Goal: Task Accomplishment & Management: Manage account settings

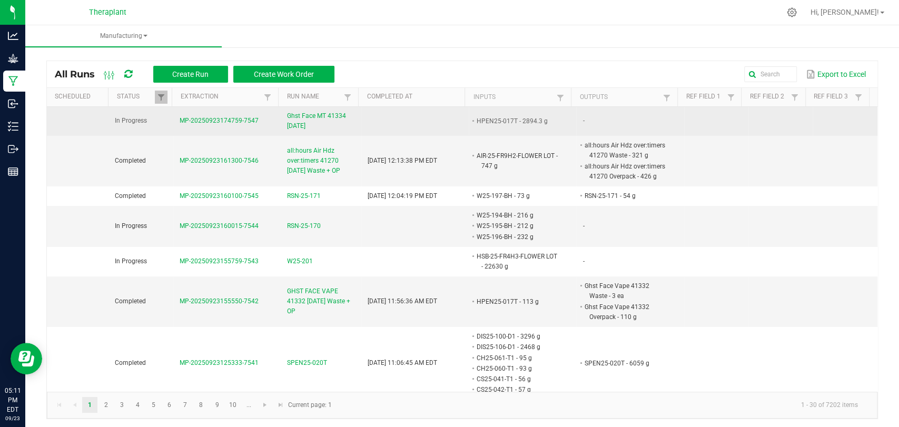
click at [305, 116] on span "Ghst Face MT 41334 9/23/2025" at bounding box center [321, 121] width 68 height 20
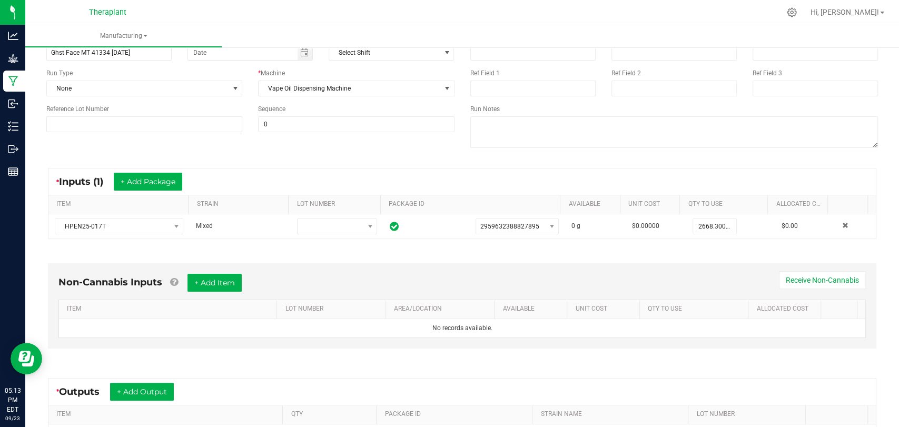
scroll to position [175, 0]
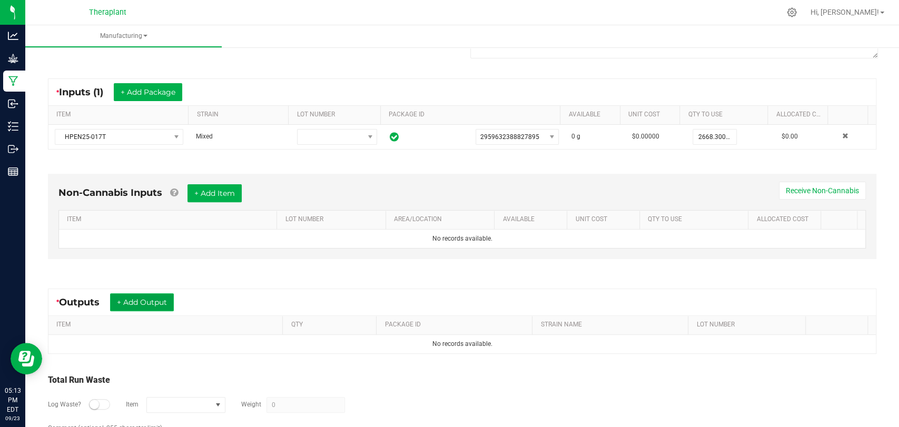
click at [145, 293] on button "+ Add Output" at bounding box center [142, 302] width 64 height 18
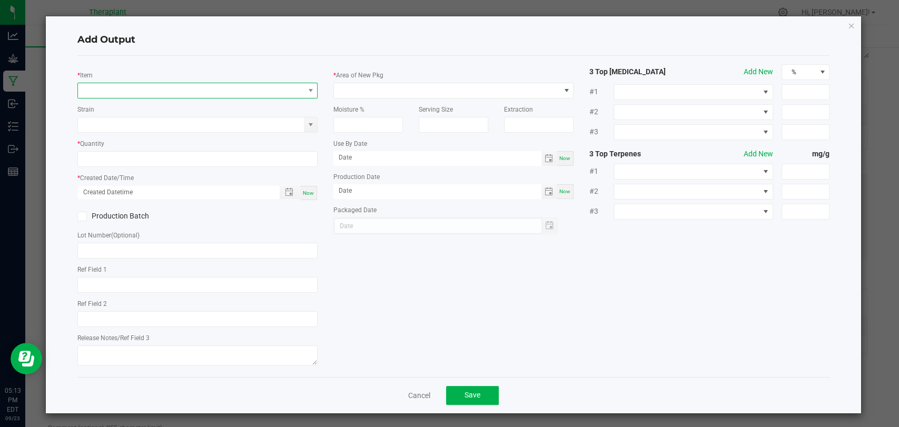
click at [140, 88] on span "NO DATA FOUND" at bounding box center [191, 90] width 226 height 15
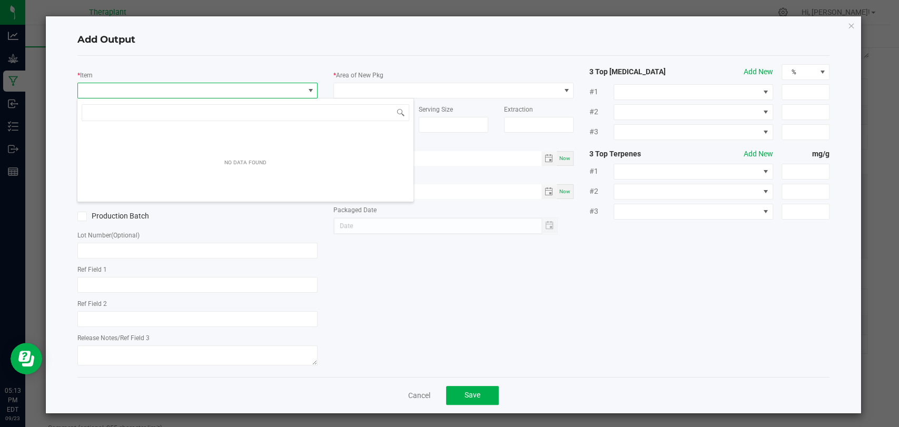
scroll to position [15, 237]
type input "41334"
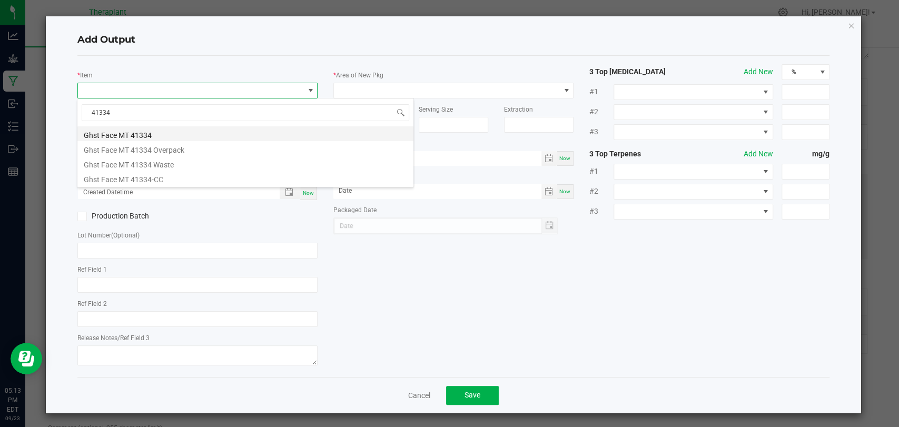
click at [141, 134] on li "Ghst Face MT 41334" at bounding box center [245, 133] width 336 height 15
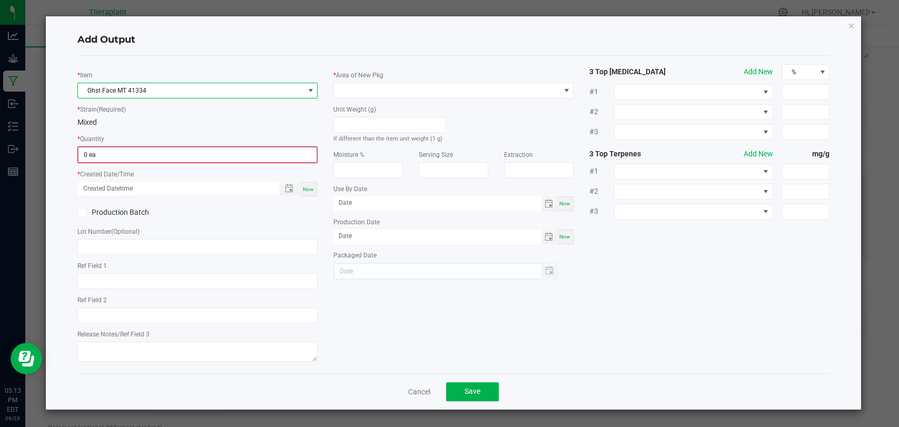
click at [132, 154] on input "0 ea" at bounding box center [197, 154] width 238 height 15
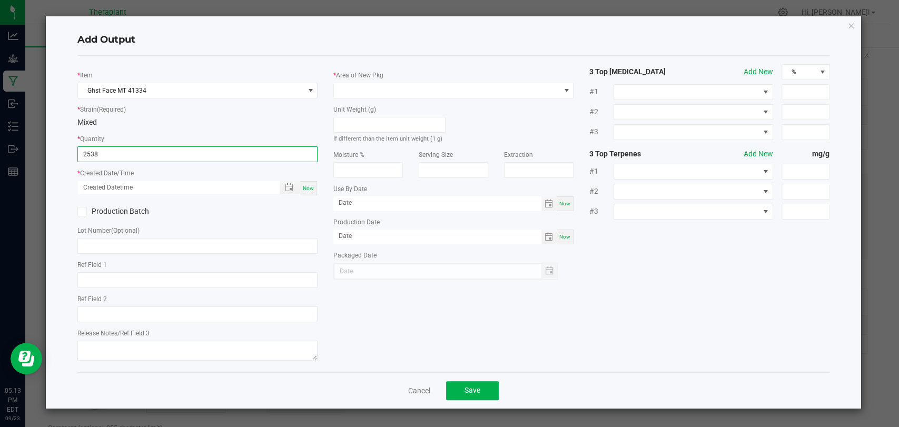
type input "2538 ea"
click at [316, 186] on div "Now" at bounding box center [308, 188] width 17 height 14
type input "09/23/2025 5:13 PM"
type input "[DATE]"
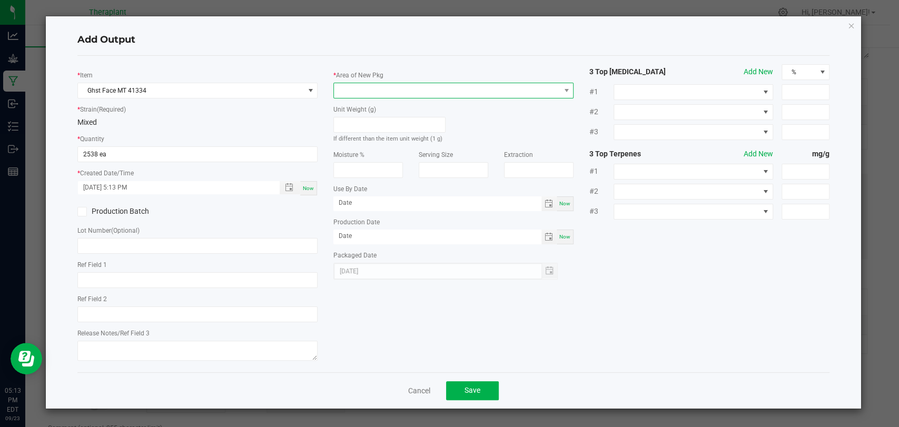
click at [380, 94] on span at bounding box center [447, 90] width 226 height 15
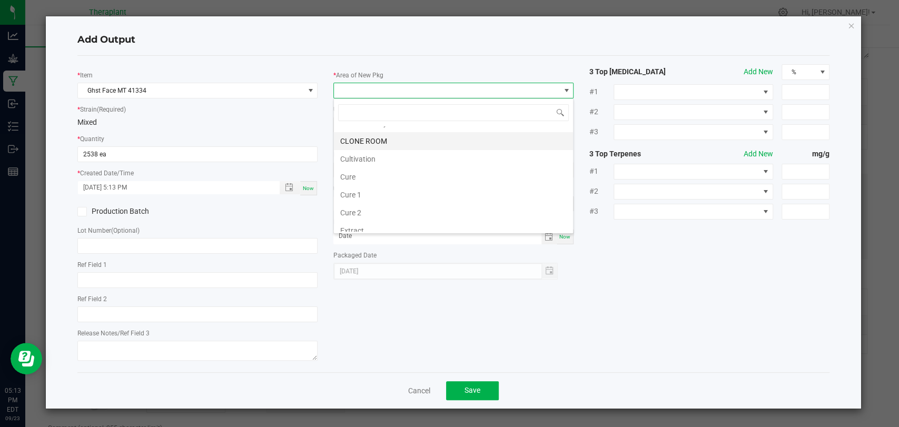
scroll to position [197, 0]
click at [368, 185] on li "Vault 2" at bounding box center [453, 189] width 239 height 18
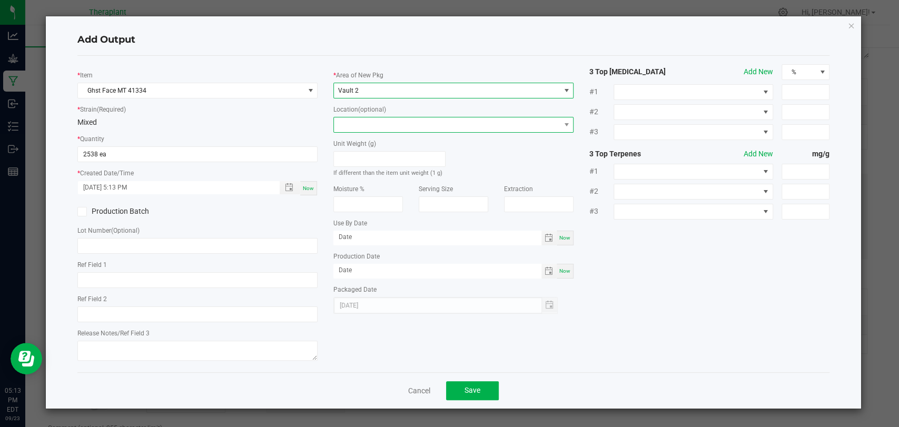
click at [361, 122] on span at bounding box center [447, 124] width 226 height 15
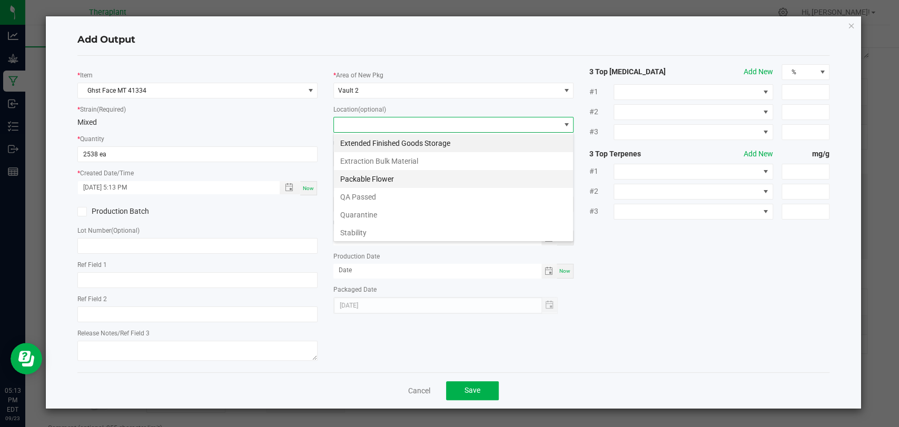
scroll to position [55, 0]
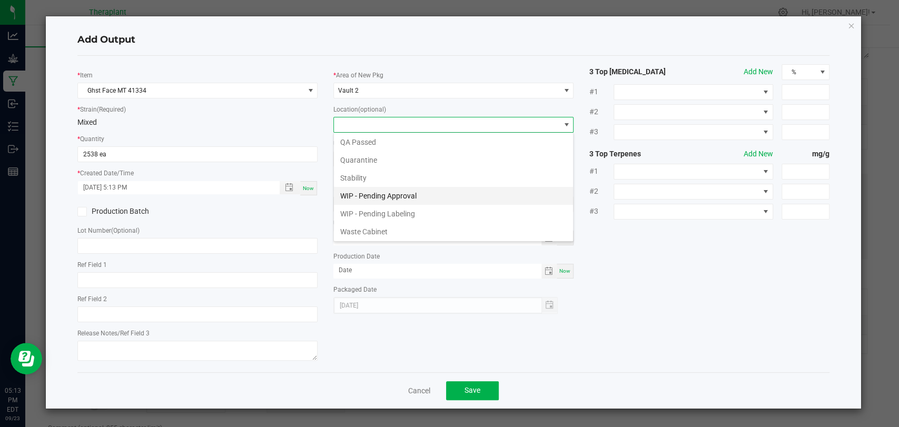
click at [373, 196] on li "WIP - Pending Approval" at bounding box center [453, 196] width 239 height 18
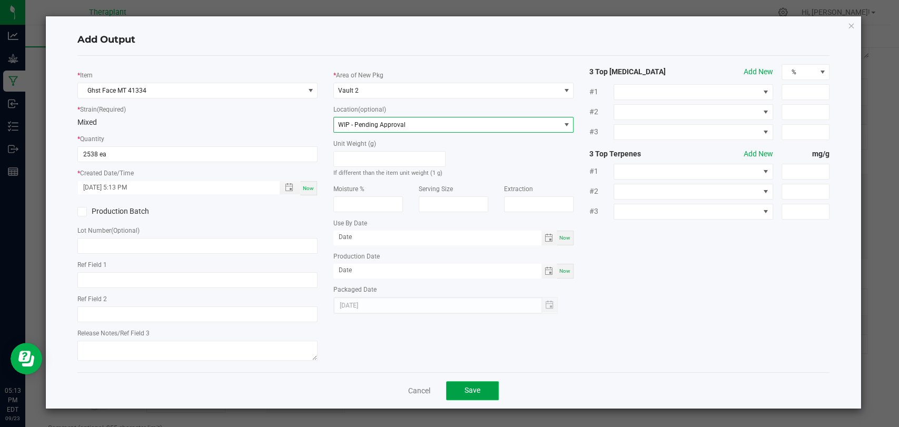
click at [477, 387] on span "Save" at bounding box center [473, 390] width 16 height 8
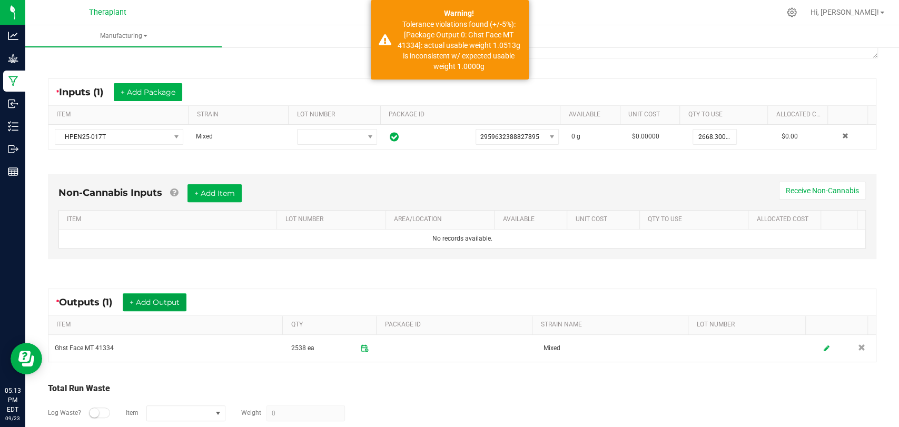
click at [166, 302] on button "+ Add Output" at bounding box center [155, 302] width 64 height 18
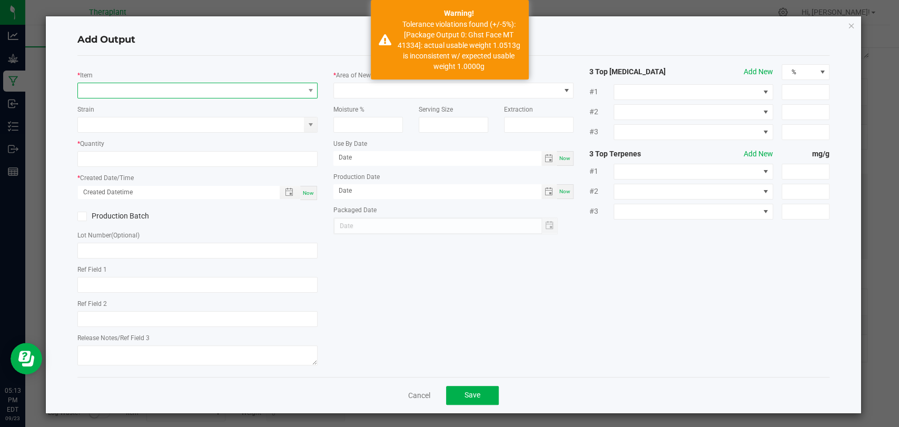
click at [180, 90] on span "NO DATA FOUND" at bounding box center [191, 90] width 226 height 15
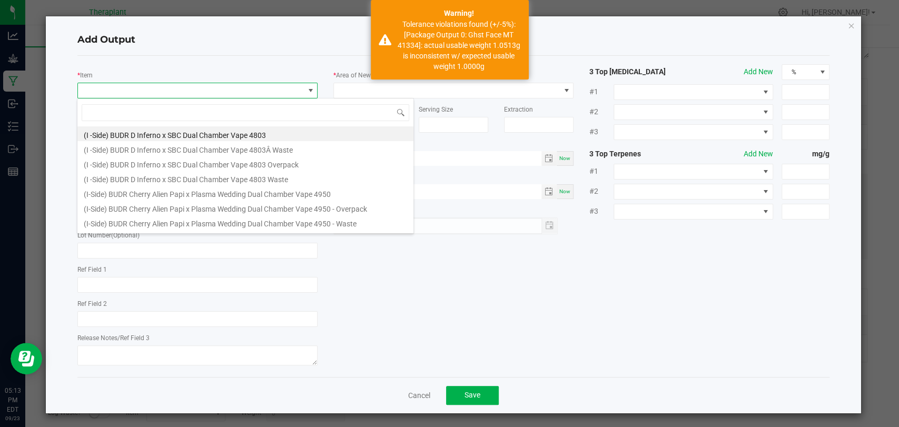
scroll to position [15, 237]
type input "41334"
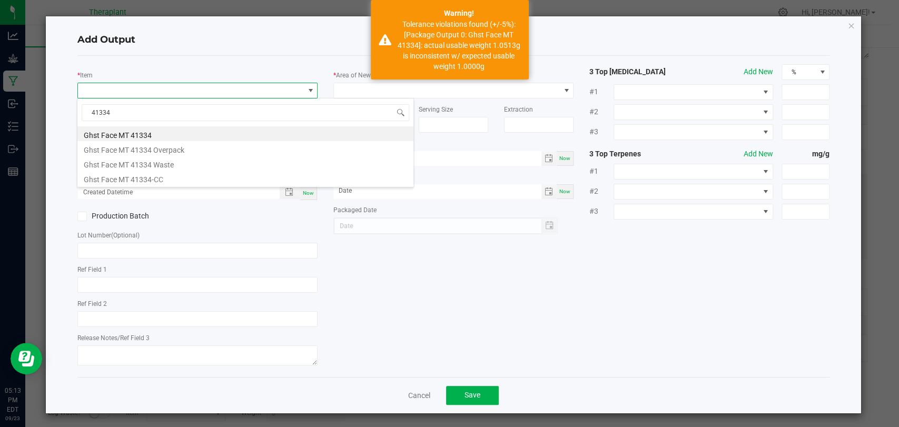
drag, startPoint x: 157, startPoint y: 129, endPoint x: 153, endPoint y: 134, distance: 6.0
click at [157, 130] on li "Ghst Face MT 41334" at bounding box center [245, 133] width 336 height 15
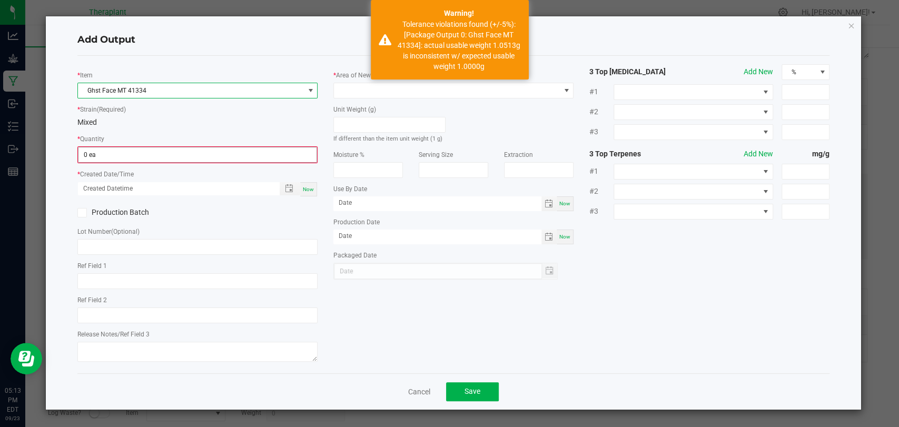
click at [143, 150] on input "0 ea" at bounding box center [197, 154] width 238 height 15
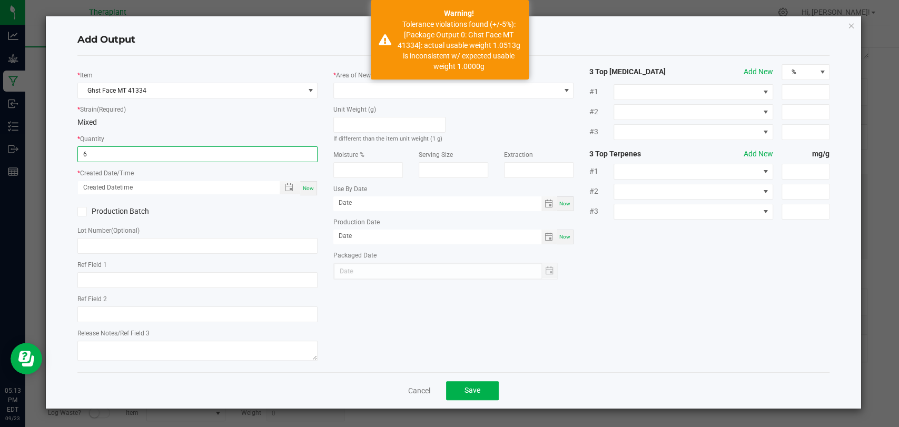
type input "6 ea"
click at [309, 193] on div "Now" at bounding box center [308, 188] width 17 height 14
type input "09/23/2025 5:13 PM"
type input "[DATE]"
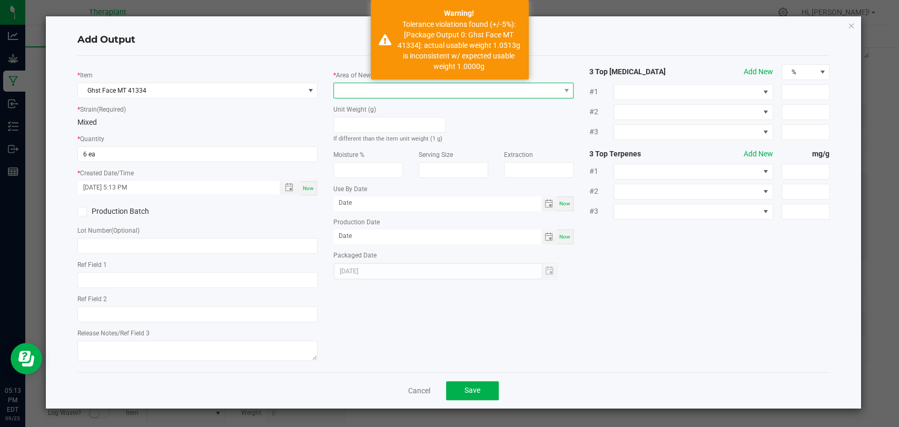
click at [342, 93] on span at bounding box center [447, 90] width 226 height 15
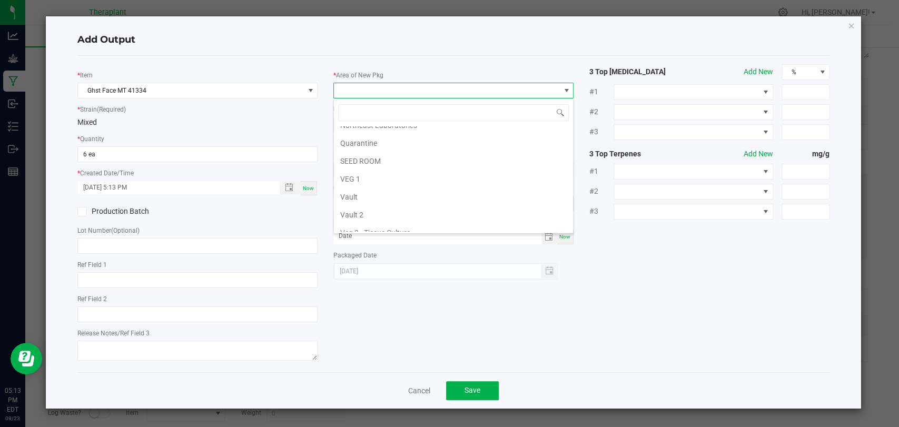
scroll to position [197, 0]
click at [359, 189] on li "Vault 2" at bounding box center [453, 189] width 239 height 18
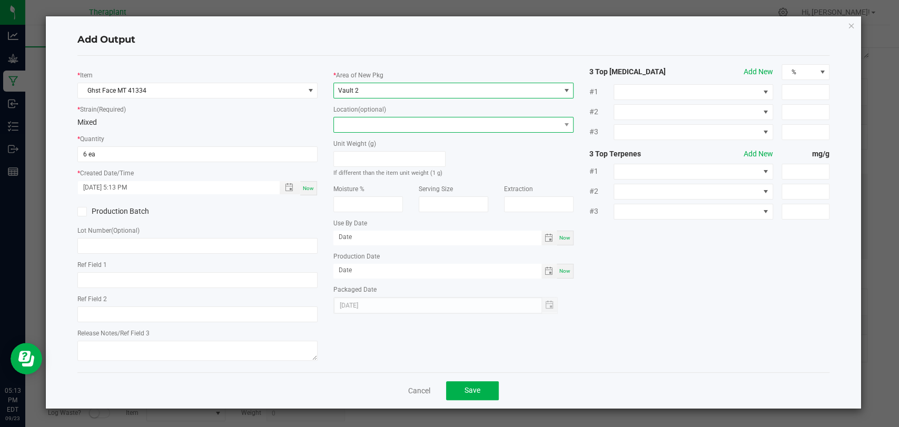
click at [360, 126] on span at bounding box center [447, 124] width 226 height 15
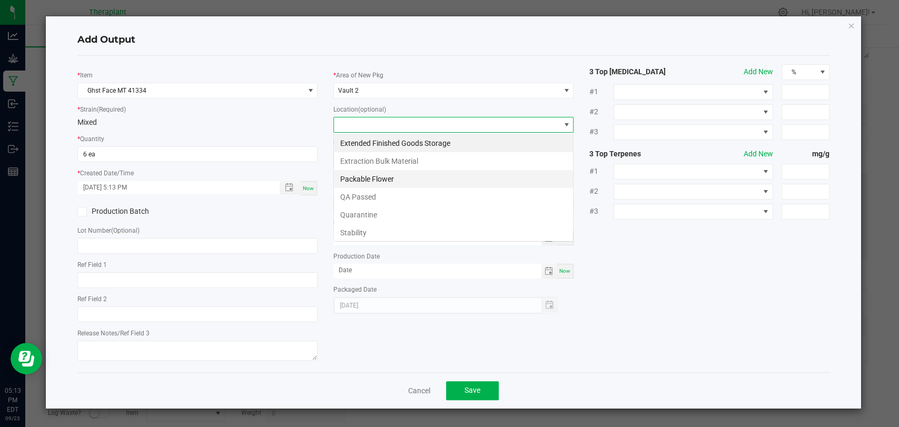
scroll to position [15, 240]
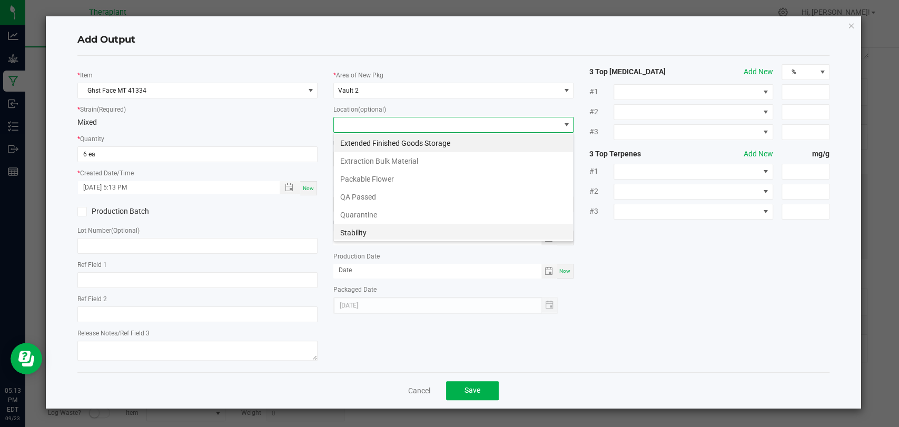
click at [355, 229] on li "Stability" at bounding box center [453, 233] width 239 height 18
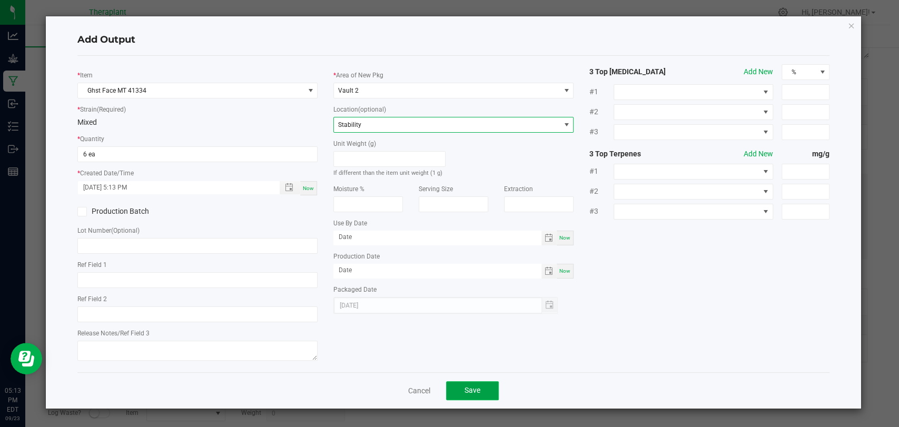
click at [474, 386] on span "Save" at bounding box center [473, 390] width 16 height 8
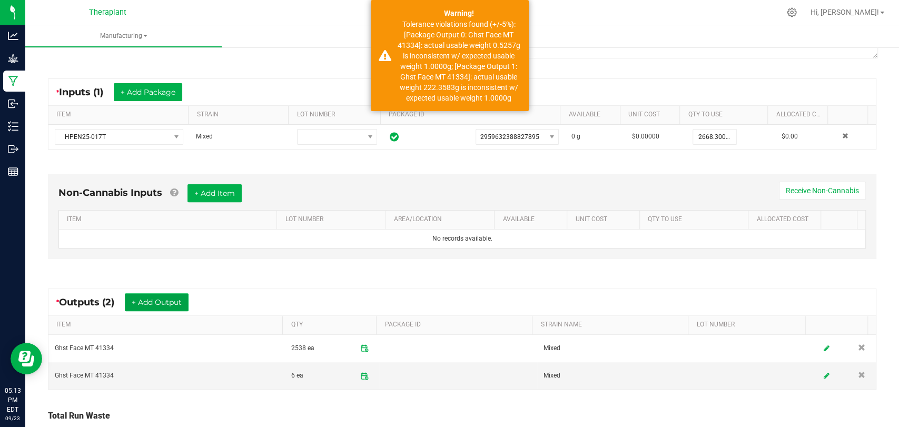
click at [156, 293] on button "+ Add Output" at bounding box center [157, 302] width 64 height 18
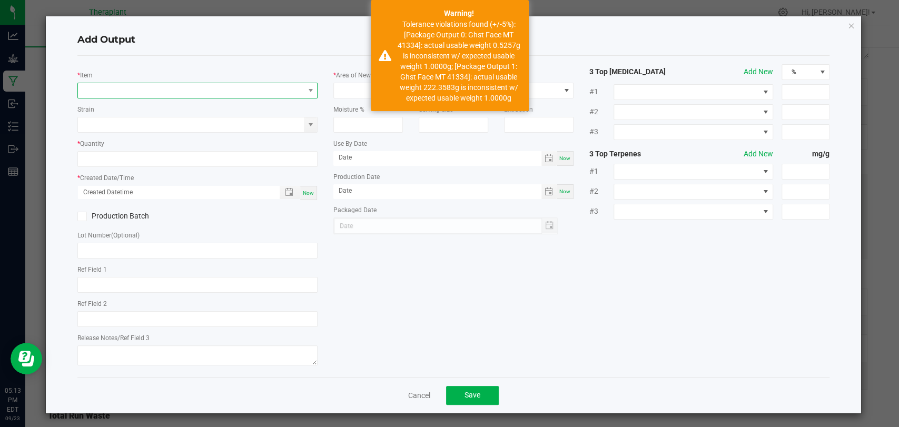
click at [163, 93] on span "NO DATA FOUND" at bounding box center [191, 90] width 226 height 15
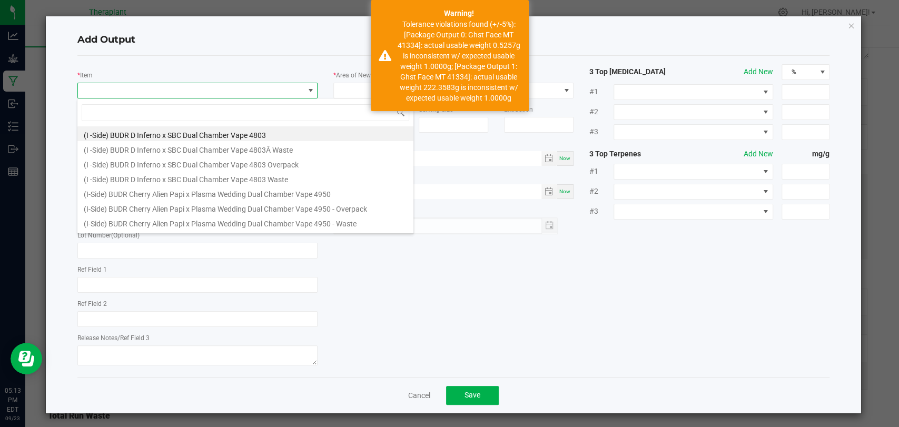
scroll to position [15, 237]
type input "41334"
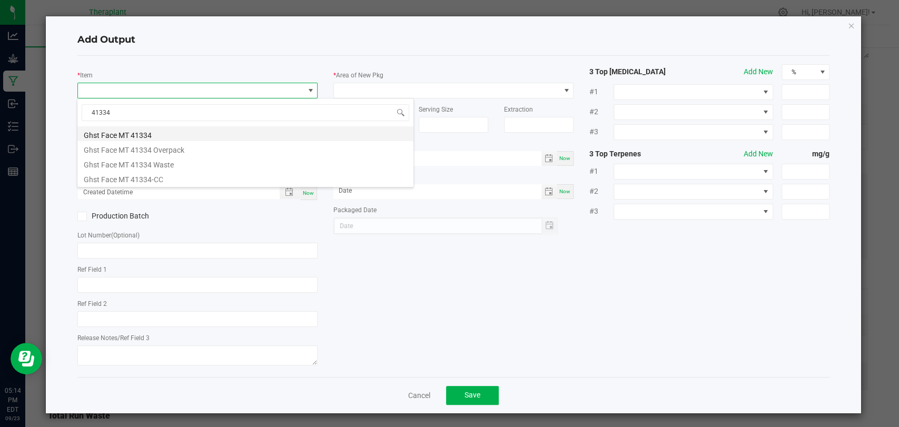
click at [142, 131] on li "Ghst Face MT 41334" at bounding box center [245, 133] width 336 height 15
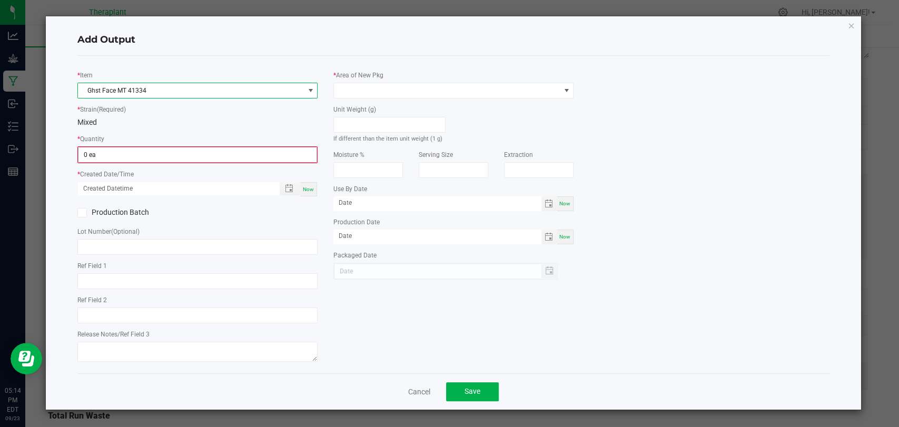
click at [145, 152] on input "0 ea" at bounding box center [197, 154] width 238 height 15
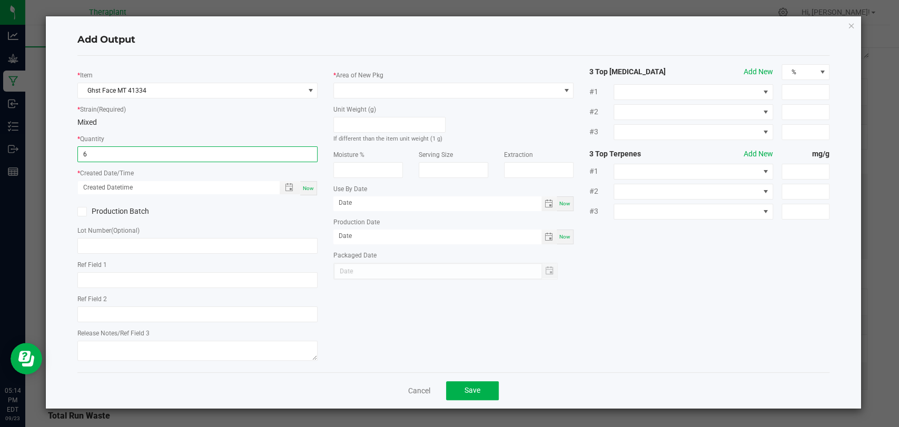
type input "6 ea"
click at [308, 191] on div "Now" at bounding box center [308, 188] width 17 height 14
type input "09/23/2025 5:14 PM"
type input "[DATE]"
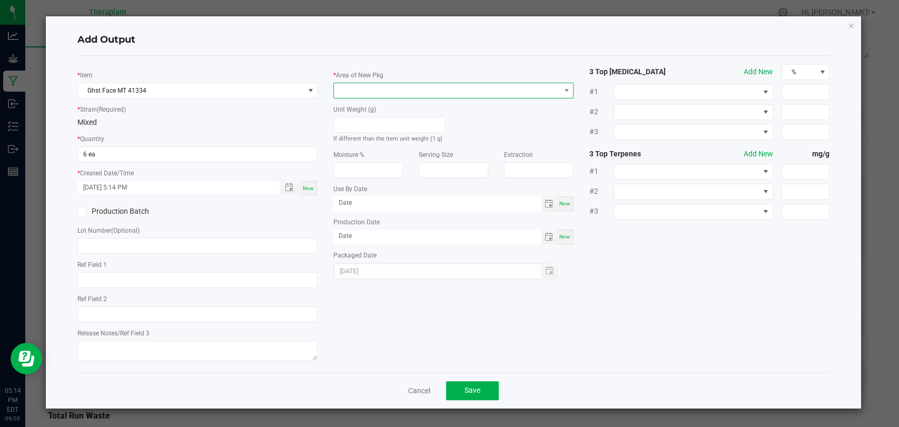
click at [382, 96] on span at bounding box center [447, 90] width 226 height 15
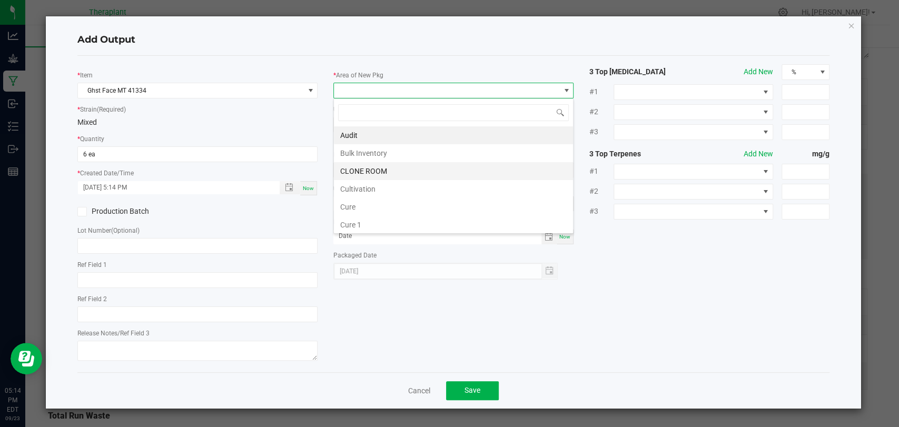
scroll to position [197, 0]
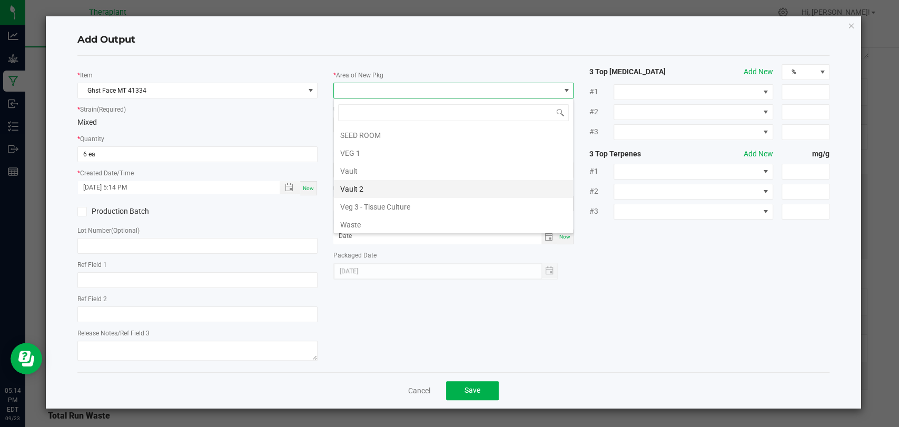
click at [369, 188] on li "Vault 2" at bounding box center [453, 189] width 239 height 18
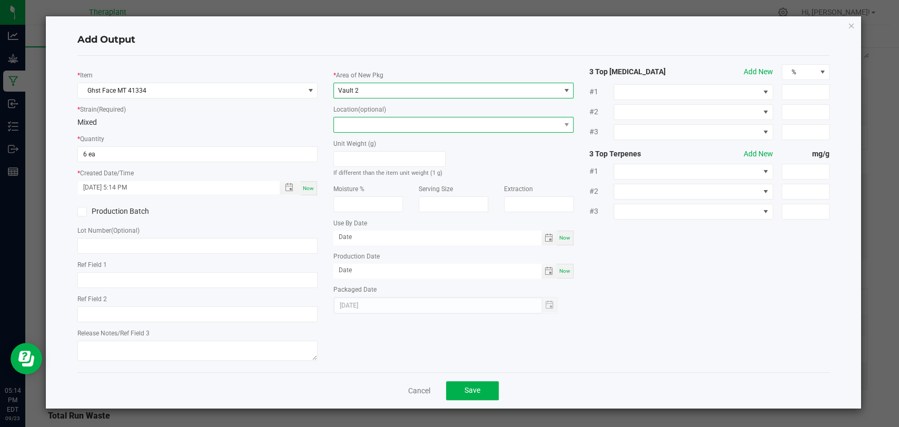
click at [365, 129] on span at bounding box center [447, 124] width 226 height 15
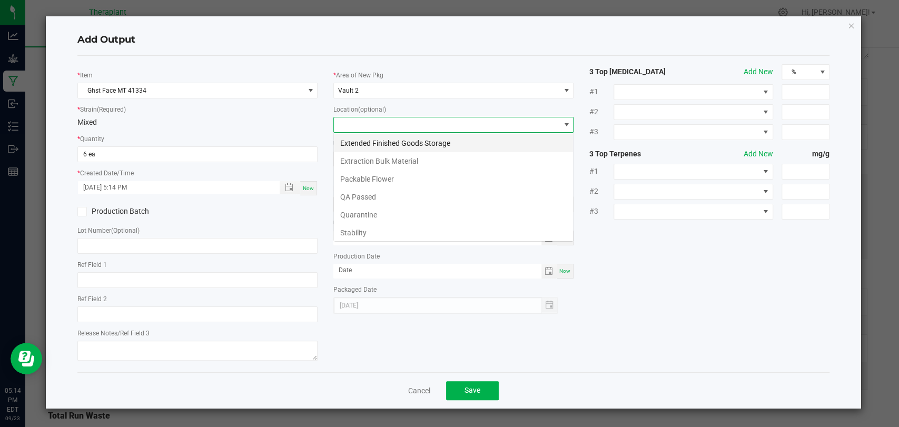
scroll to position [15, 240]
click at [366, 233] on li "Stability" at bounding box center [453, 233] width 239 height 18
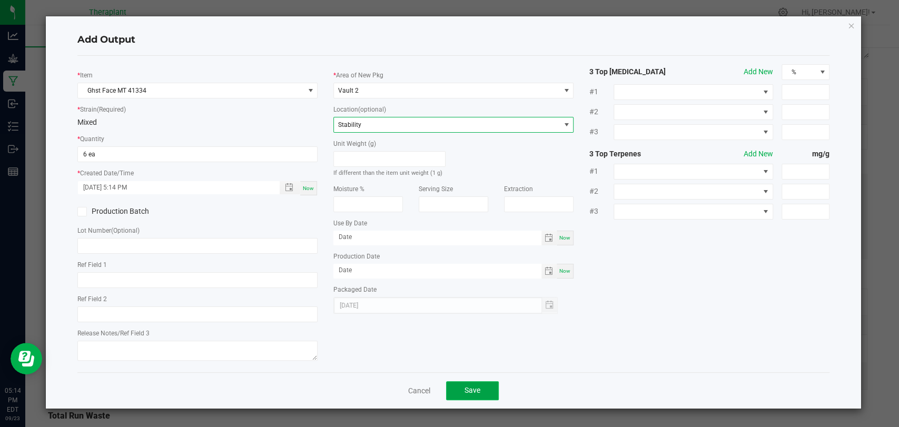
click at [477, 390] on span "Save" at bounding box center [473, 390] width 16 height 8
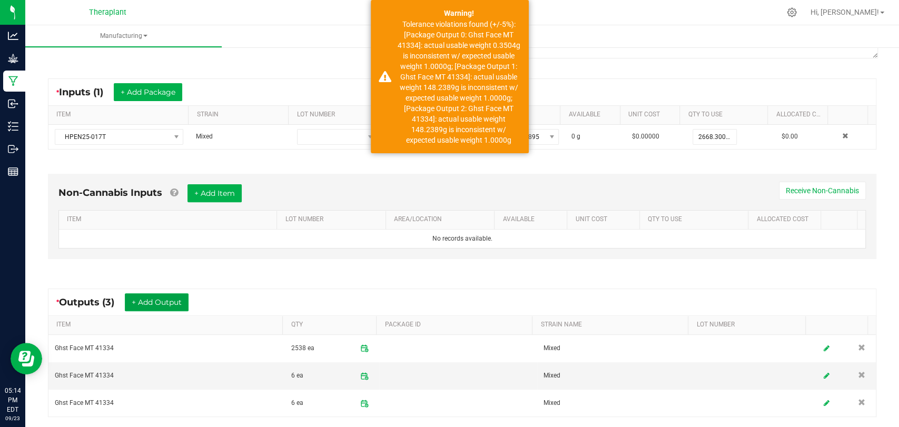
scroll to position [284, 0]
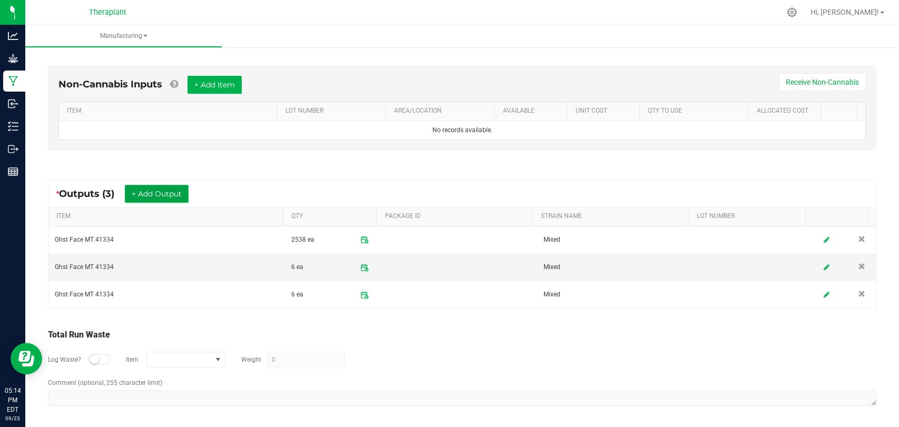
click at [161, 191] on button "+ Add Output" at bounding box center [157, 194] width 64 height 18
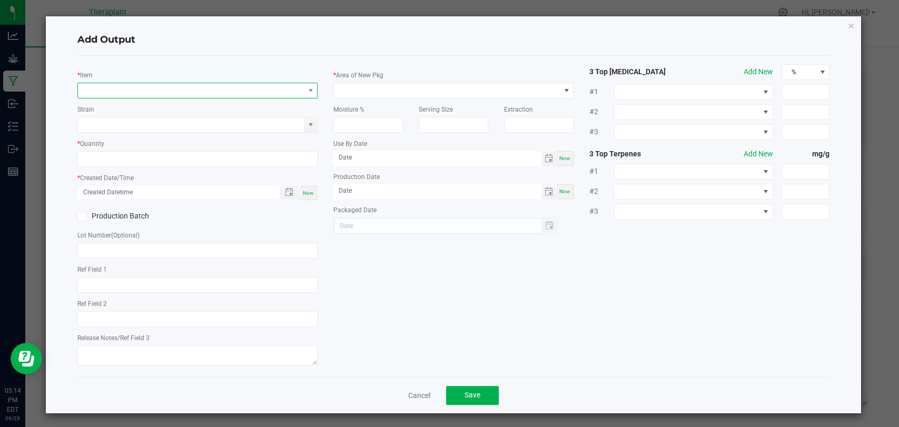
click at [202, 90] on span "NO DATA FOUND" at bounding box center [191, 90] width 226 height 15
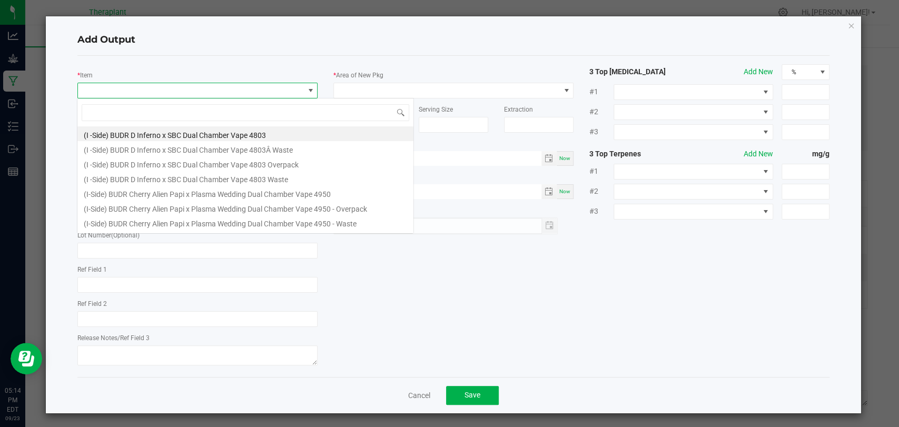
scroll to position [15, 237]
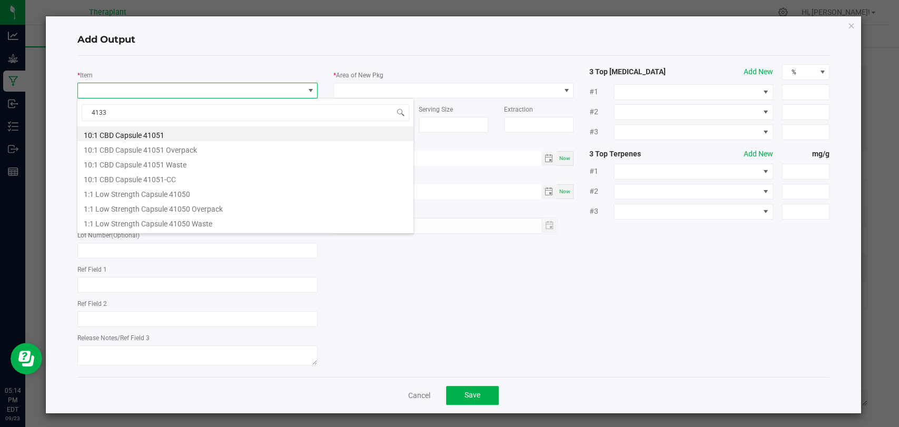
type input "41334"
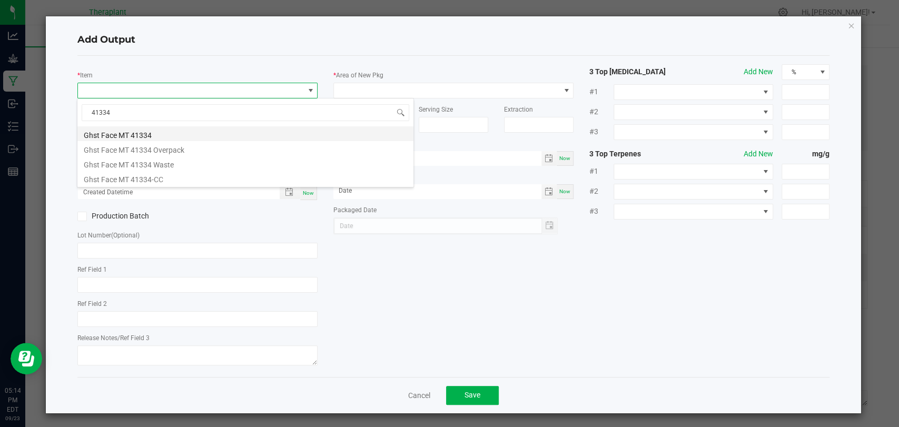
click at [131, 135] on li "Ghst Face MT 41334" at bounding box center [245, 133] width 336 height 15
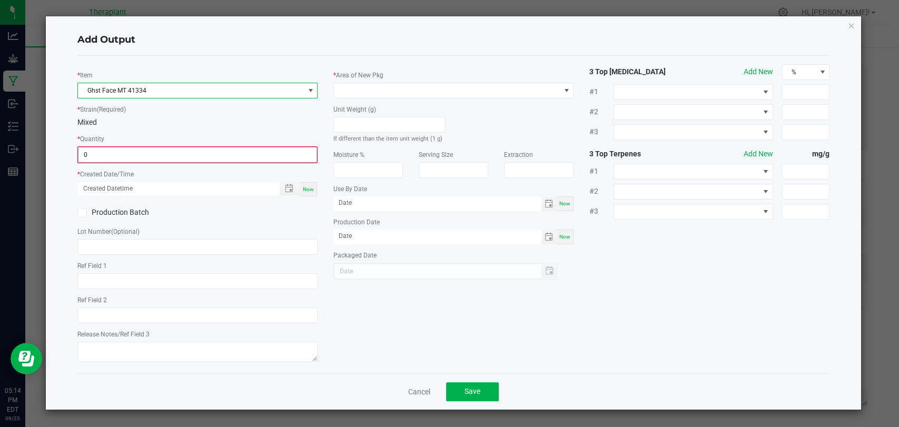
click at [132, 156] on input "0" at bounding box center [197, 154] width 238 height 15
click at [312, 91] on span at bounding box center [310, 90] width 8 height 8
type input "0 ea"
click at [169, 83] on span "Ghst Face MT 41334" at bounding box center [191, 90] width 226 height 15
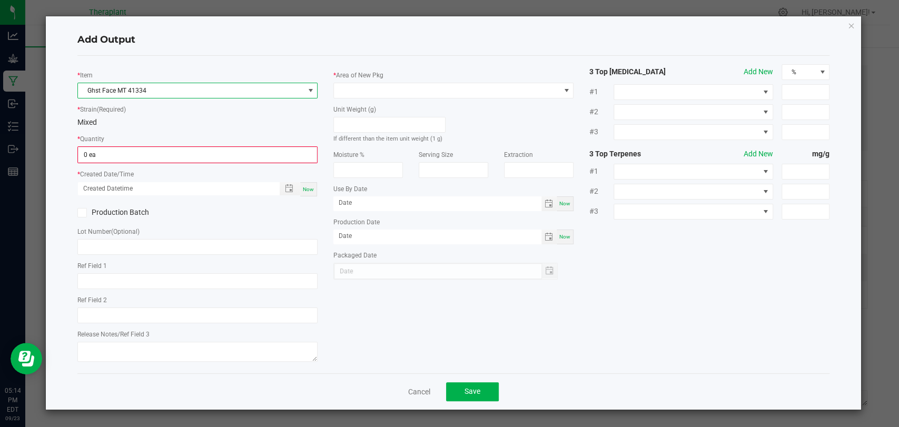
click at [164, 92] on span "Ghst Face MT 41334" at bounding box center [191, 90] width 226 height 15
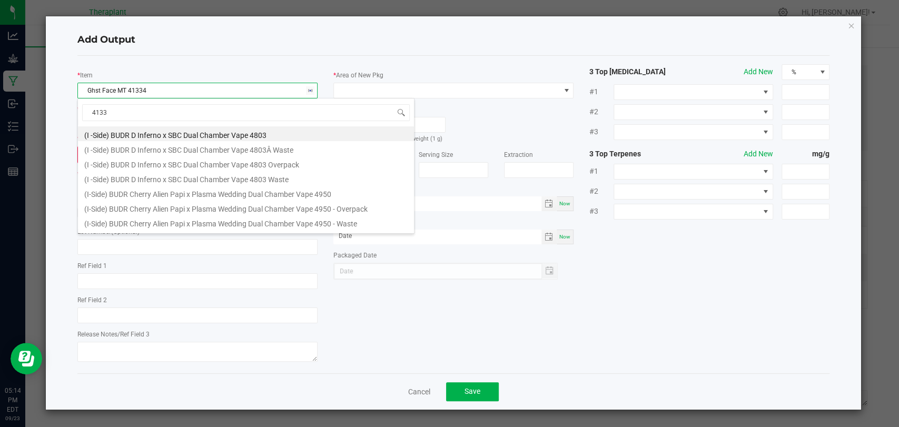
type input "41334"
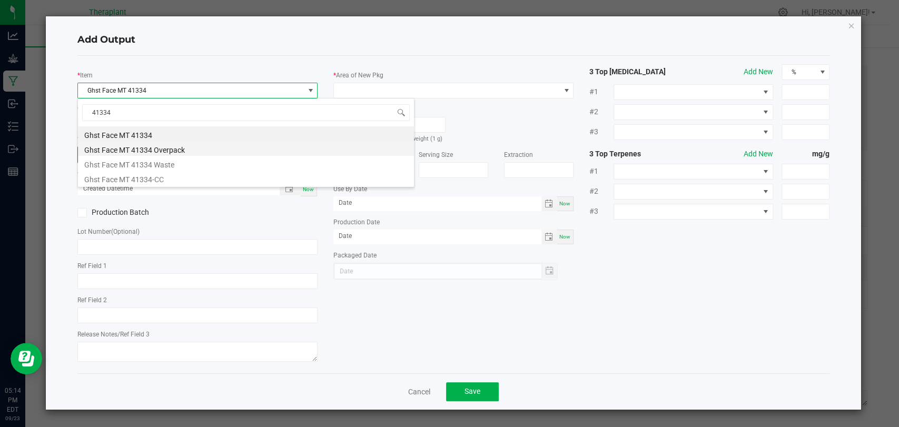
click at [165, 147] on li "Ghst Face MT 41334 Overpack" at bounding box center [246, 148] width 336 height 15
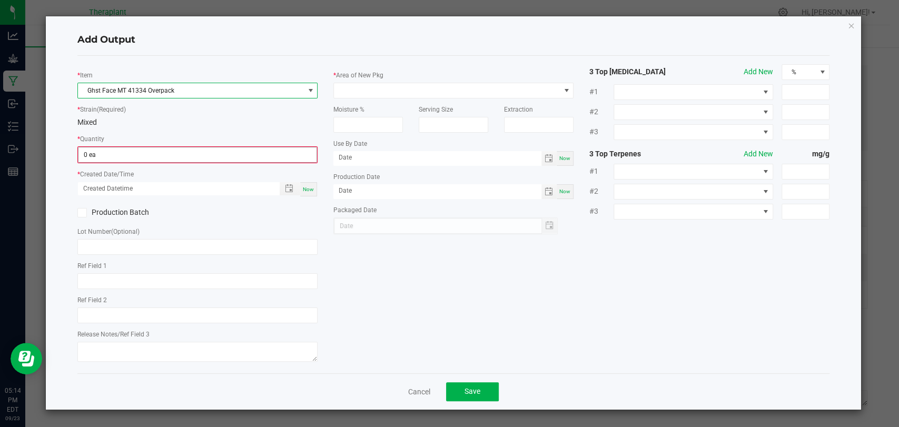
click at [143, 147] on input "0 ea" at bounding box center [197, 154] width 238 height 15
type input "0 ea"
click at [191, 85] on span "Ghst Face MT 41334 Overpack" at bounding box center [191, 90] width 226 height 15
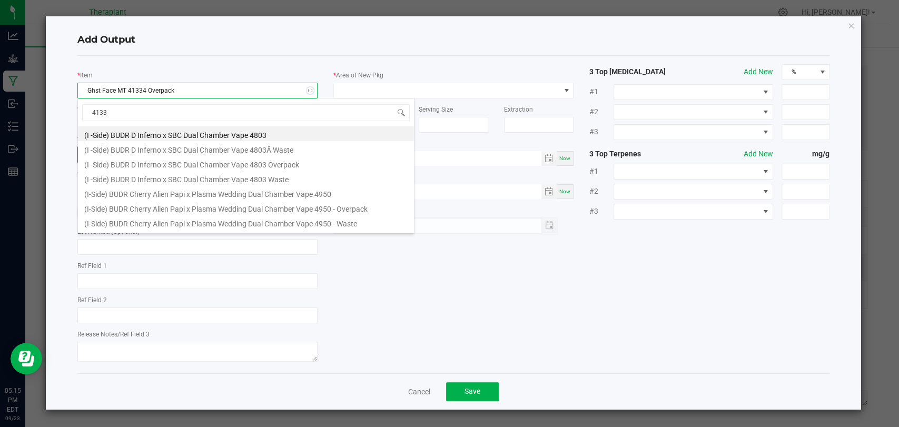
type input "41334"
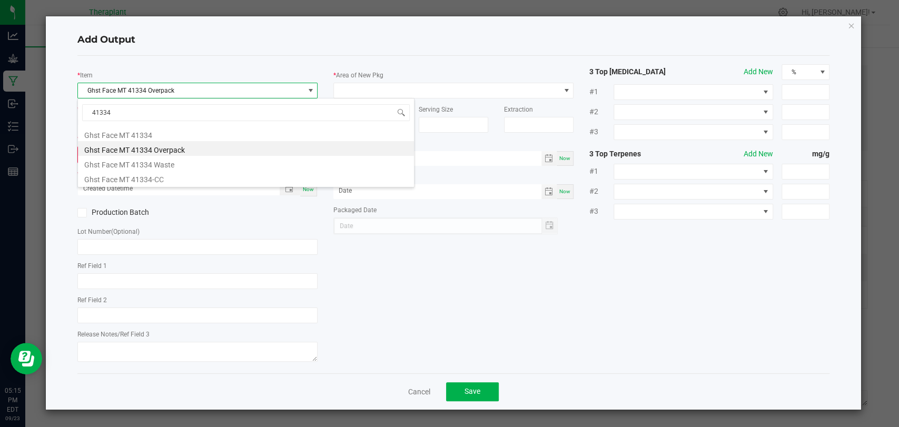
click at [160, 144] on li "Ghst Face MT 41334 Overpack" at bounding box center [246, 148] width 336 height 15
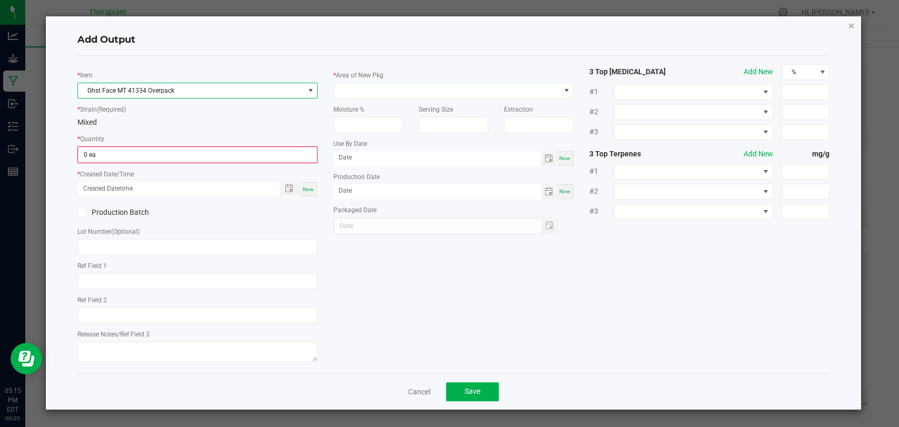
click at [850, 24] on icon "button" at bounding box center [851, 25] width 7 height 13
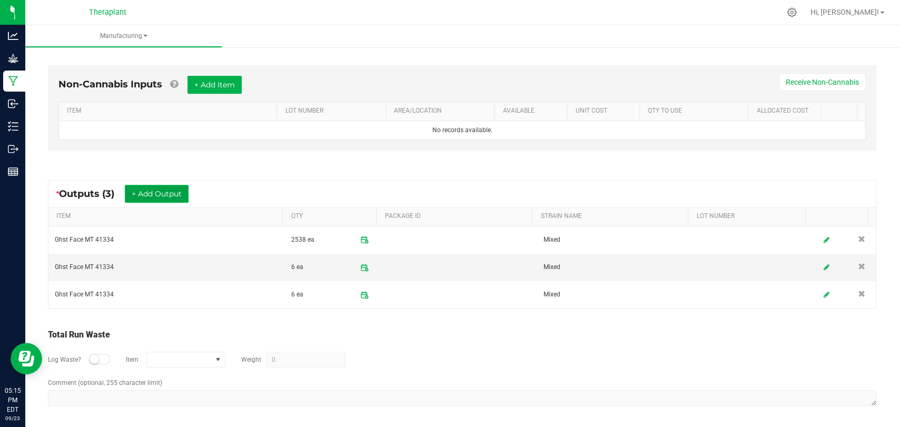
click at [183, 197] on button "+ Add Output" at bounding box center [157, 194] width 64 height 18
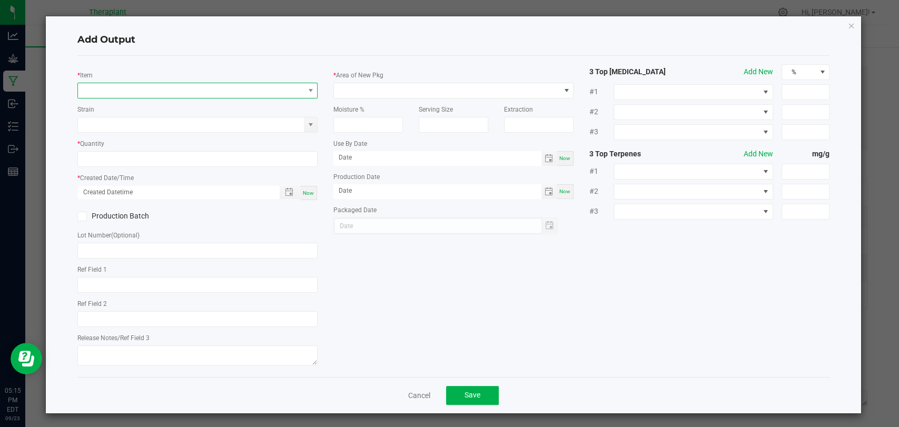
click at [197, 84] on span "NO DATA FOUND" at bounding box center [191, 90] width 226 height 15
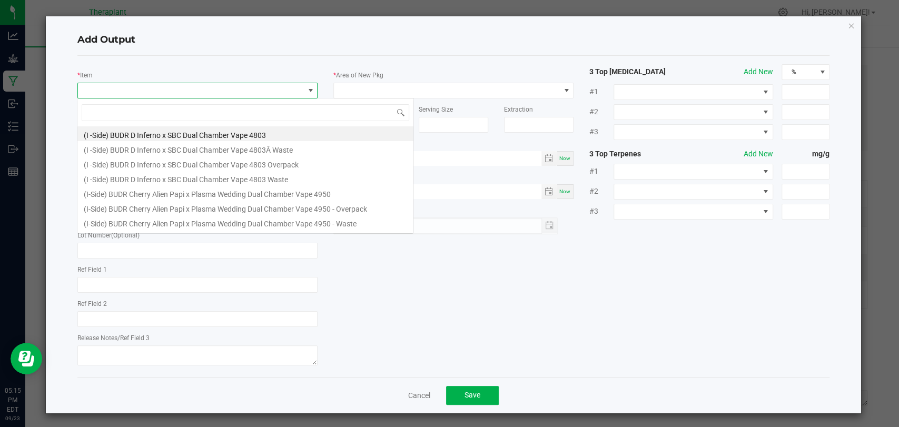
scroll to position [15, 237]
type input "41334"
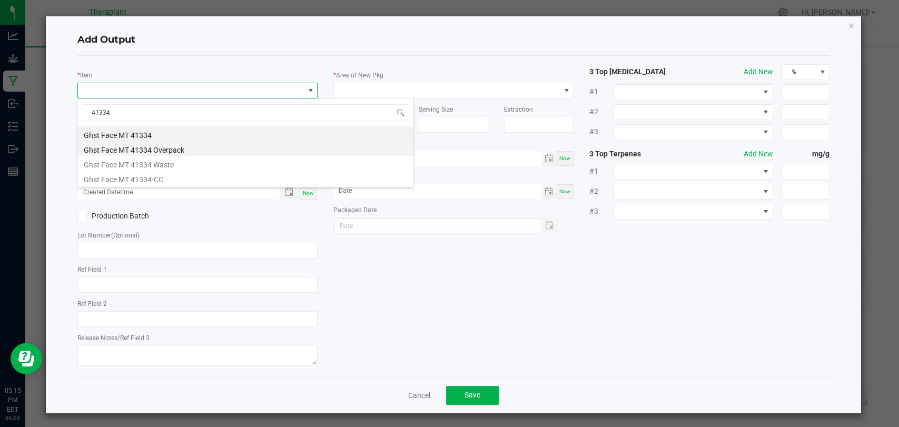
click at [183, 148] on li "Ghst Face MT 41334 Overpack" at bounding box center [245, 148] width 336 height 15
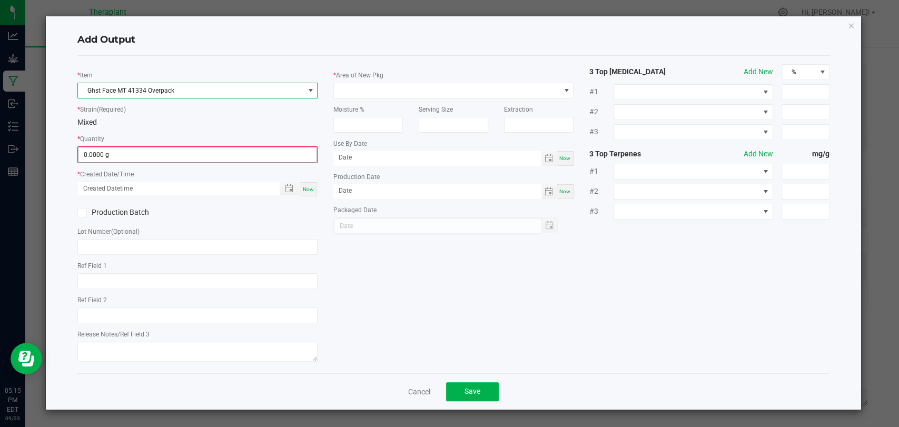
click at [174, 151] on input "0.0000 g" at bounding box center [197, 154] width 238 height 15
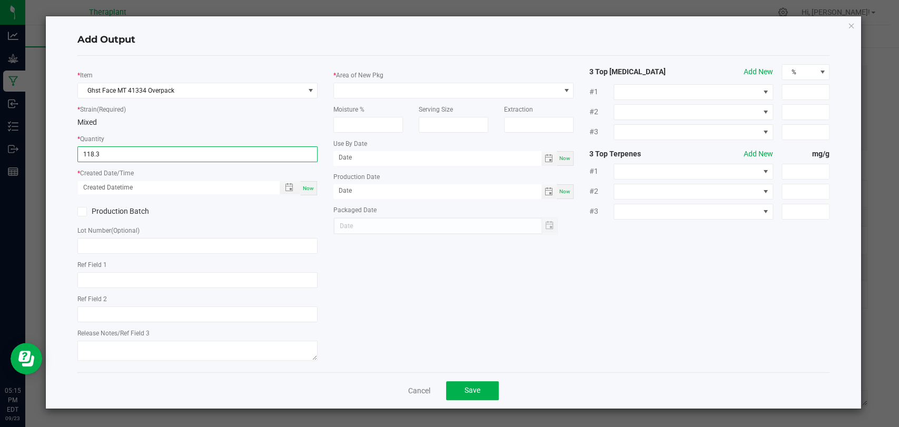
type input "118.3000 g"
click at [308, 192] on div "Now" at bounding box center [308, 188] width 17 height 14
type input "09/23/2025 5:15 PM"
type input "[DATE]"
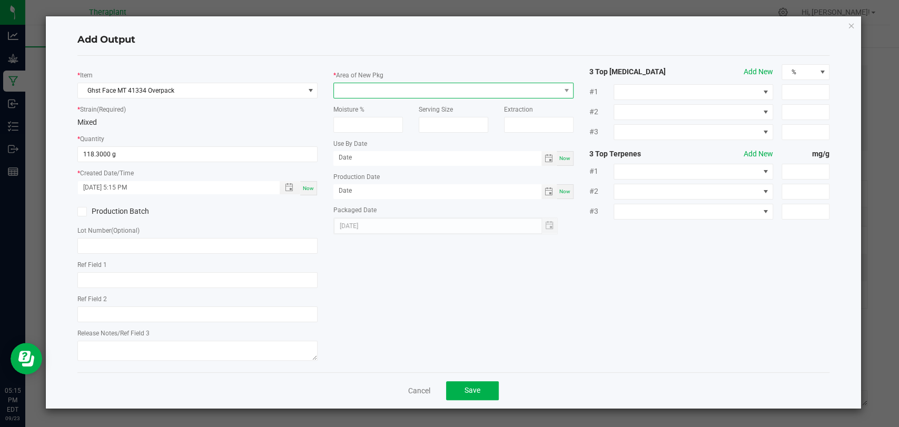
click at [369, 94] on span at bounding box center [447, 90] width 226 height 15
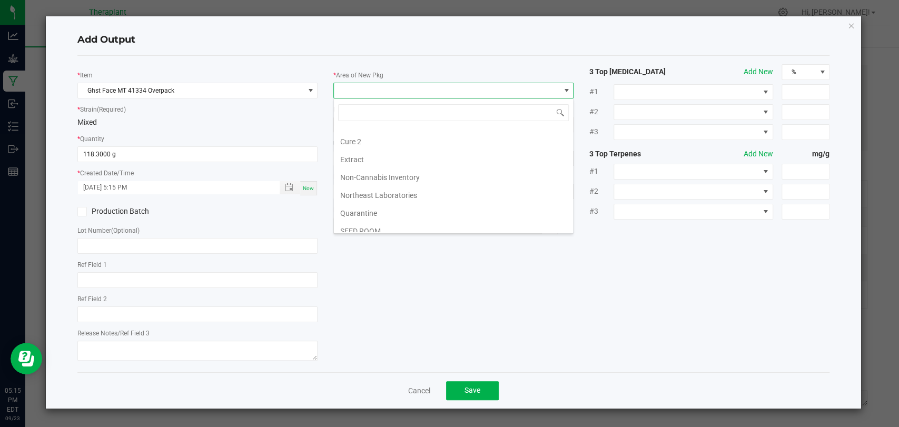
scroll to position [197, 0]
click at [353, 220] on li "Waste" at bounding box center [453, 225] width 239 height 18
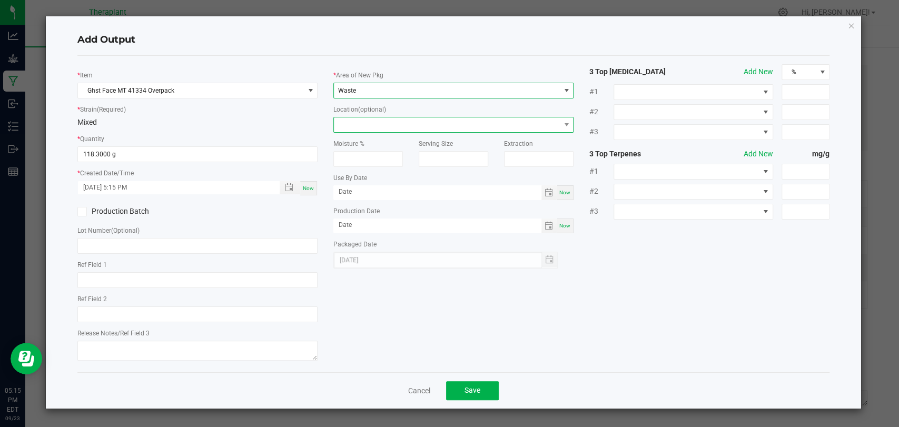
click at [361, 125] on span at bounding box center [447, 124] width 226 height 15
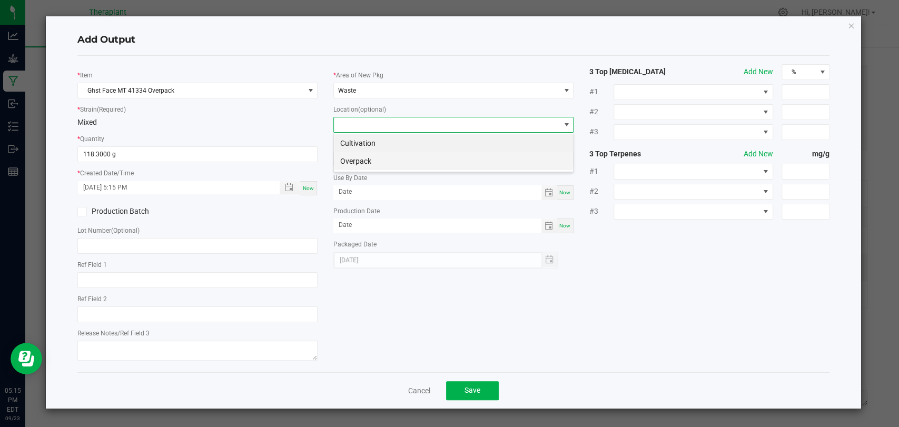
click at [363, 160] on li "Overpack" at bounding box center [453, 161] width 239 height 18
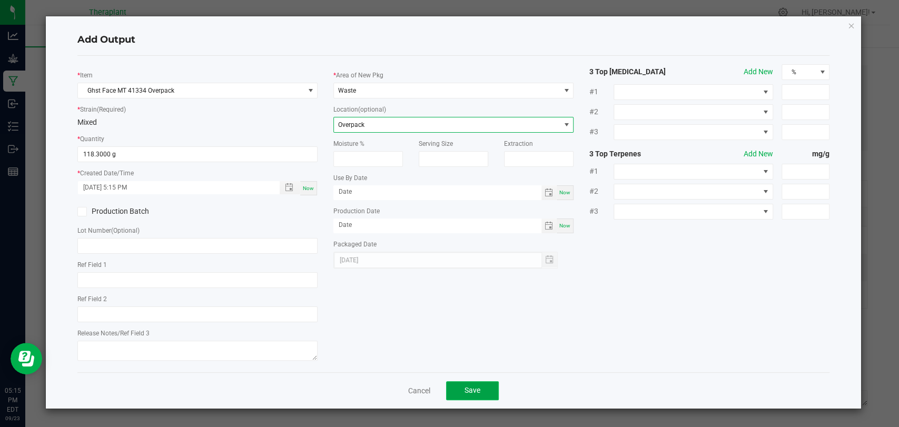
click at [476, 392] on span "Save" at bounding box center [473, 390] width 16 height 8
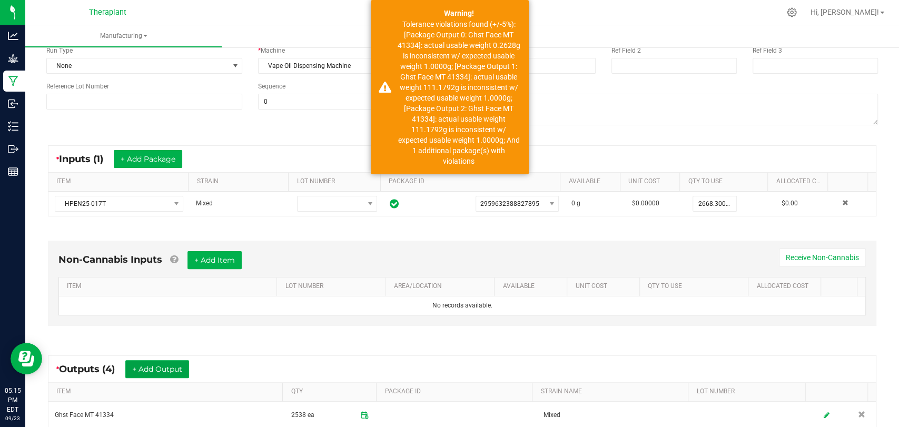
scroll to position [0, 0]
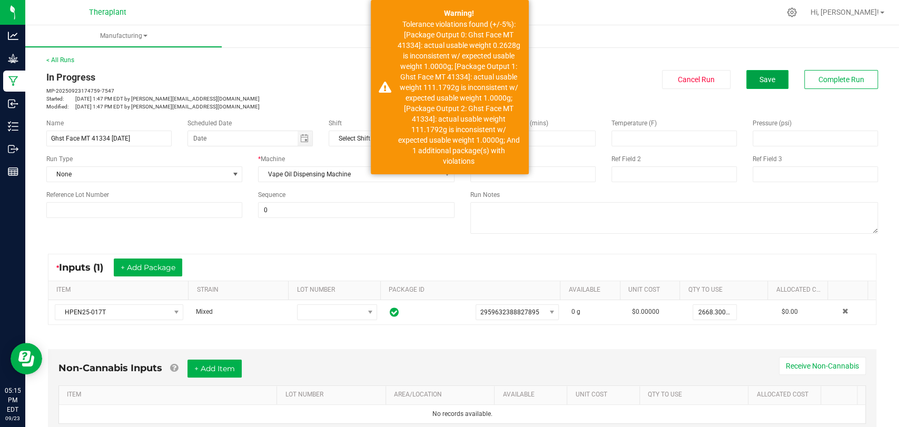
click at [760, 75] on span "Save" at bounding box center [768, 79] width 16 height 8
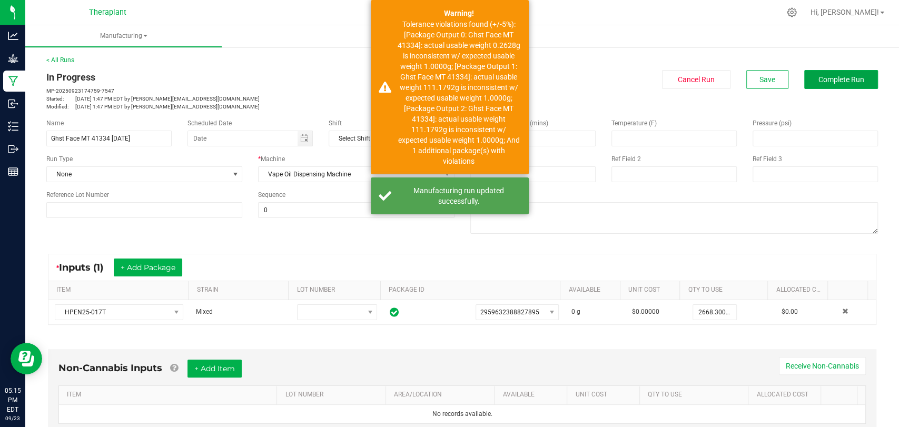
click at [822, 77] on span "Complete Run" at bounding box center [842, 79] width 46 height 8
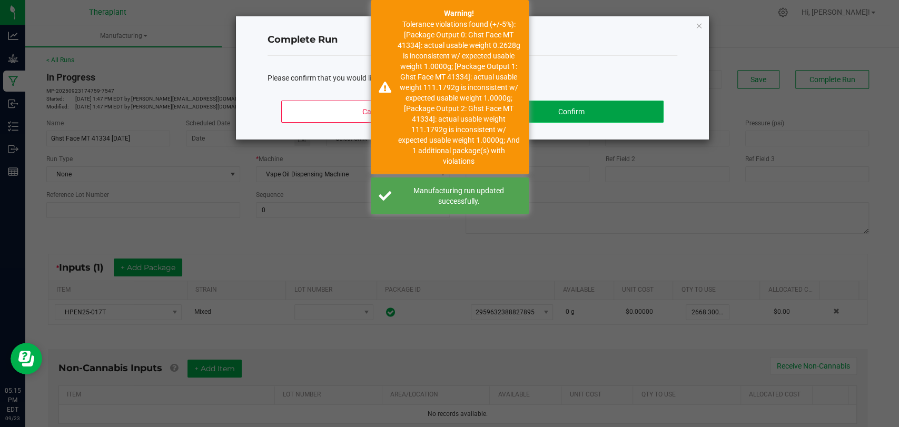
click at [636, 111] on button "Confirm" at bounding box center [571, 112] width 184 height 22
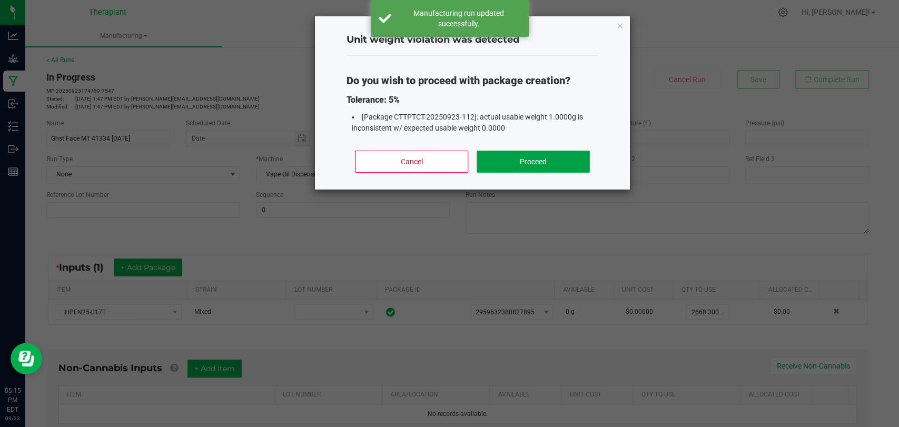
click at [528, 162] on button "Proceed" at bounding box center [533, 162] width 113 height 22
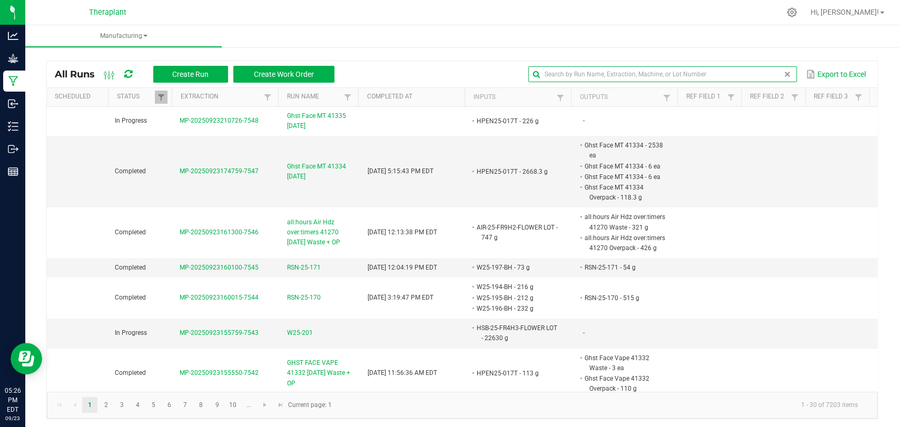
click at [758, 78] on input "text" at bounding box center [662, 74] width 269 height 16
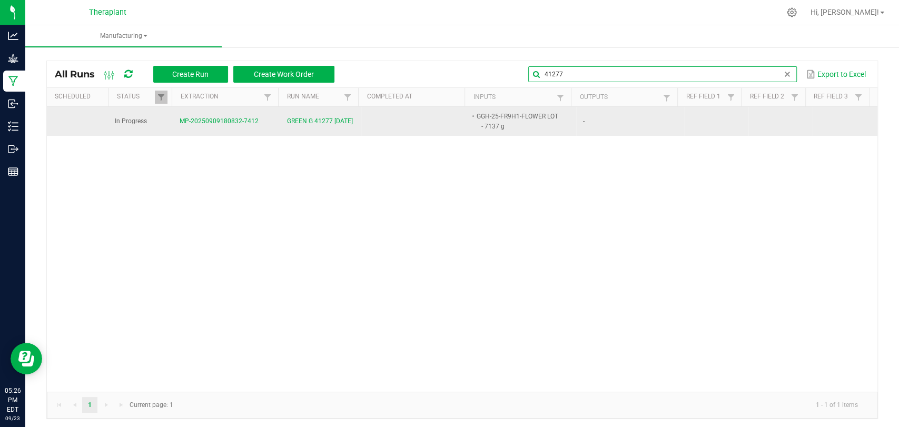
type input "41277"
click at [297, 125] on span "GREEN G 41277 09/10/25" at bounding box center [320, 121] width 66 height 10
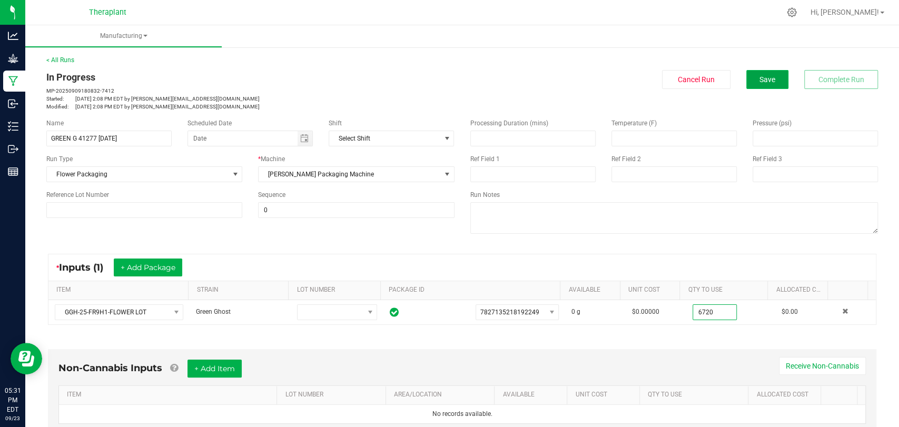
type input "6720.0000 g"
click at [760, 80] on span "Save" at bounding box center [768, 79] width 16 height 8
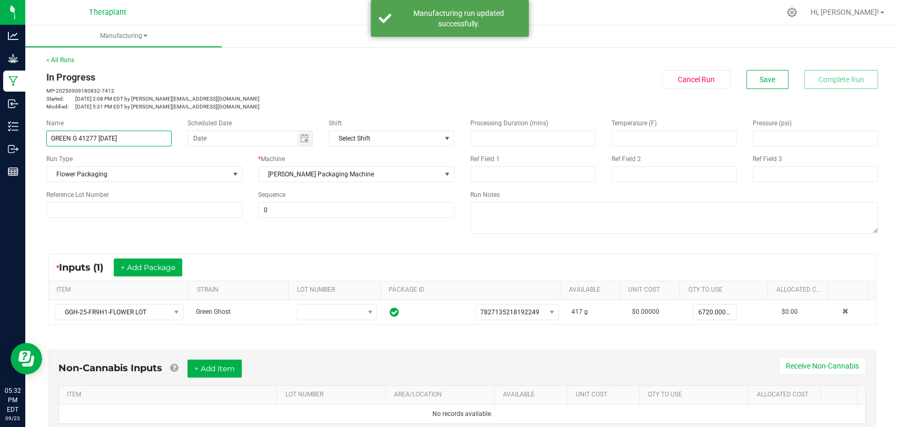
drag, startPoint x: 102, startPoint y: 133, endPoint x: 52, endPoint y: 140, distance: 50.1
click at [52, 140] on input "GREEN G 41277 09/10/25" at bounding box center [108, 139] width 125 height 16
click at [237, 78] on div "In Progress" at bounding box center [250, 77] width 408 height 14
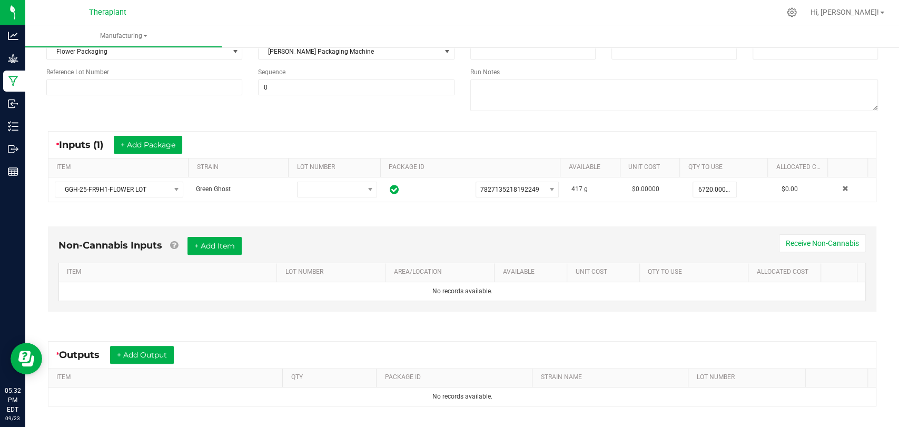
scroll to position [221, 0]
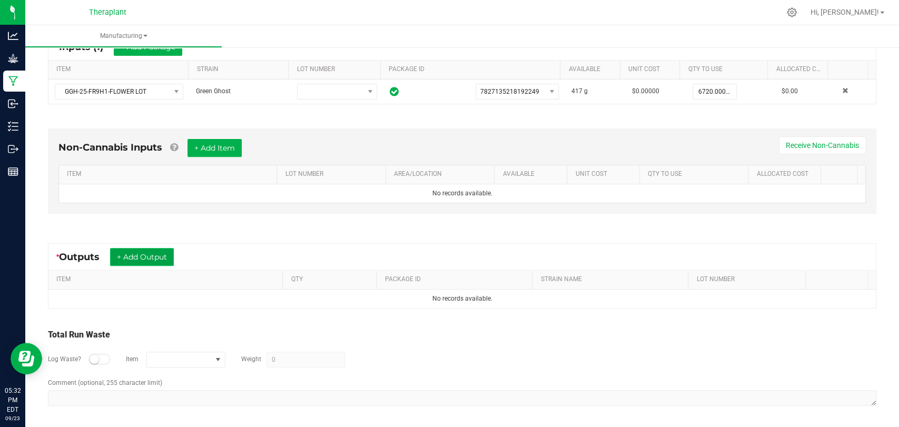
click at [155, 261] on button "+ Add Output" at bounding box center [142, 257] width 64 height 18
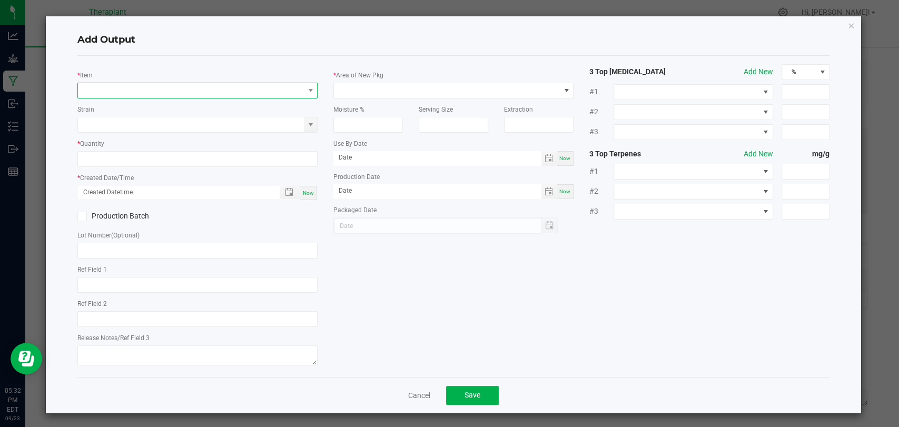
click at [192, 87] on span "NO DATA FOUND" at bounding box center [191, 90] width 226 height 15
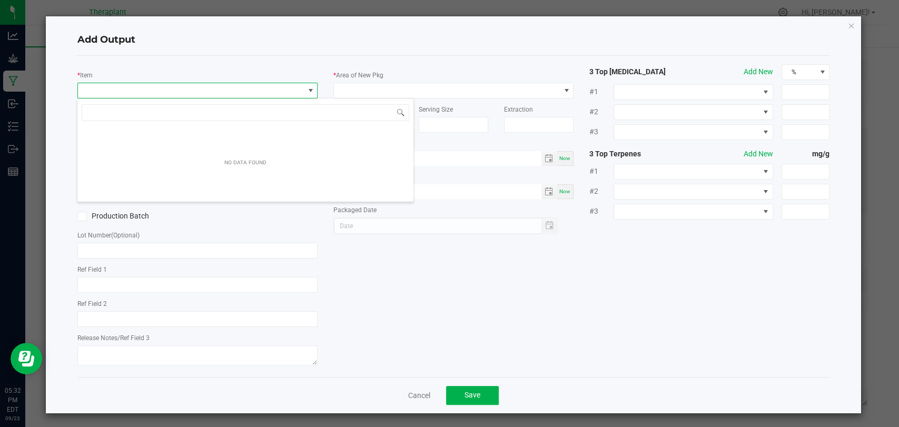
scroll to position [15, 237]
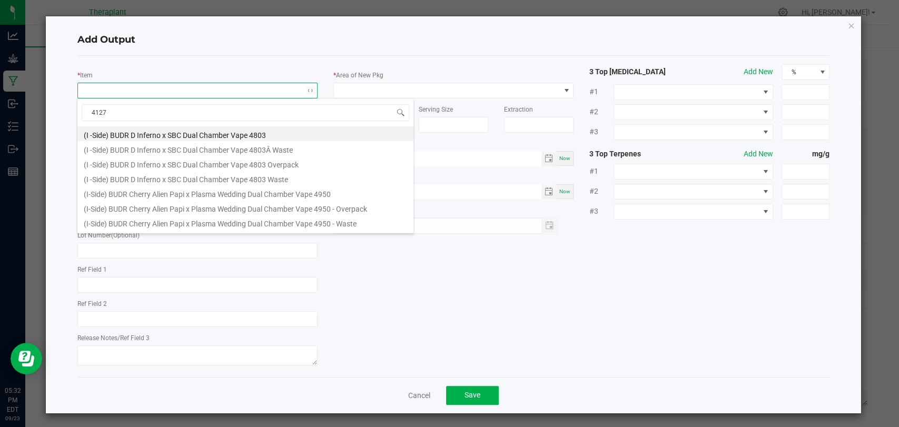
type input "41277"
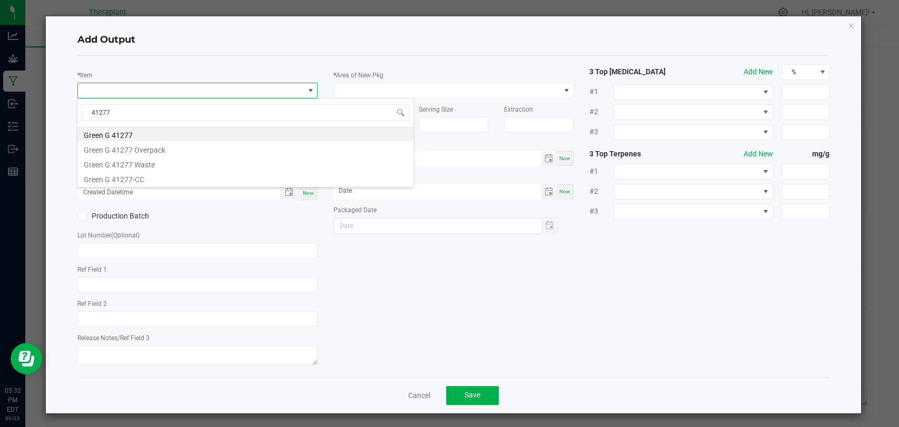
click at [141, 136] on li "Green G 41277" at bounding box center [245, 133] width 336 height 15
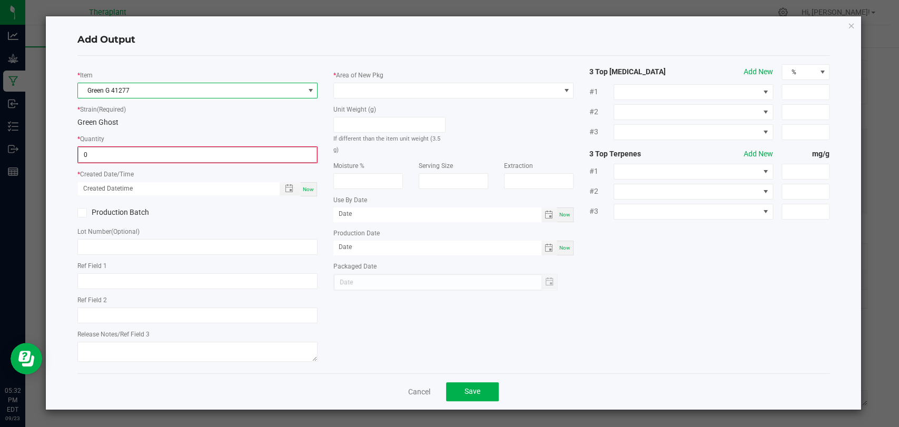
click at [139, 153] on input "0" at bounding box center [197, 154] width 238 height 15
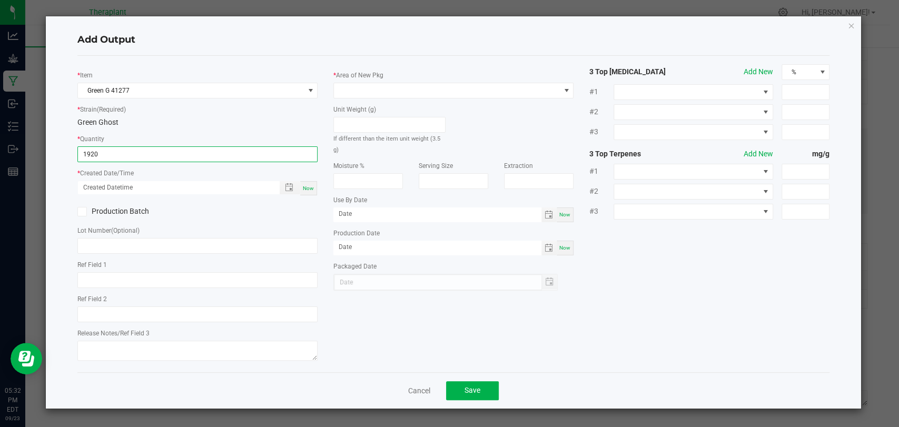
type input "1920 ea"
click at [315, 185] on div "Now" at bounding box center [308, 188] width 17 height 14
type input "09/23/2025 5:32 PM"
type input "[DATE]"
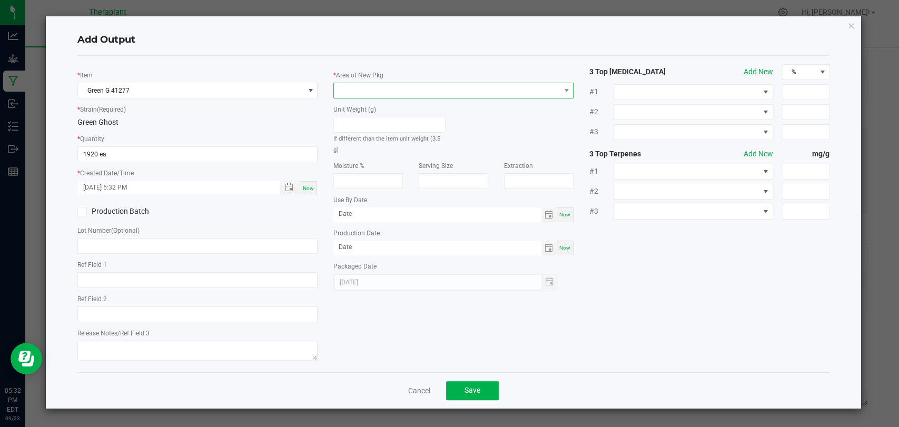
click at [355, 90] on span at bounding box center [447, 90] width 226 height 15
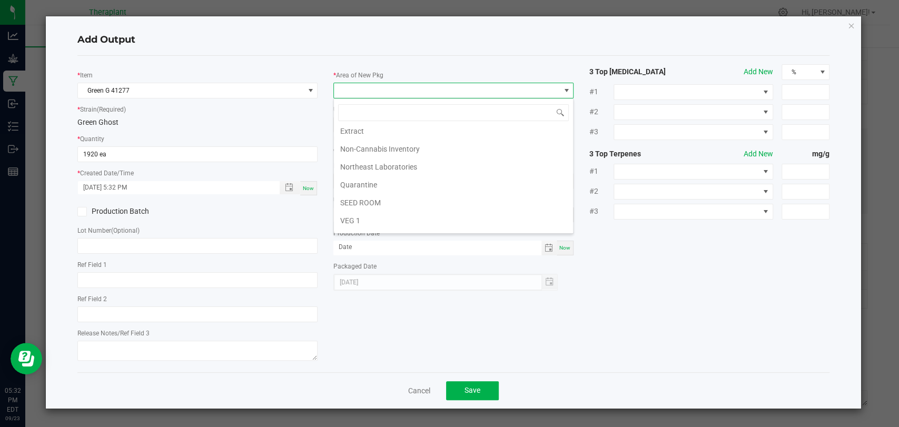
scroll to position [197, 0]
click at [358, 182] on li "Vault 2" at bounding box center [453, 189] width 239 height 18
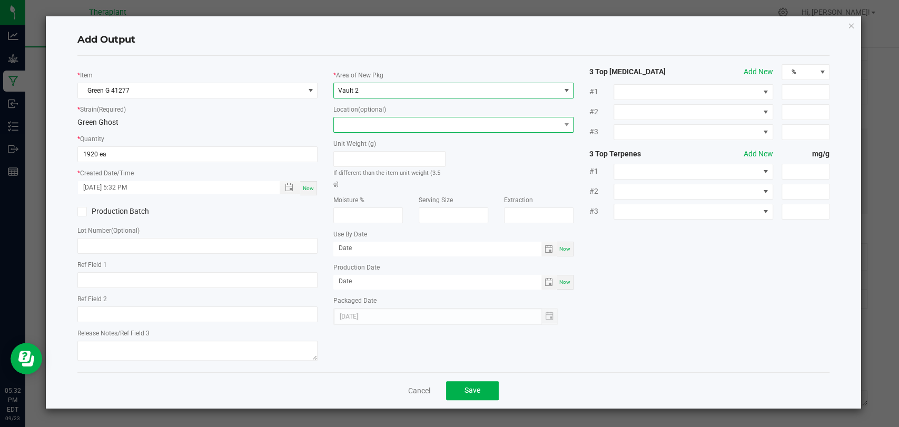
click at [364, 123] on span at bounding box center [447, 124] width 226 height 15
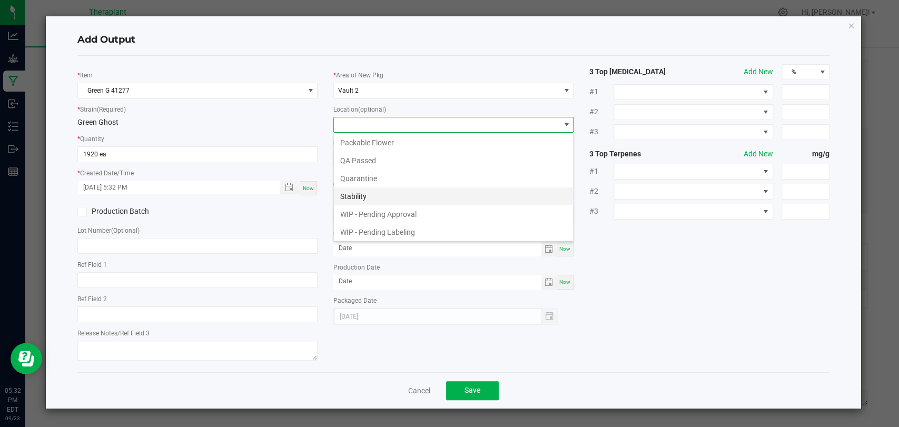
scroll to position [55, 0]
click at [380, 194] on li "WIP - Pending Approval" at bounding box center [453, 196] width 239 height 18
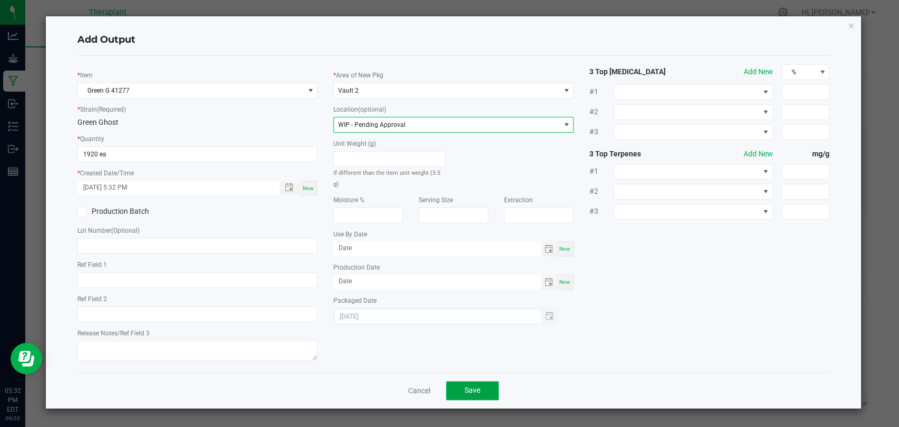
click at [481, 385] on button "Save" at bounding box center [472, 390] width 53 height 19
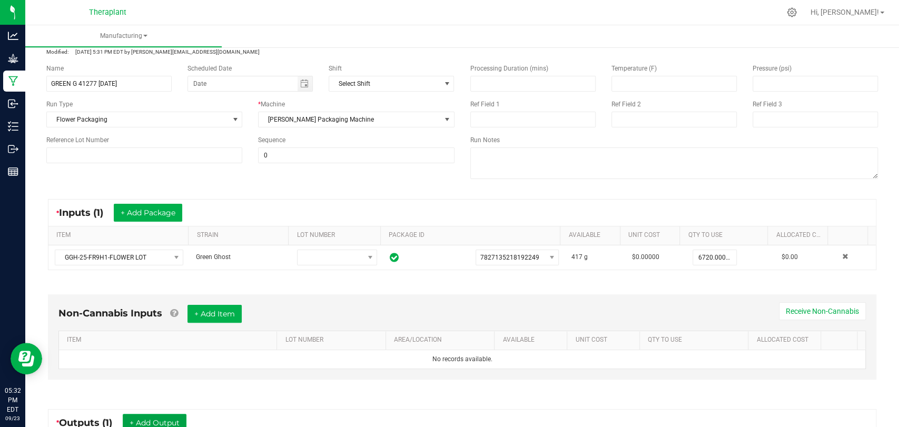
scroll to position [0, 0]
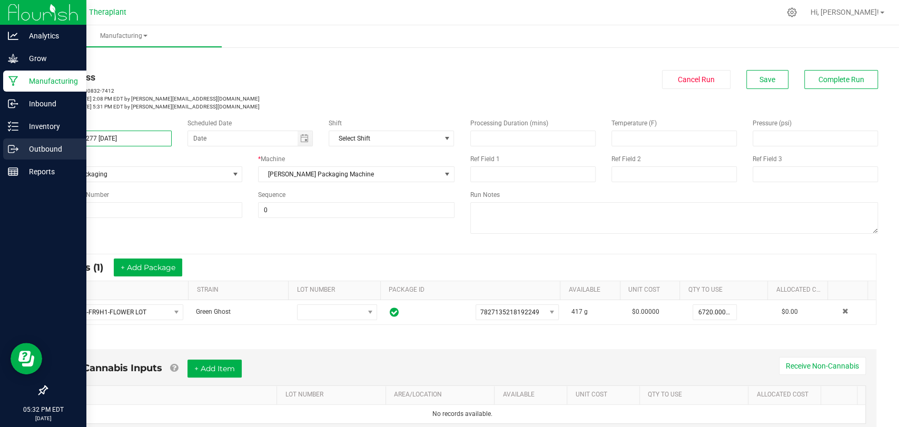
drag, startPoint x: 113, startPoint y: 140, endPoint x: 72, endPoint y: 146, distance: 41.6
click at [25, 146] on div "Analytics Grow Manufacturing Inbound Inventory Outbound Reports 05:32 PM EDT 09…" at bounding box center [449, 213] width 899 height 427
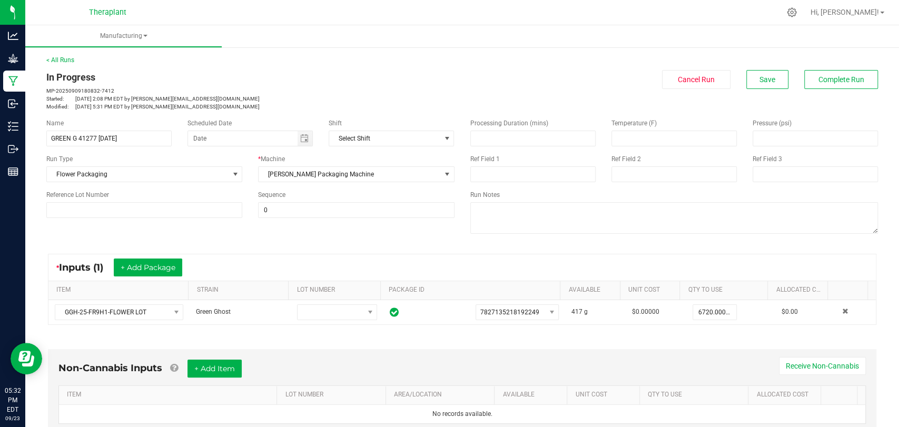
click at [226, 113] on div "Name GREEN G 41277 09/10/25 Scheduled Date Shift Select Shift Run Type Flower P…" at bounding box center [250, 168] width 424 height 115
click at [823, 73] on button "Complete Run" at bounding box center [841, 79] width 74 height 19
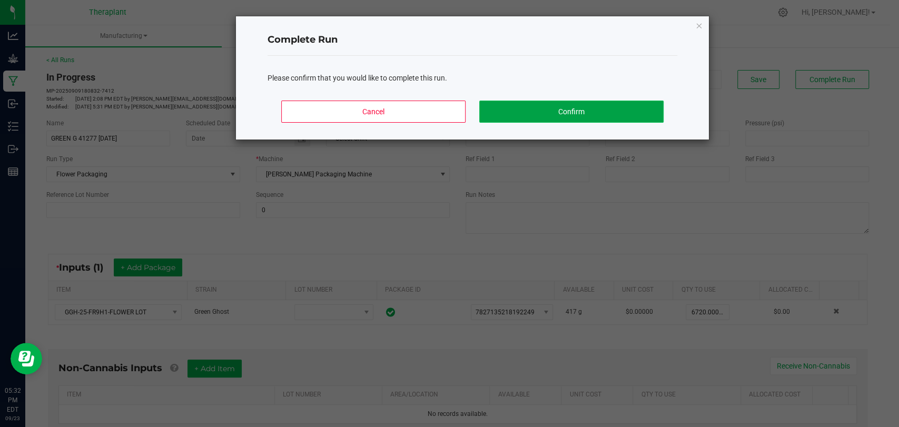
click at [621, 113] on button "Confirm" at bounding box center [571, 112] width 184 height 22
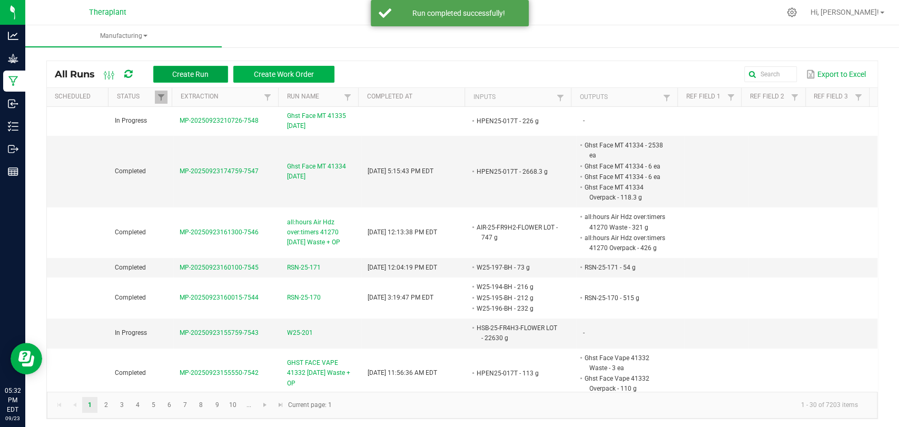
click at [198, 75] on span "Create Run" at bounding box center [190, 74] width 36 height 8
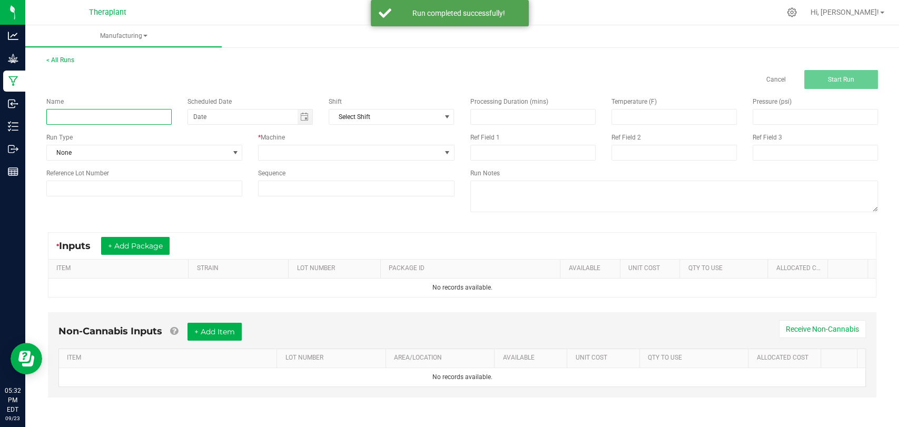
click at [135, 114] on input at bounding box center [108, 117] width 125 height 16
paste input "GREEN G 41277 09/10/25"
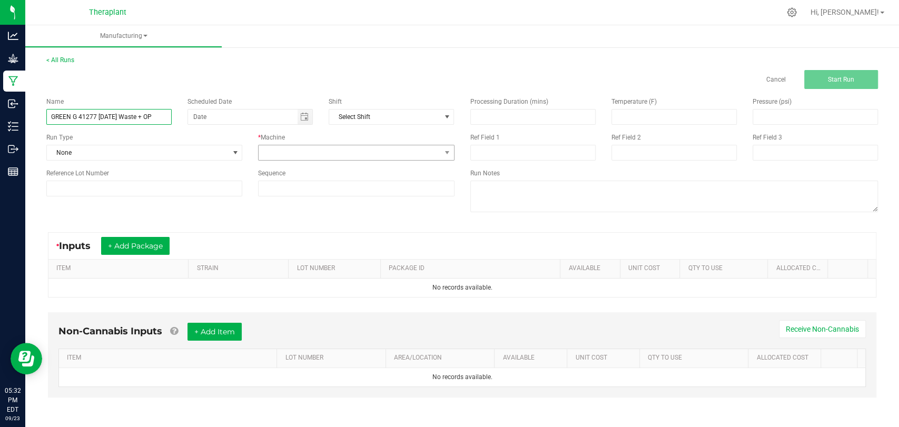
type input "GREEN G 41277 09/10/25 Waste + OP"
click at [359, 151] on span at bounding box center [350, 152] width 182 height 15
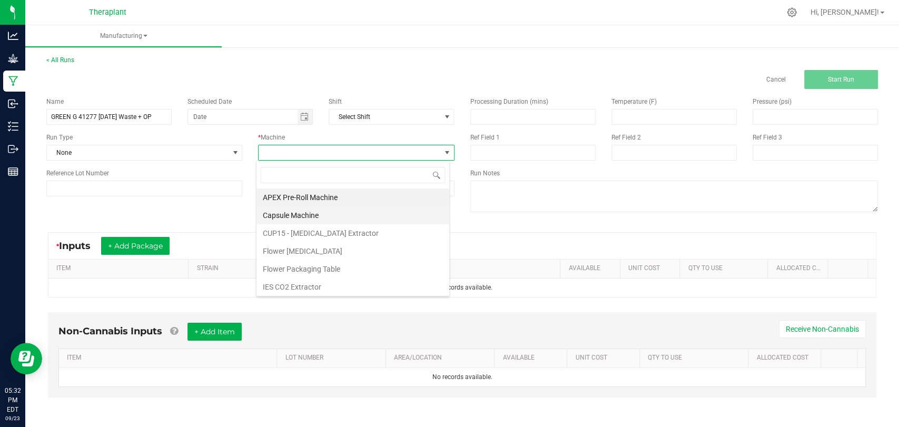
scroll to position [55, 0]
click at [309, 213] on li "Flower Packaging Table" at bounding box center [353, 214] width 193 height 18
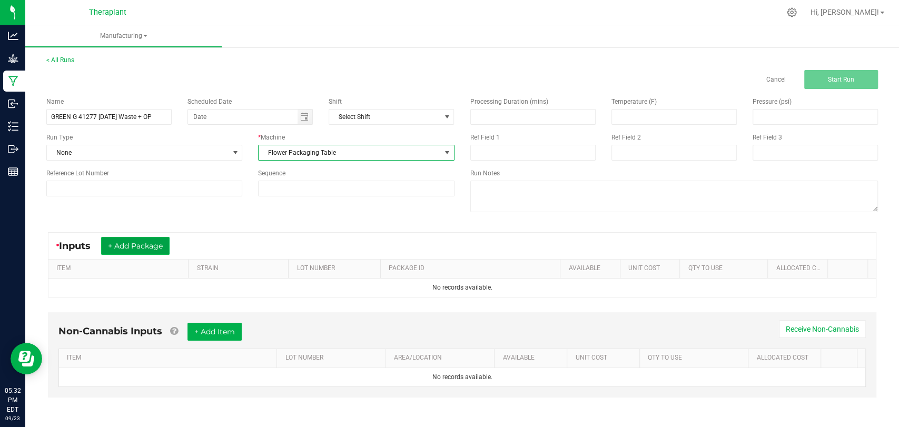
click at [136, 246] on button "+ Add Package" at bounding box center [135, 246] width 68 height 18
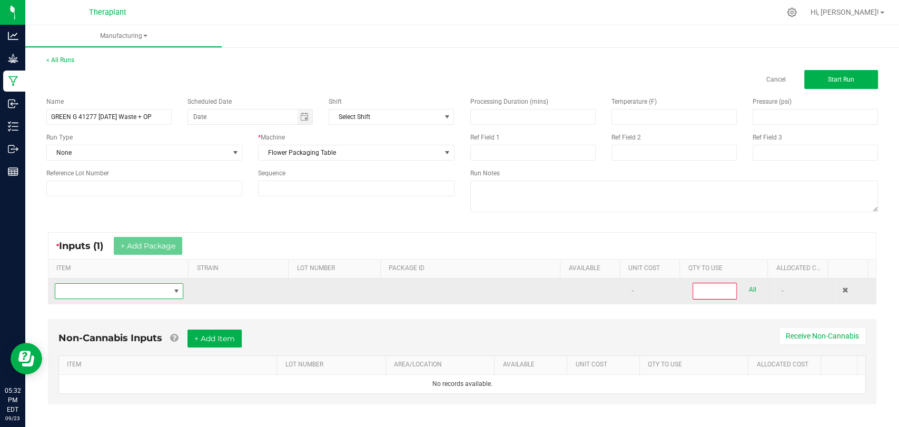
click at [124, 292] on span "NO DATA FOUND" at bounding box center [112, 291] width 114 height 15
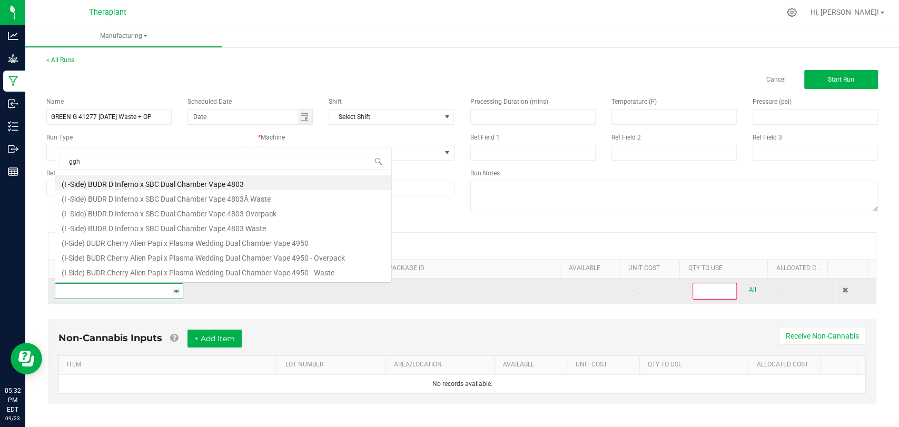
scroll to position [15, 124]
type input "ggh-25-fr9"
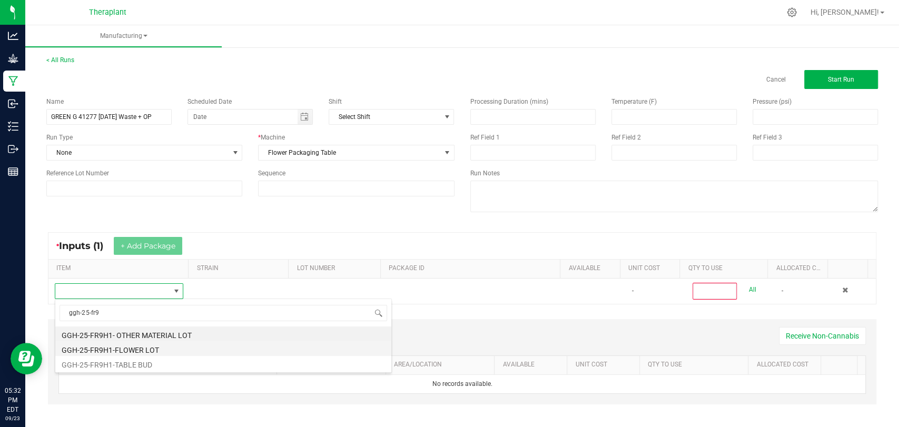
click at [107, 350] on li "GGH-25-FR9H1-FLOWER LOT" at bounding box center [223, 348] width 336 height 15
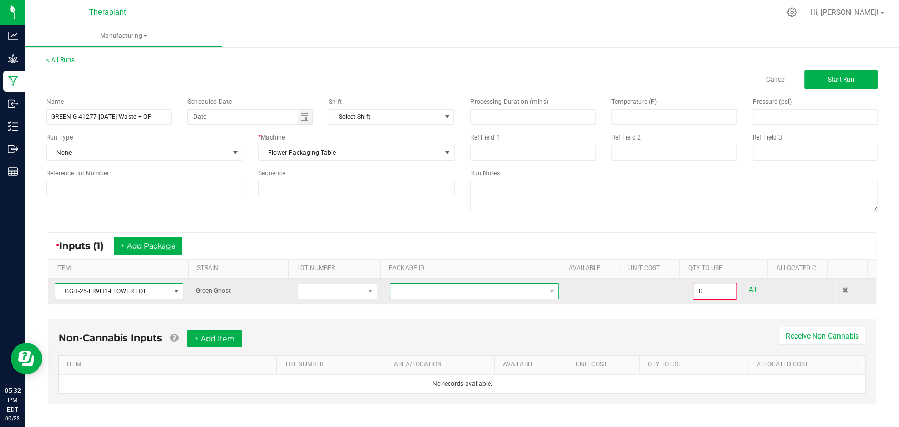
click at [442, 290] on span at bounding box center [467, 291] width 155 height 15
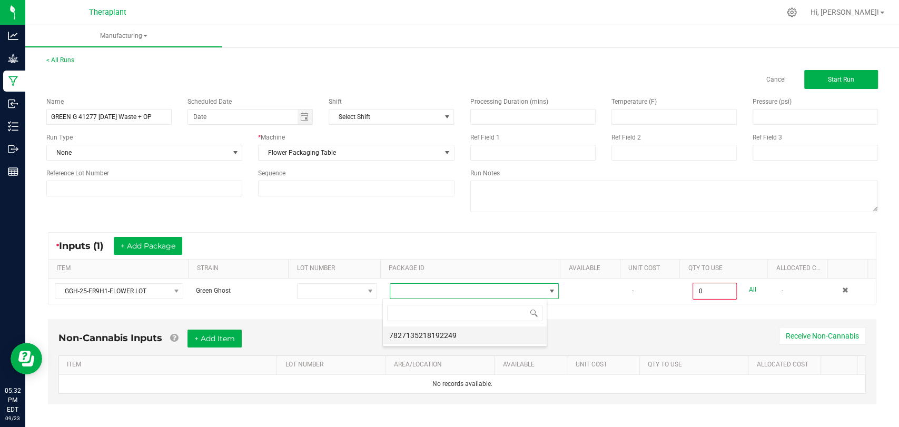
scroll to position [15, 164]
click at [444, 330] on li "7827135218192249" at bounding box center [465, 336] width 164 height 18
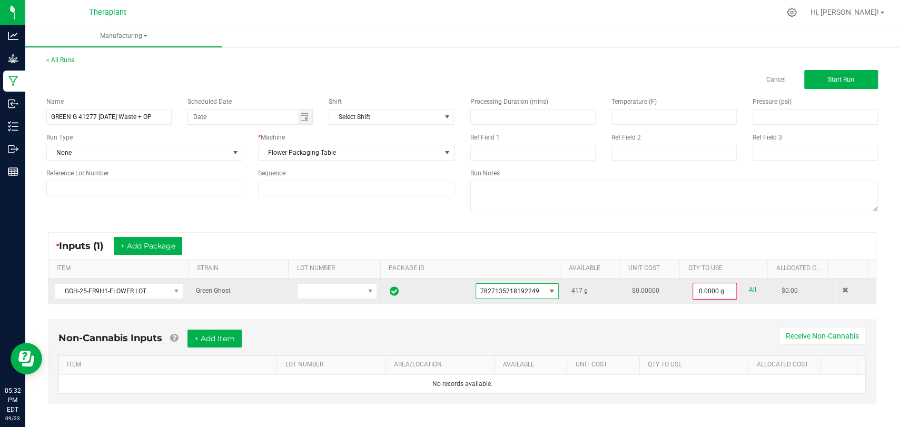
click at [749, 285] on link "All" at bounding box center [752, 290] width 7 height 14
type input "417.0000 g"
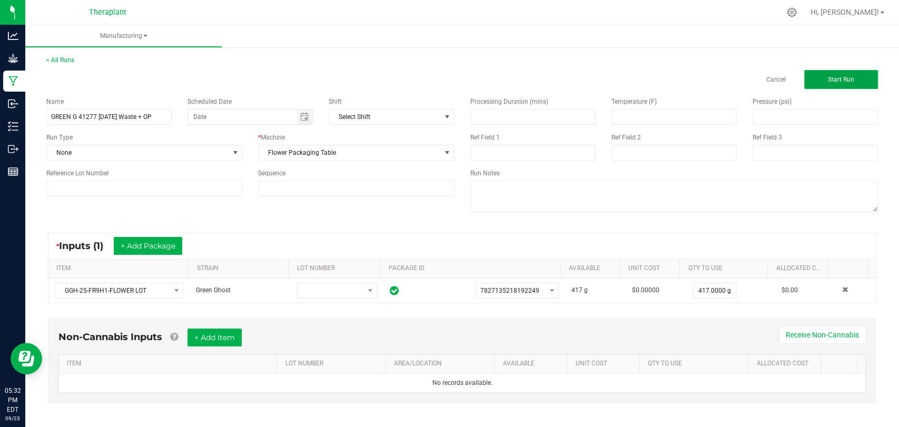
click at [828, 82] on span "Start Run" at bounding box center [841, 79] width 26 height 7
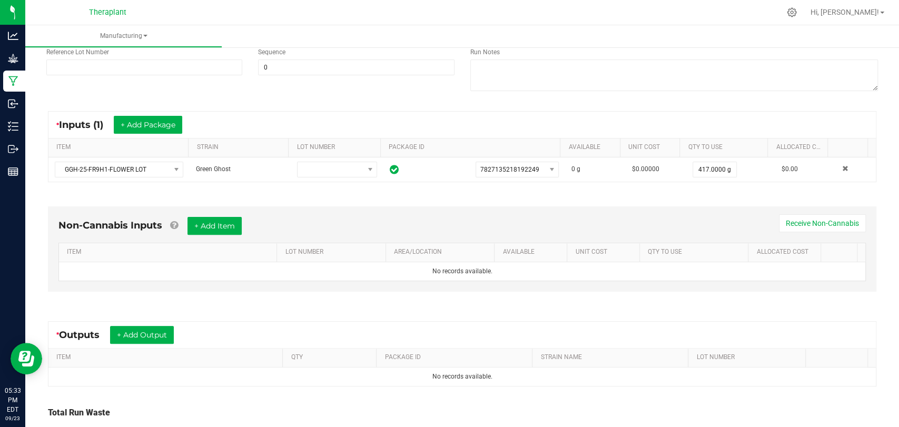
scroll to position [221, 0]
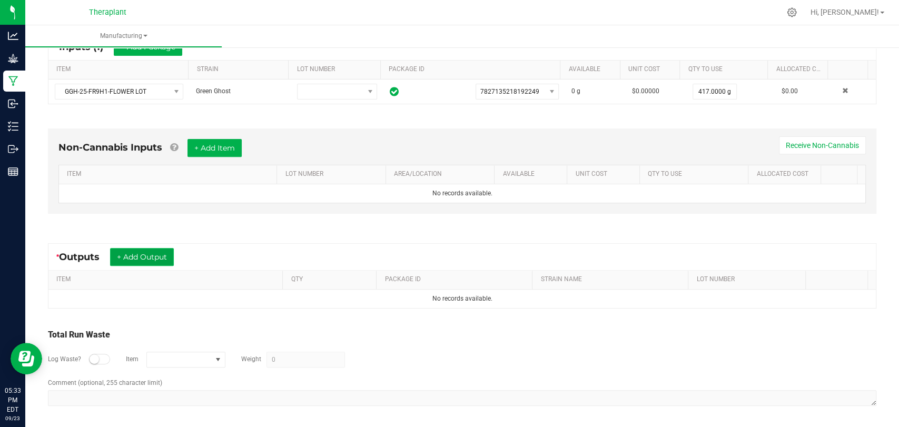
click at [163, 261] on button "+ Add Output" at bounding box center [142, 257] width 64 height 18
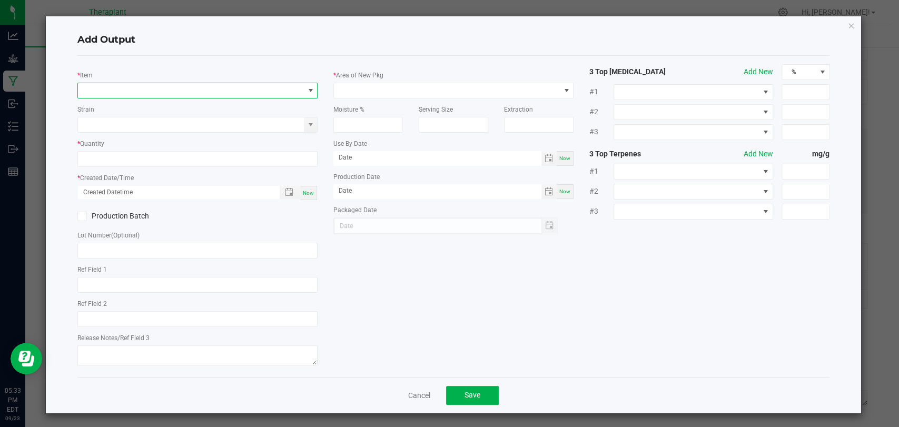
click at [179, 89] on span "NO DATA FOUND" at bounding box center [191, 90] width 226 height 15
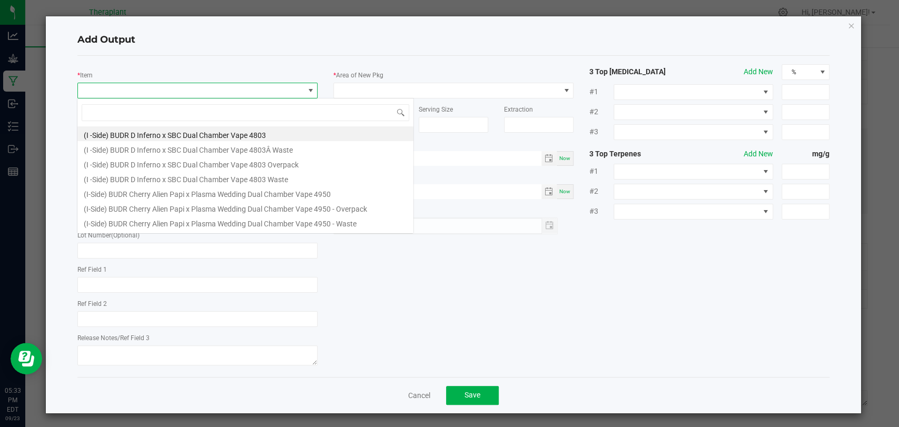
scroll to position [15, 237]
type input "41277"
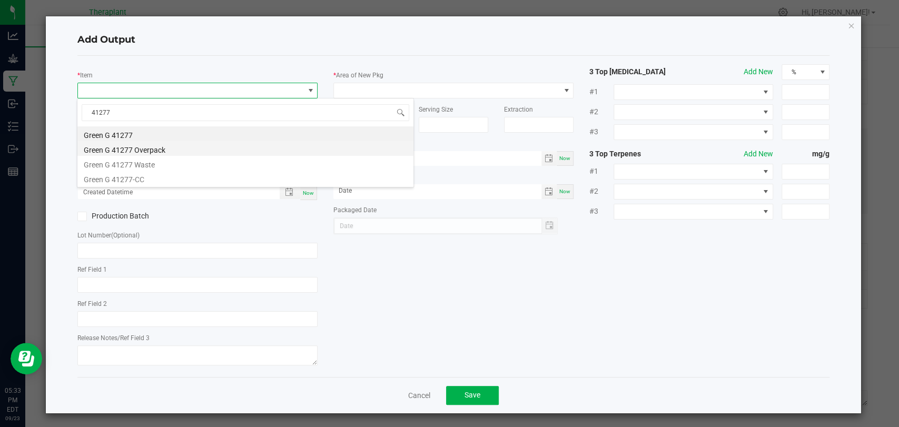
click at [141, 147] on li "Green G 41277 Overpack" at bounding box center [245, 148] width 336 height 15
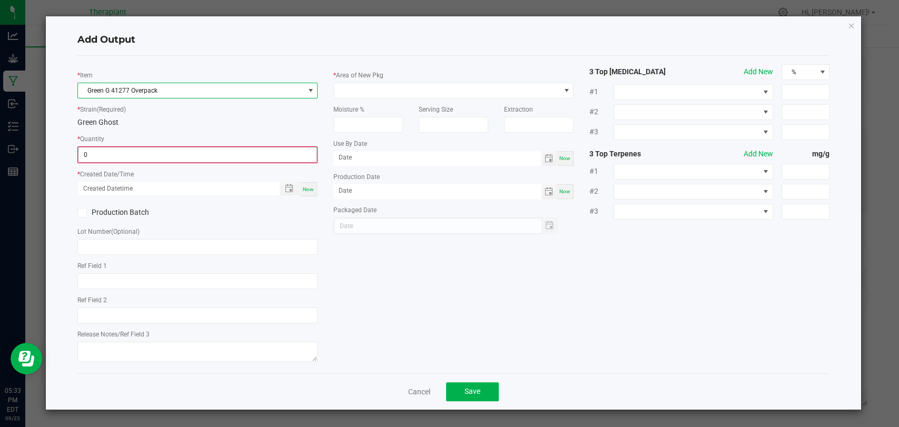
click at [134, 153] on input "0" at bounding box center [197, 154] width 238 height 15
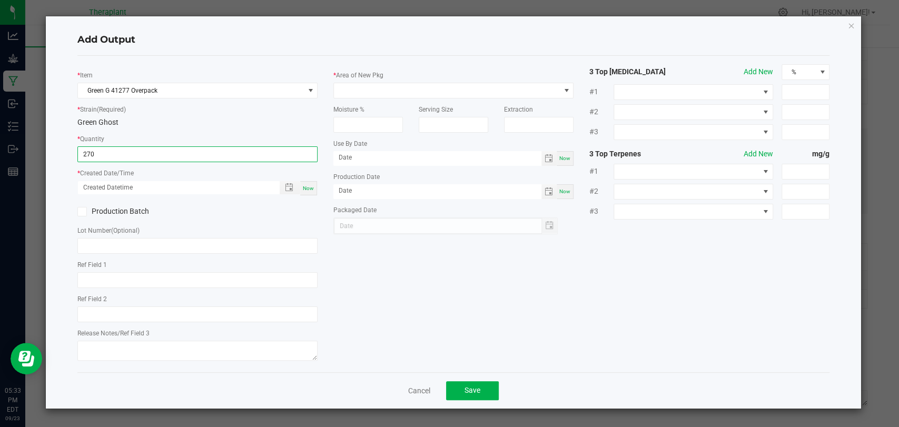
type input "270.0000 g"
click at [309, 186] on span "Now" at bounding box center [308, 188] width 11 height 6
type input "09/23/2025 5:33 PM"
type input "[DATE]"
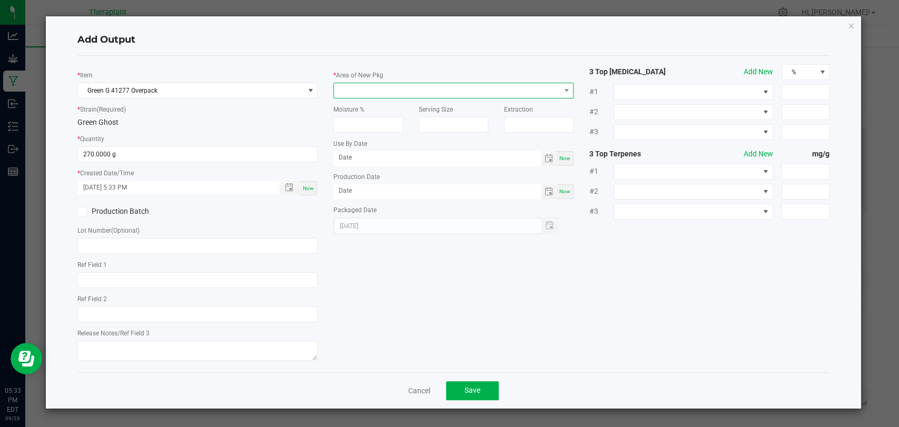
click at [364, 86] on span at bounding box center [447, 90] width 226 height 15
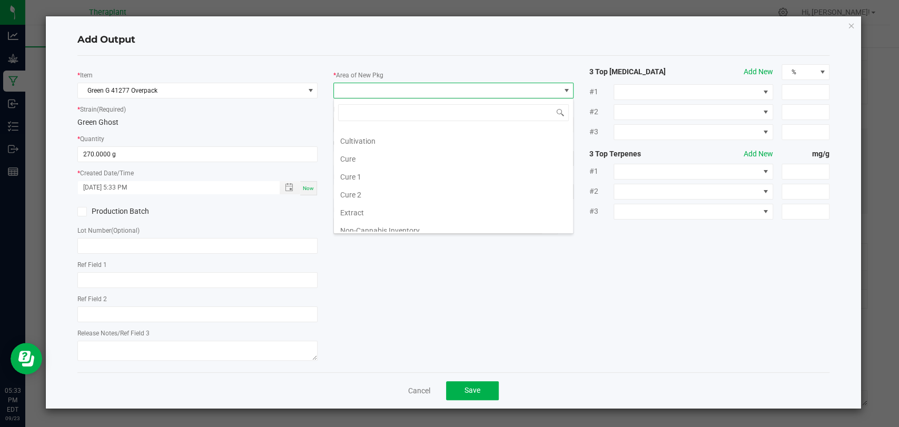
scroll to position [197, 0]
drag, startPoint x: 354, startPoint y: 220, endPoint x: 360, endPoint y: 188, distance: 33.3
click at [354, 220] on li "Waste" at bounding box center [453, 225] width 239 height 18
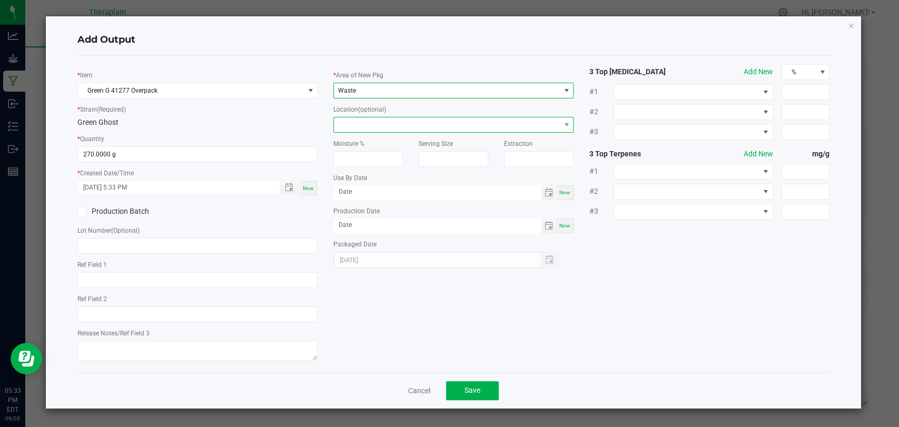
click at [368, 121] on span at bounding box center [447, 124] width 226 height 15
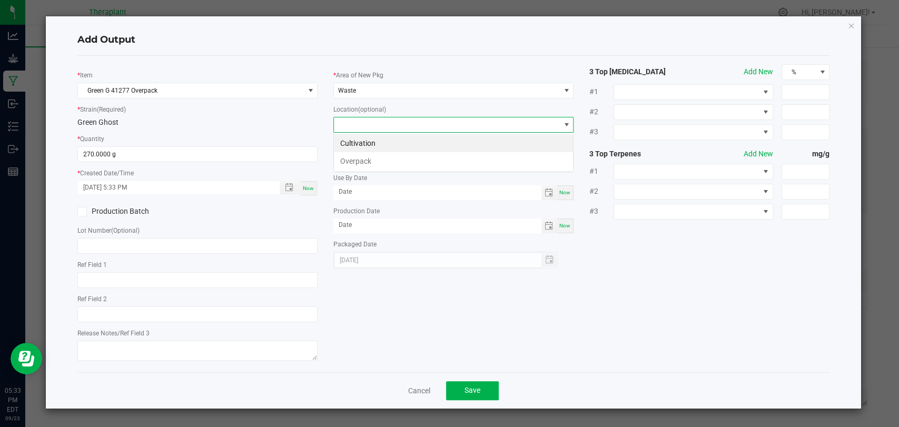
scroll to position [15, 240]
click at [366, 160] on li "Overpack" at bounding box center [453, 161] width 239 height 18
click at [476, 390] on span "Save" at bounding box center [473, 390] width 16 height 8
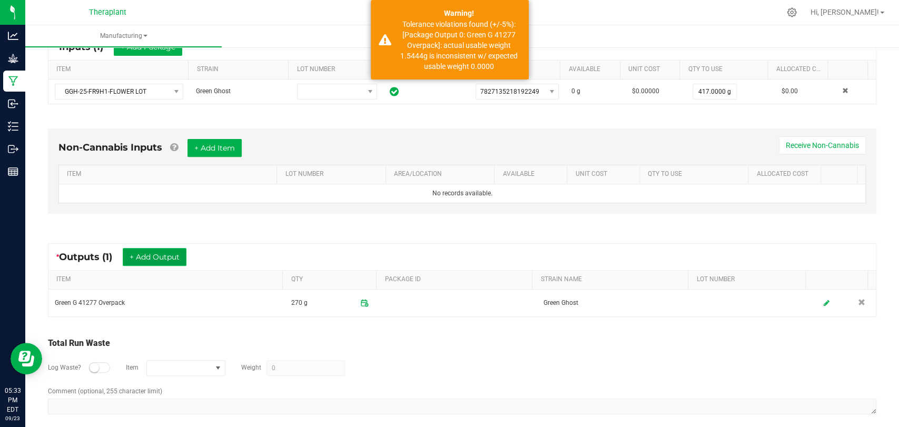
click at [150, 253] on button "+ Add Output" at bounding box center [155, 257] width 64 height 18
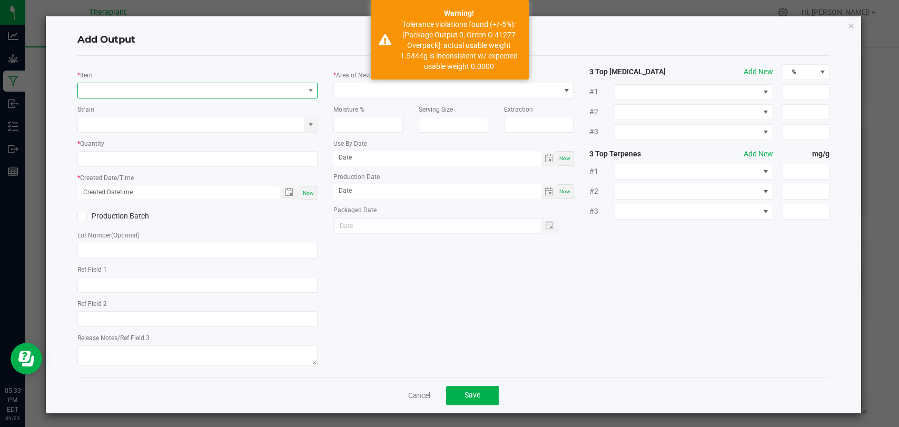
click at [172, 91] on span "NO DATA FOUND" at bounding box center [191, 90] width 226 height 15
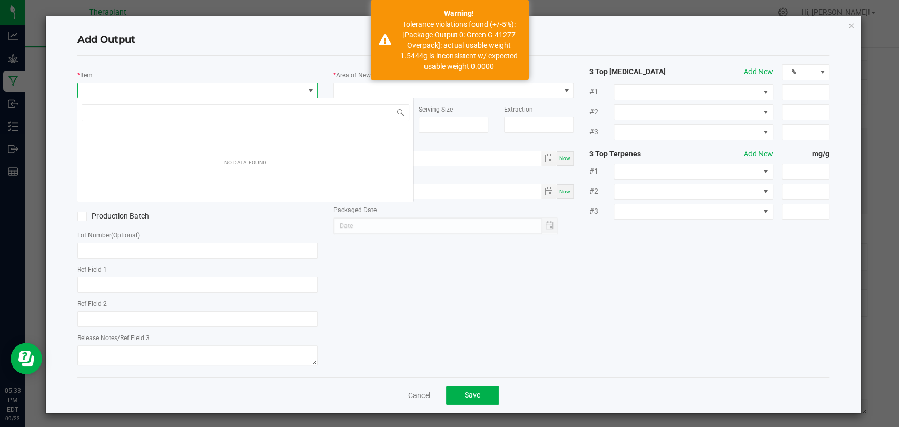
scroll to position [15, 237]
type input "41277"
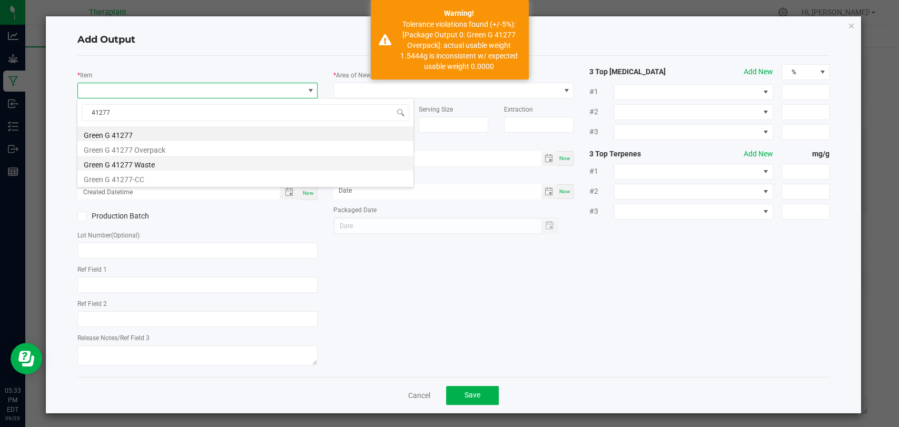
click at [147, 165] on li "Green G 41277 Waste" at bounding box center [245, 163] width 336 height 15
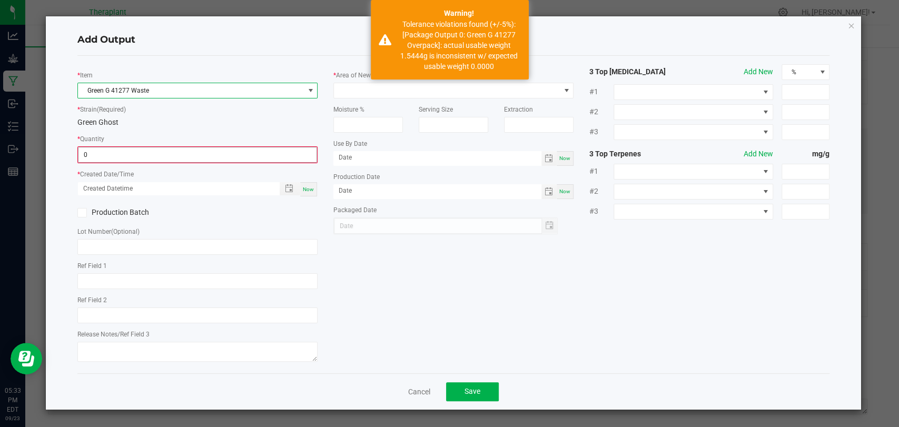
click at [146, 156] on input "0" at bounding box center [197, 154] width 238 height 15
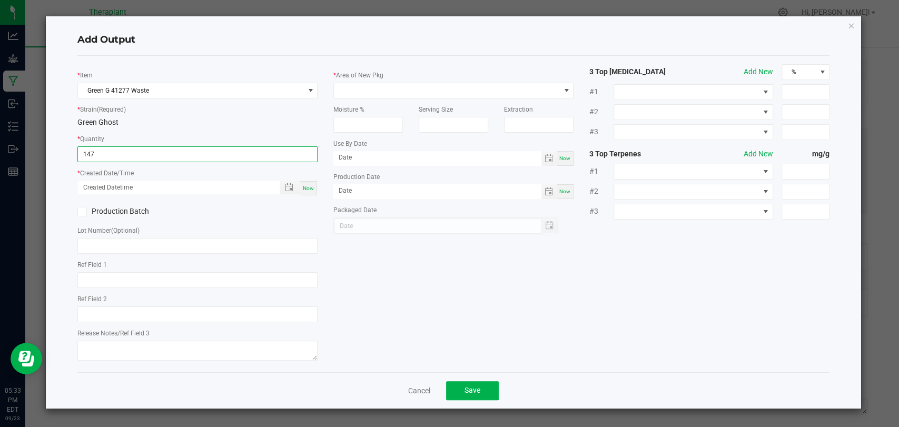
type input "147.0000 g"
click at [312, 182] on div "Now" at bounding box center [308, 188] width 17 height 14
type input "09/23/2025 5:33 PM"
type input "[DATE]"
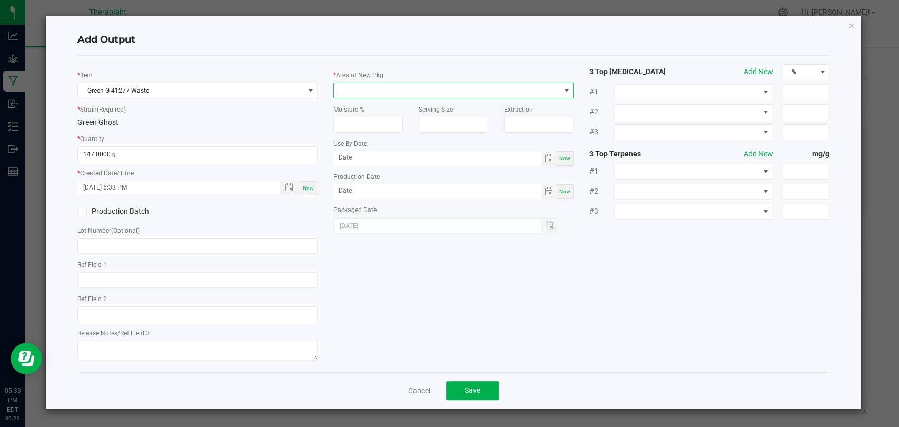
click at [359, 86] on span at bounding box center [447, 90] width 226 height 15
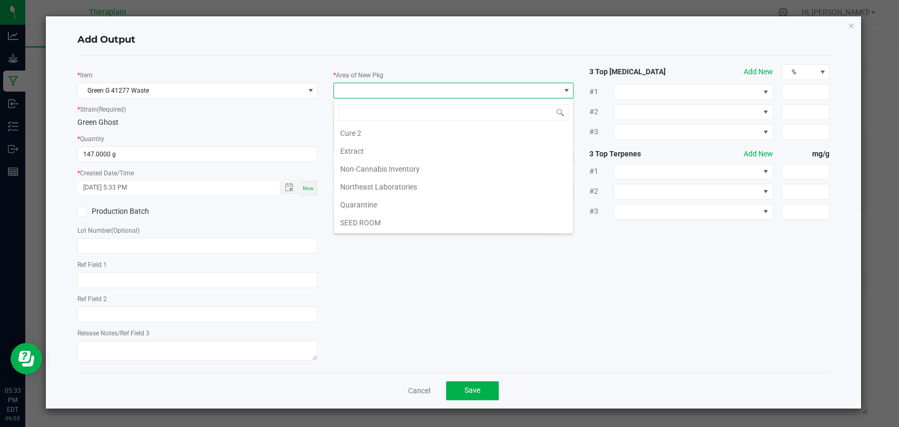
scroll to position [197, 0]
click at [359, 188] on li "Vault 2" at bounding box center [453, 189] width 239 height 18
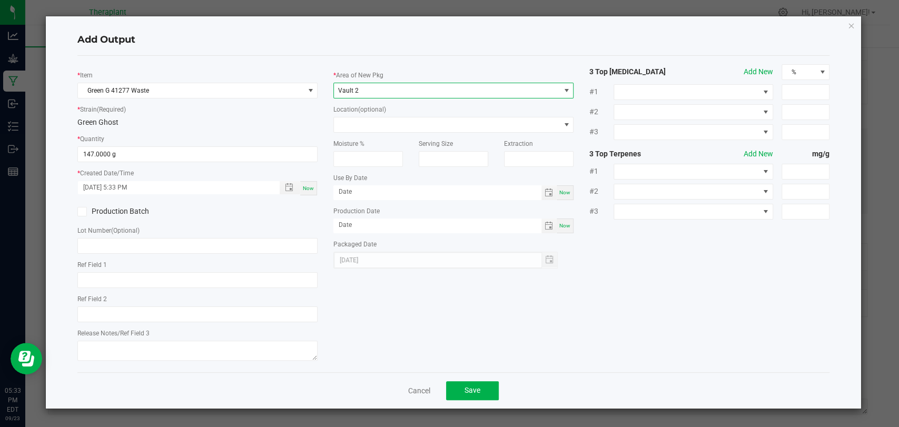
click at [368, 114] on div "Location (optional)" at bounding box center [453, 118] width 240 height 29
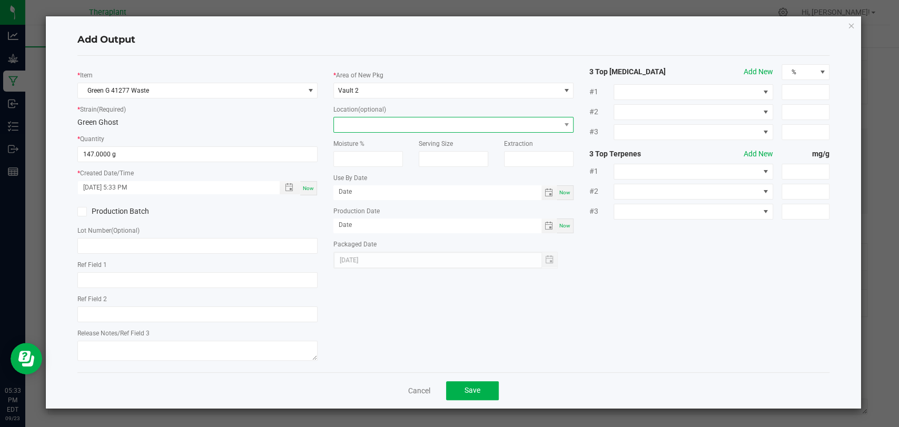
click at [368, 124] on span at bounding box center [447, 124] width 226 height 15
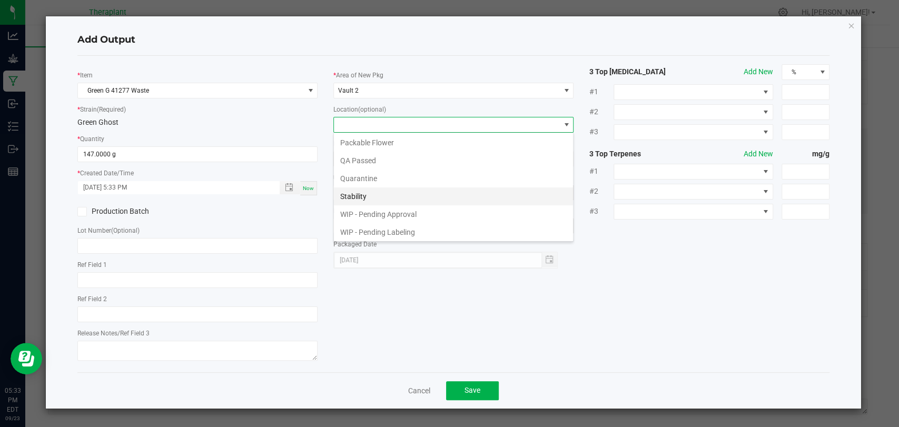
scroll to position [55, 0]
click at [362, 228] on li "Waste Cabinet" at bounding box center [453, 232] width 239 height 18
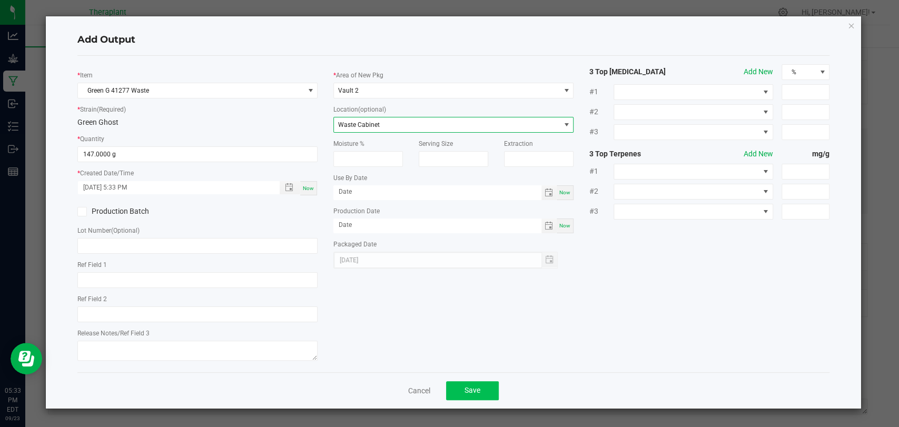
click at [468, 379] on div "Cancel Save" at bounding box center [453, 390] width 752 height 36
click at [469, 381] on button "Save" at bounding box center [472, 390] width 53 height 19
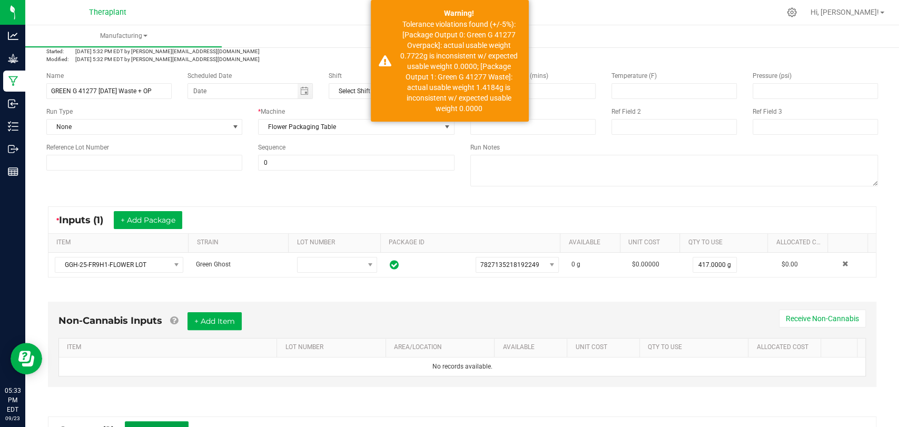
scroll to position [0, 0]
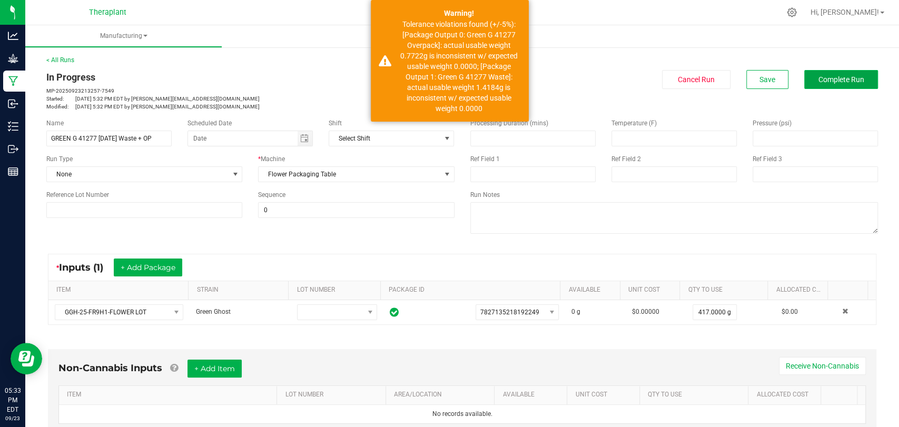
click at [822, 78] on span "Complete Run" at bounding box center [842, 79] width 46 height 8
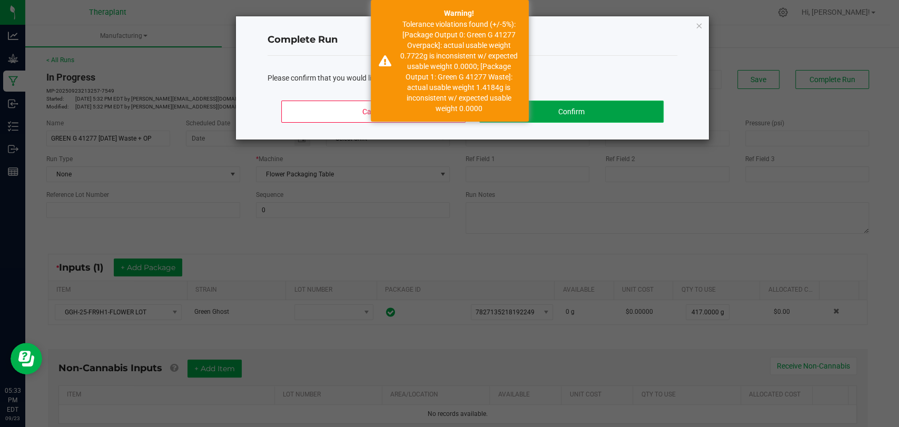
click at [560, 115] on button "Confirm" at bounding box center [571, 112] width 184 height 22
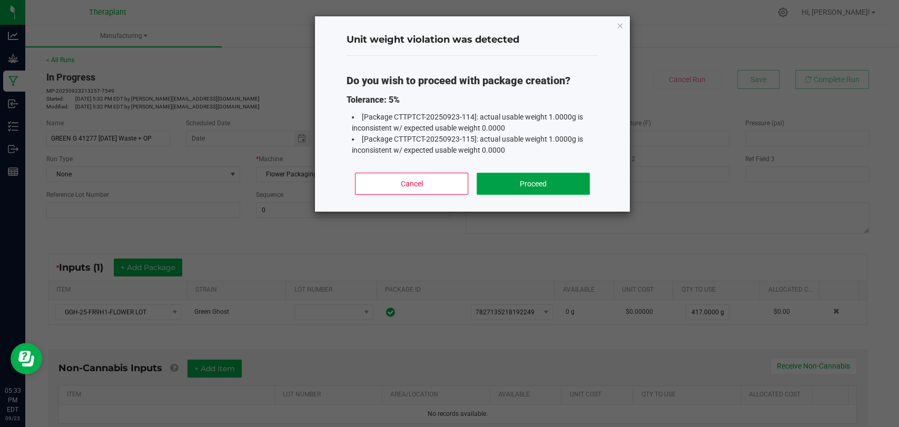
click at [510, 180] on button "Proceed" at bounding box center [533, 184] width 113 height 22
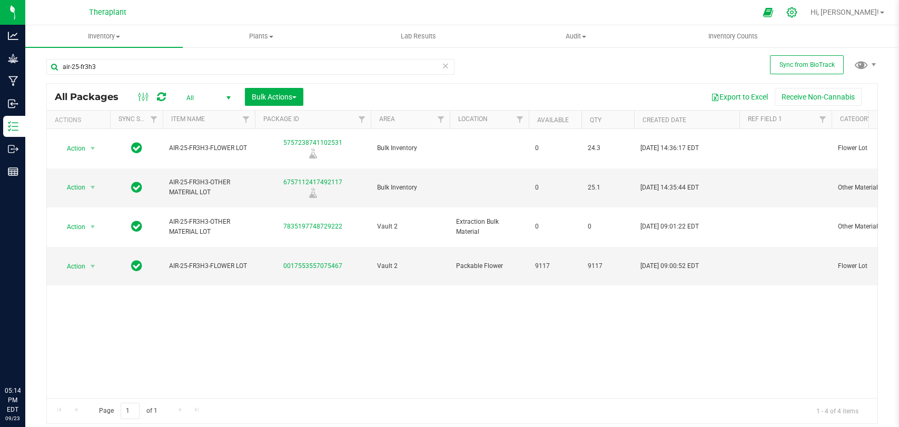
click at [797, 13] on icon at bounding box center [792, 12] width 10 height 10
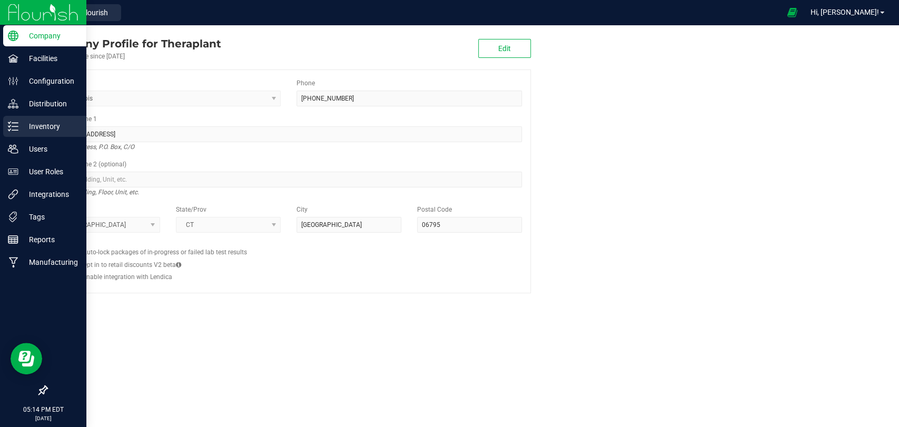
click at [9, 127] on icon at bounding box center [9, 126] width 2 height 2
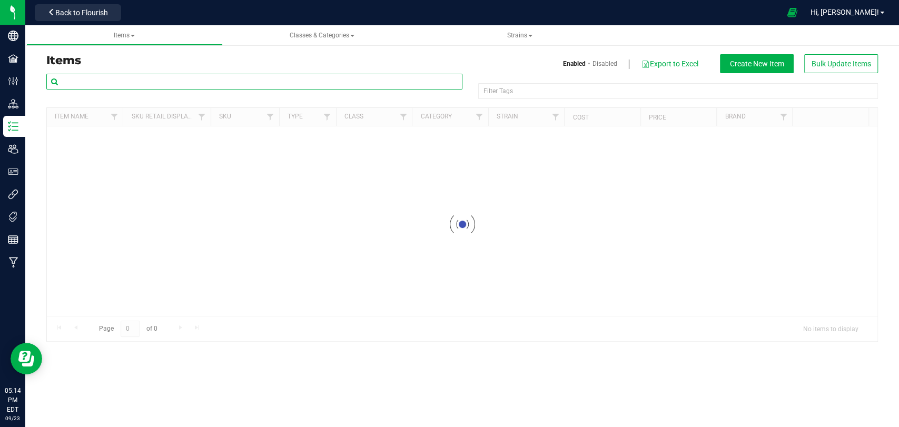
click at [118, 74] on input "text" at bounding box center [254, 82] width 416 height 16
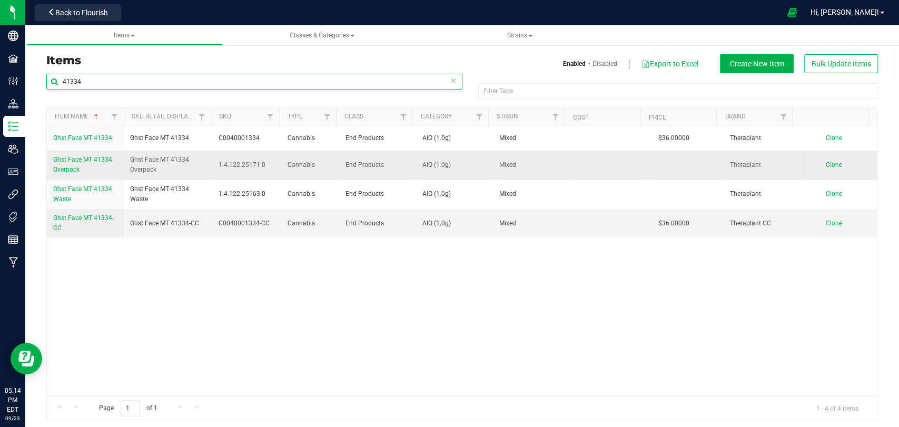
type input "41334"
click at [86, 161] on span "Ghst Face MT 41334 Overpack" at bounding box center [82, 164] width 59 height 17
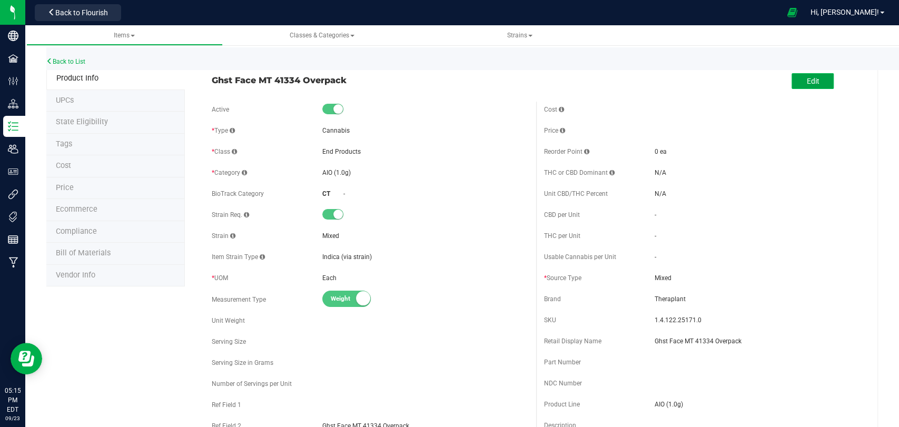
click at [809, 84] on span "Edit" at bounding box center [813, 81] width 13 height 8
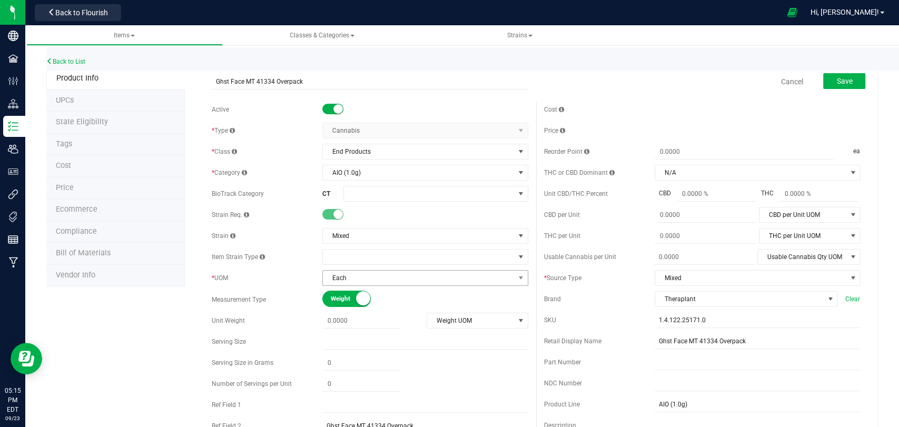
click at [353, 274] on span "Each" at bounding box center [418, 278] width 191 height 15
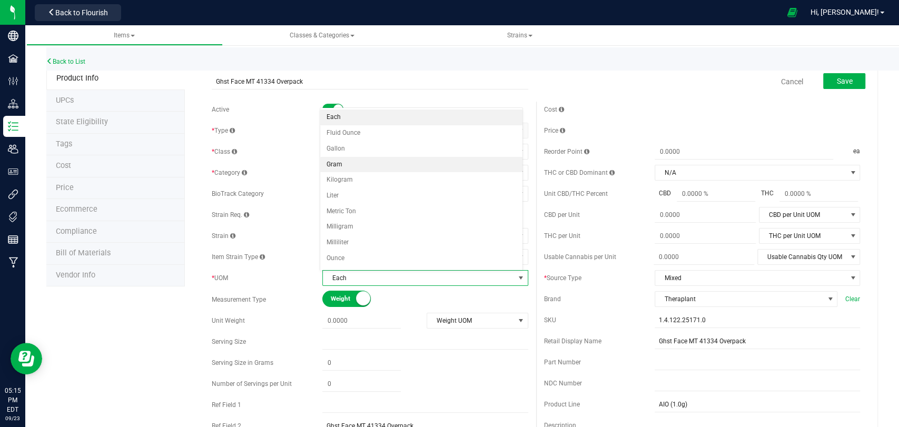
click at [346, 166] on li "Gram" at bounding box center [421, 165] width 202 height 16
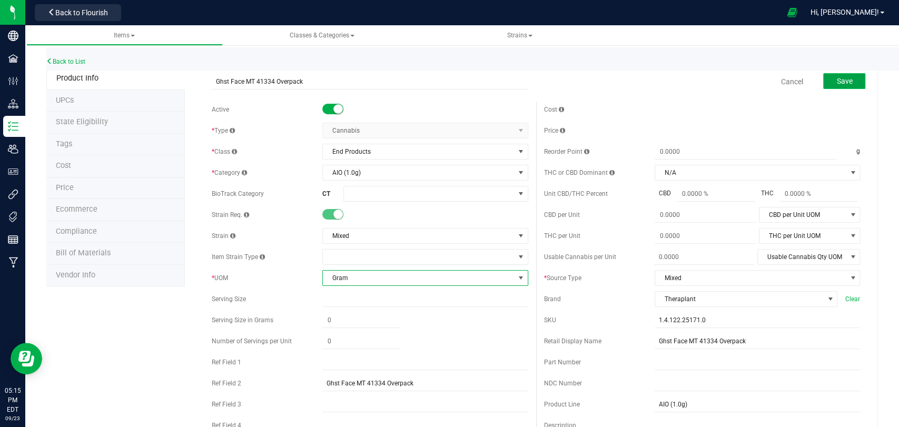
click at [845, 82] on button "Save" at bounding box center [844, 81] width 42 height 16
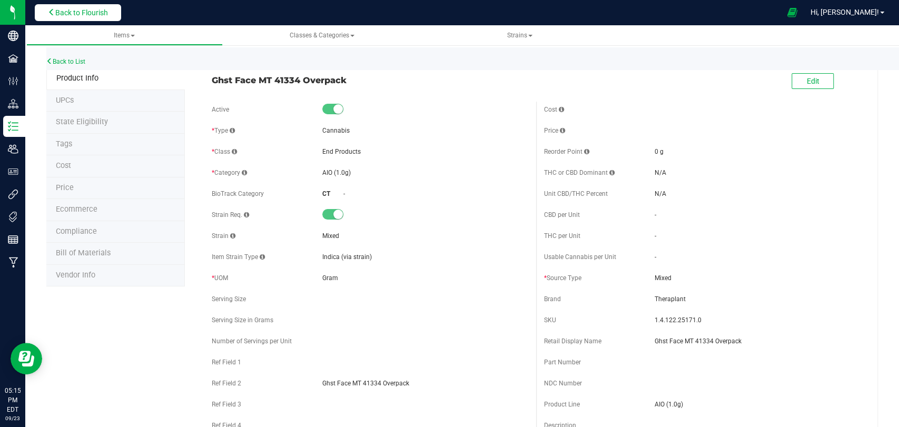
click at [103, 13] on span "Back to Flourish" at bounding box center [81, 12] width 53 height 8
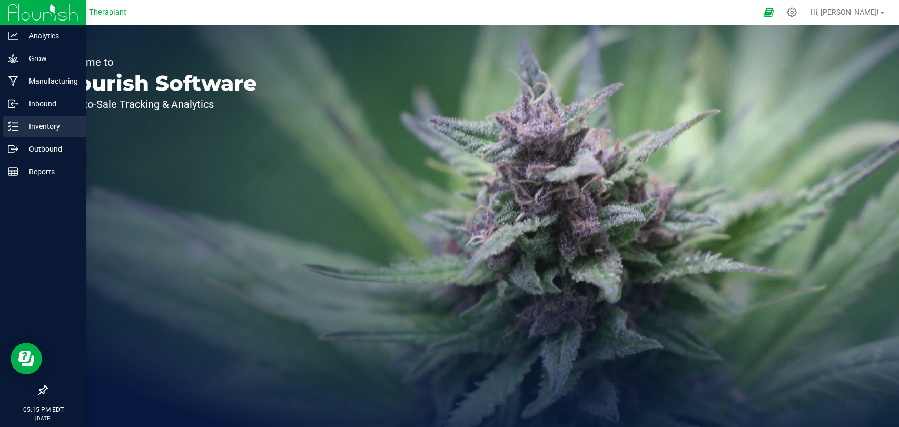
click at [13, 122] on icon at bounding box center [13, 126] width 11 height 11
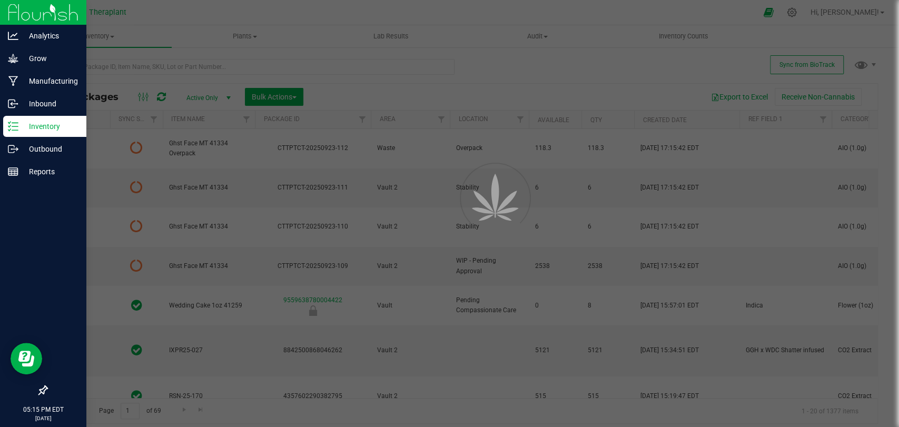
type input "2026-09-16"
type input "2026-09-18"
type input "2025-12-09"
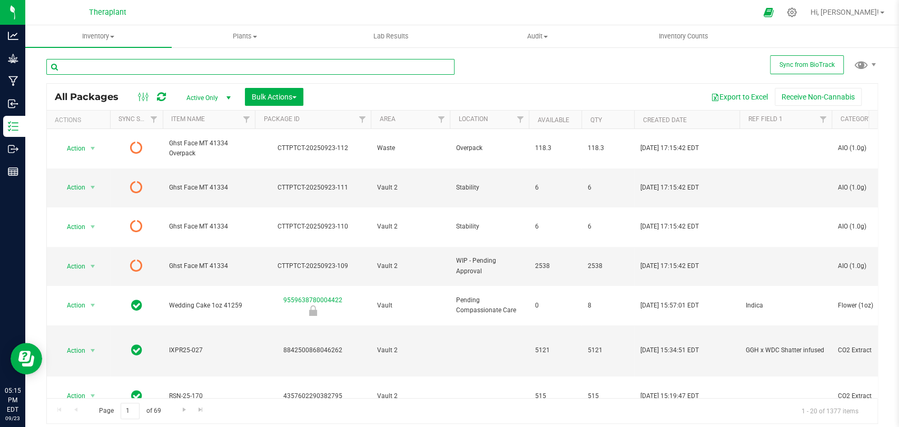
click at [143, 70] on input "text" at bounding box center [250, 67] width 408 height 16
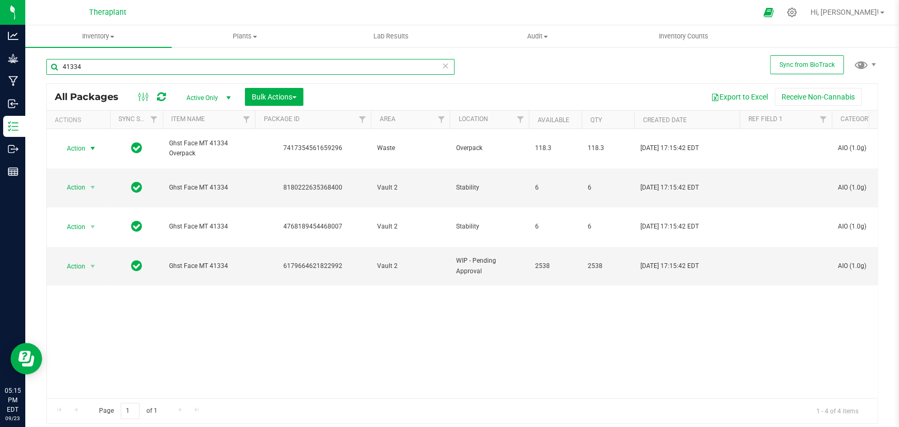
type input "41334"
click at [90, 144] on span "select" at bounding box center [92, 148] width 8 height 8
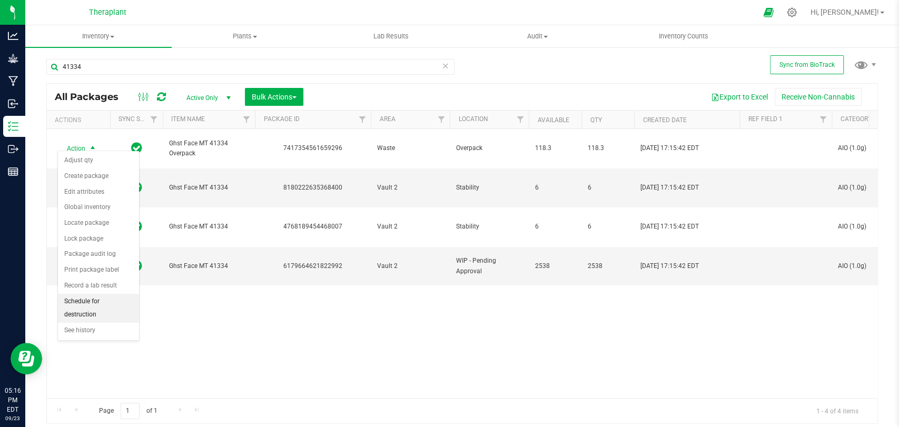
click at [81, 303] on li "Schedule for destruction" at bounding box center [98, 308] width 81 height 29
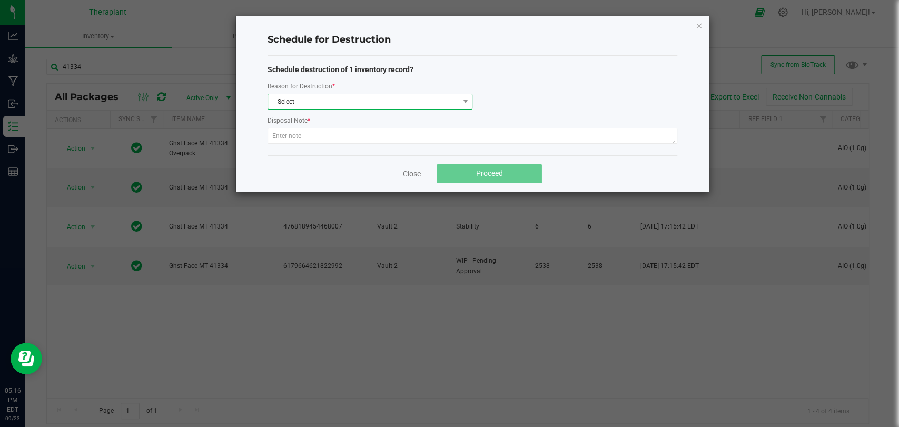
click at [320, 101] on span "Select" at bounding box center [363, 101] width 191 height 15
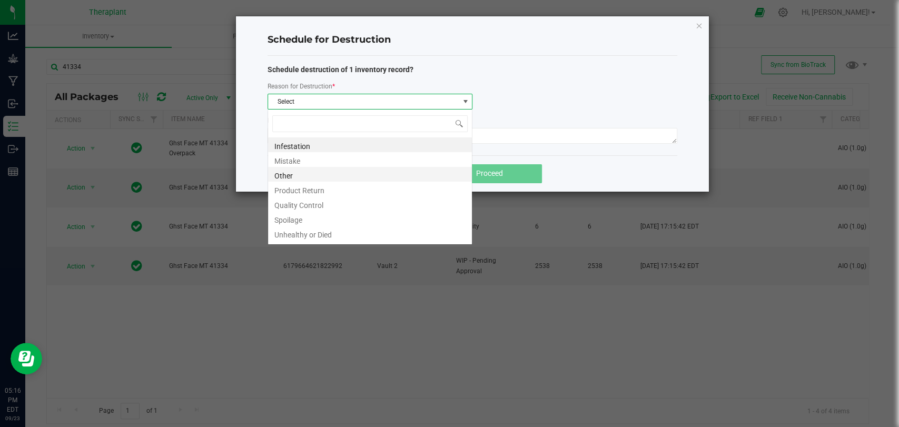
scroll to position [15, 205]
click at [294, 175] on li "Other" at bounding box center [370, 174] width 204 height 15
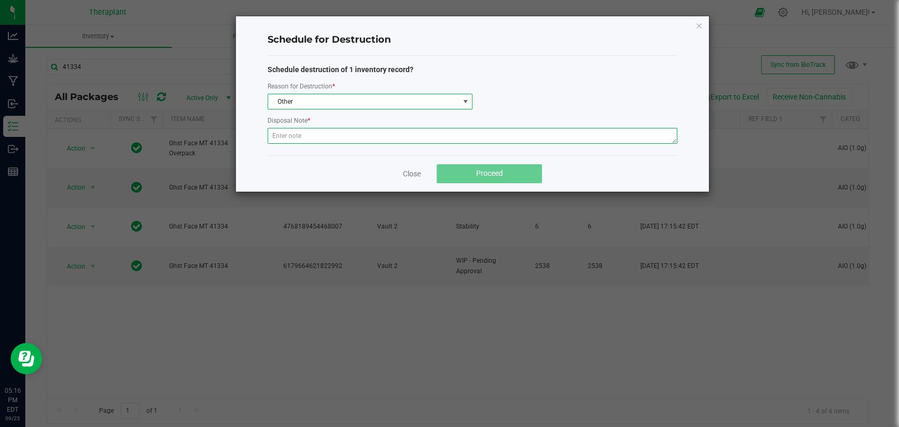
click at [302, 139] on textarea at bounding box center [473, 136] width 410 height 16
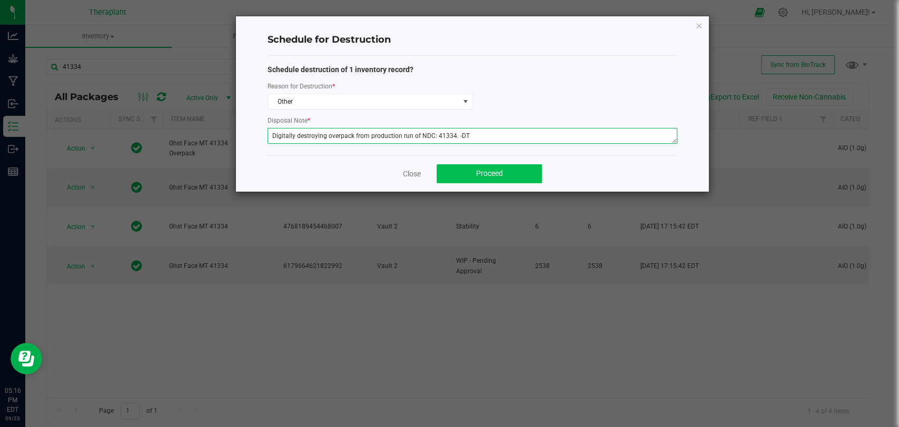
type textarea "Digitally destroying overpack from production run of NDC: 41334. -DT"
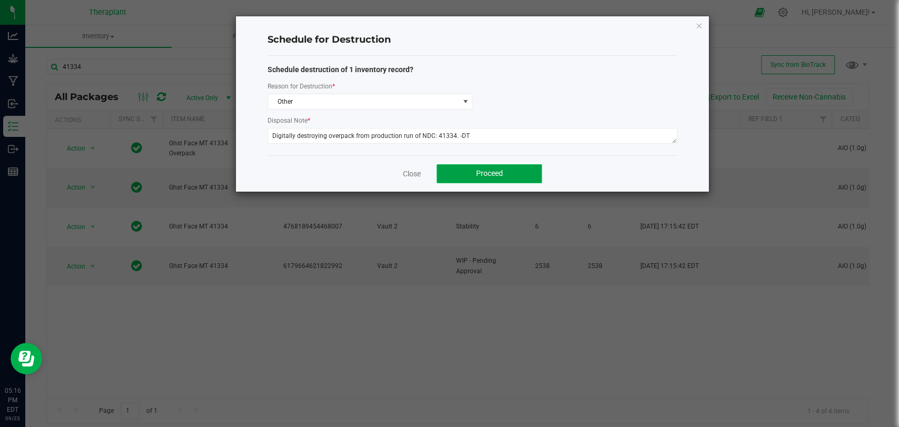
click at [470, 174] on button "Proceed" at bounding box center [489, 173] width 105 height 19
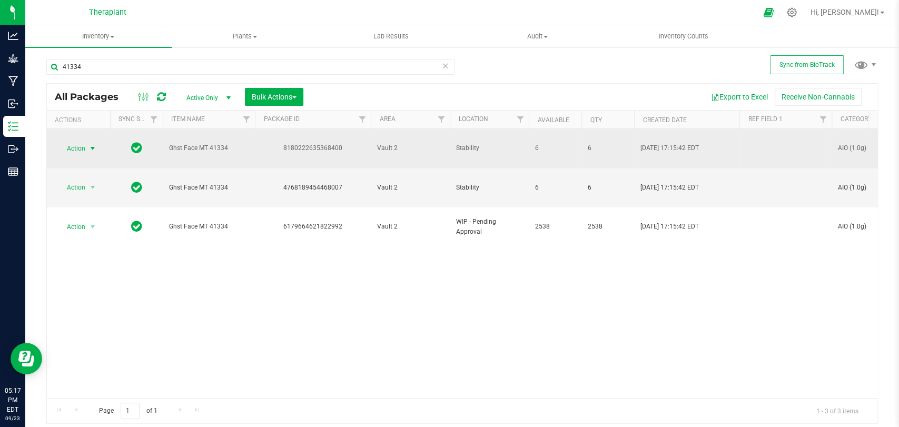
click at [81, 146] on span "Action" at bounding box center [71, 148] width 28 height 15
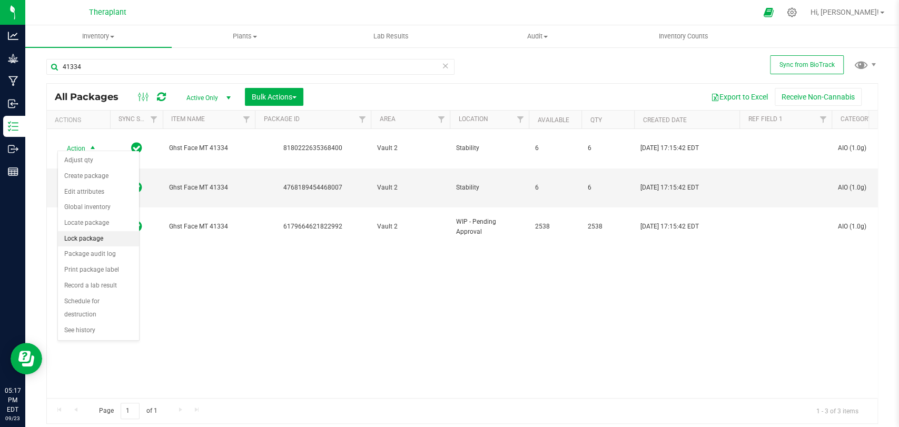
click at [88, 237] on li "Lock package" at bounding box center [98, 239] width 81 height 16
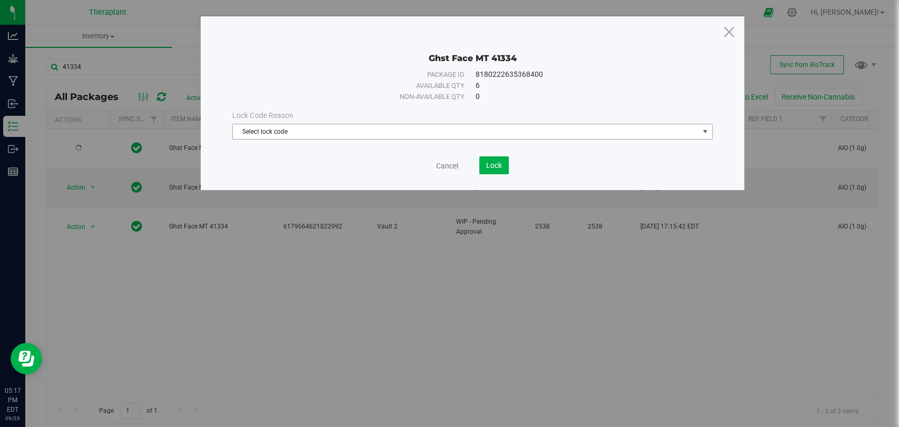
click at [265, 136] on span "Select lock code" at bounding box center [466, 131] width 466 height 15
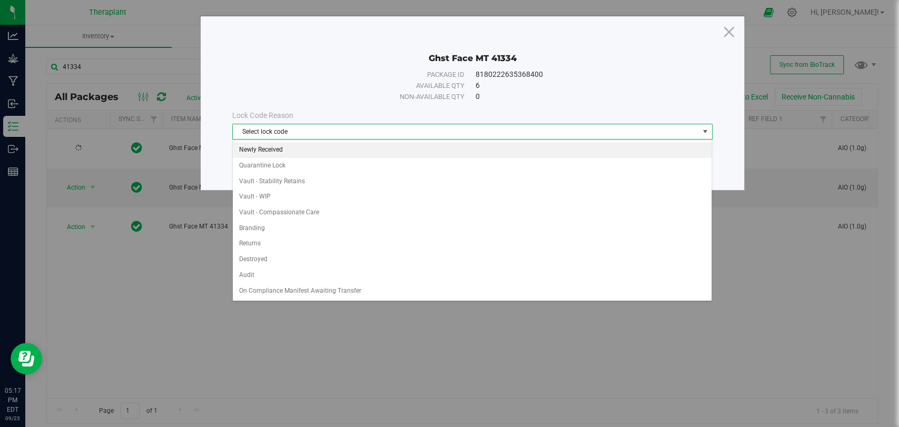
click at [260, 152] on li "Newly Received" at bounding box center [472, 150] width 479 height 16
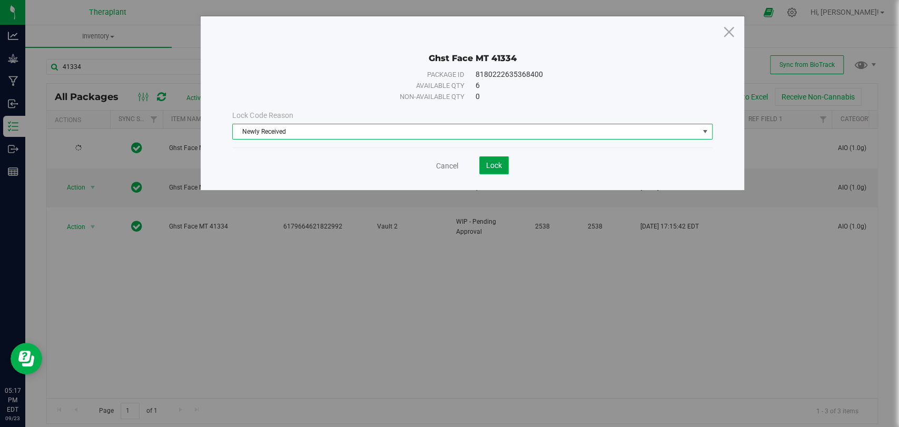
click at [490, 164] on span "Lock" at bounding box center [494, 165] width 16 height 8
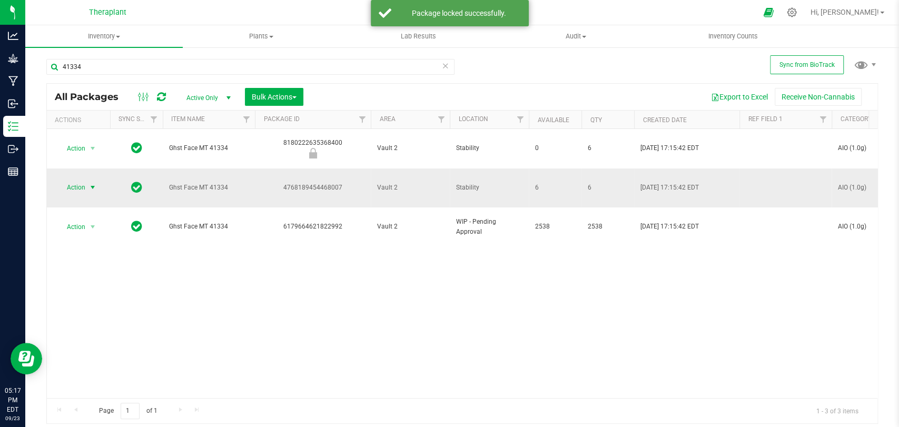
click at [87, 180] on span "select" at bounding box center [92, 187] width 13 height 15
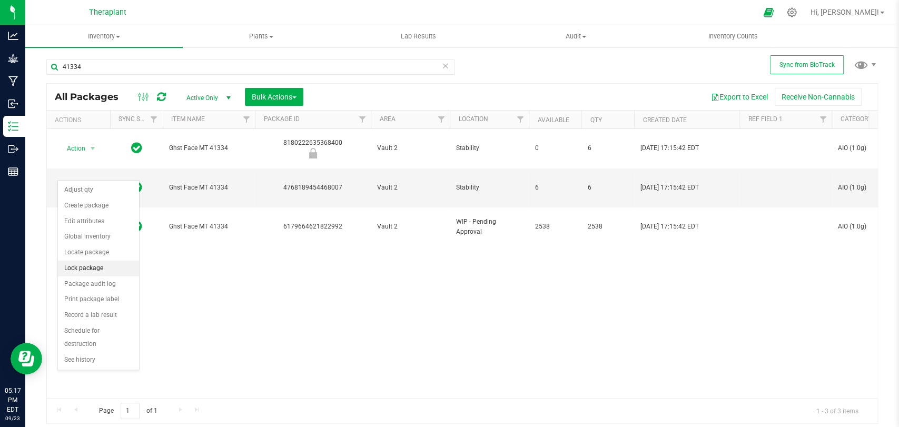
click at [86, 267] on li "Lock package" at bounding box center [98, 269] width 81 height 16
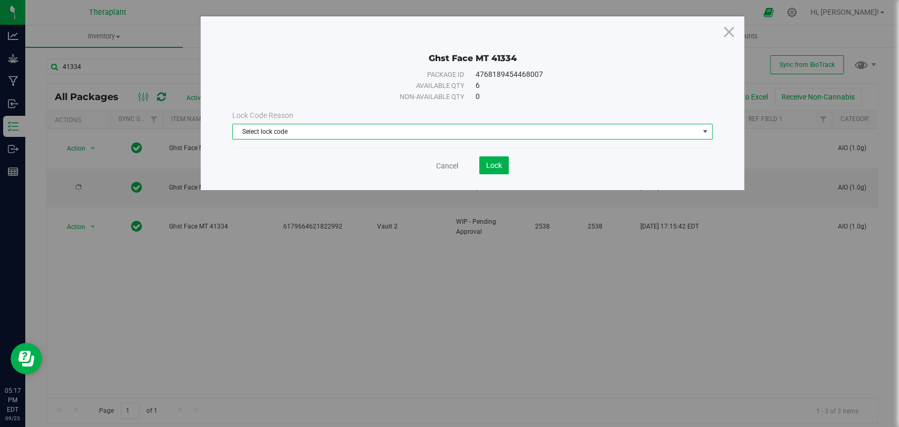
click at [277, 136] on span "Select lock code" at bounding box center [466, 131] width 466 height 15
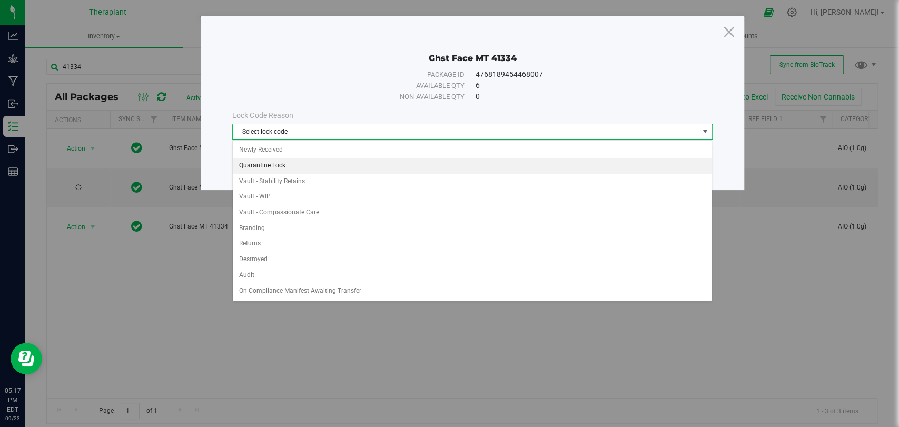
click at [260, 164] on li "Quarantine Lock" at bounding box center [472, 166] width 479 height 16
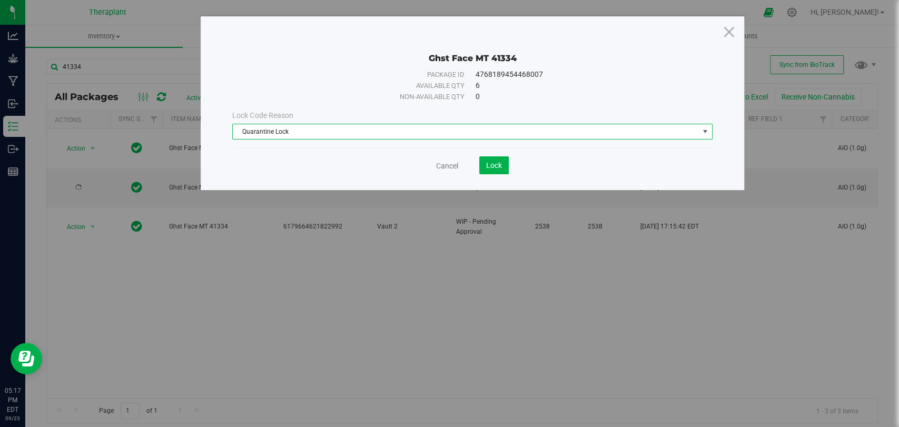
click at [265, 131] on span "Quarantine Lock" at bounding box center [466, 131] width 466 height 15
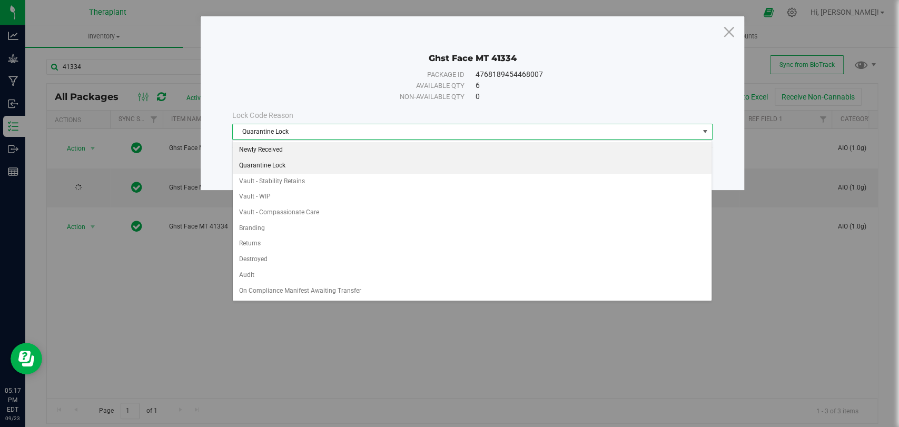
click at [265, 153] on li "Newly Received" at bounding box center [472, 150] width 479 height 16
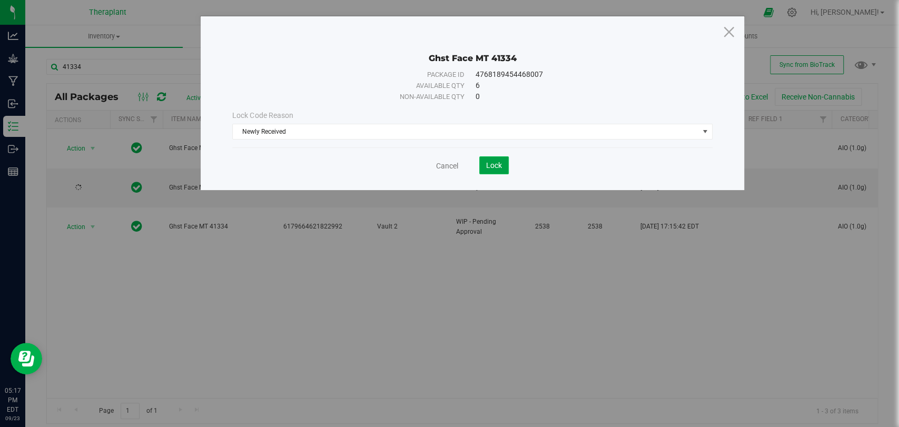
click at [490, 164] on span "Lock" at bounding box center [494, 165] width 16 height 8
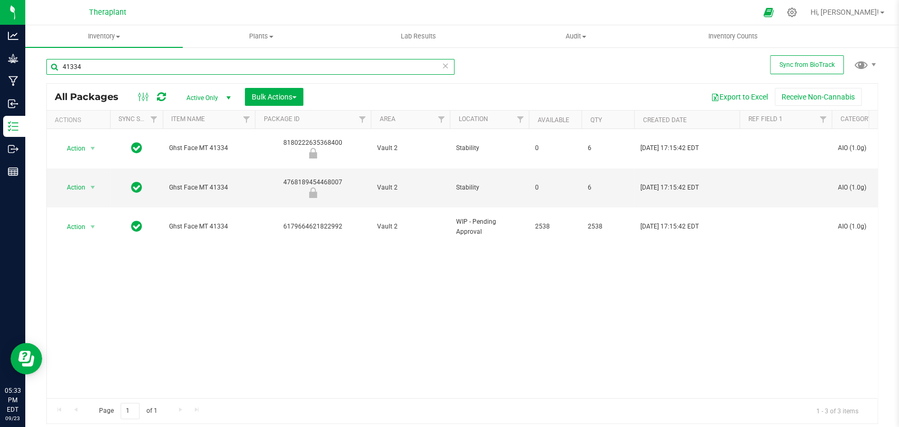
click at [186, 65] on input "41334" at bounding box center [250, 67] width 408 height 16
type input "41277"
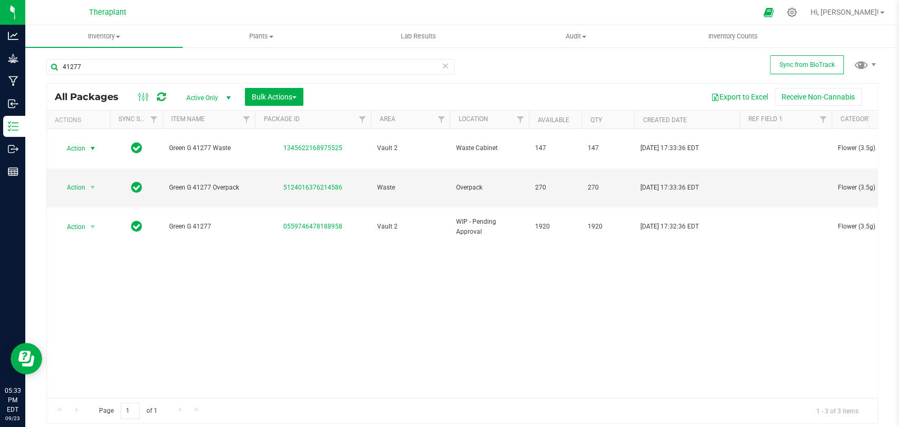
click at [81, 141] on span "Action" at bounding box center [71, 148] width 28 height 15
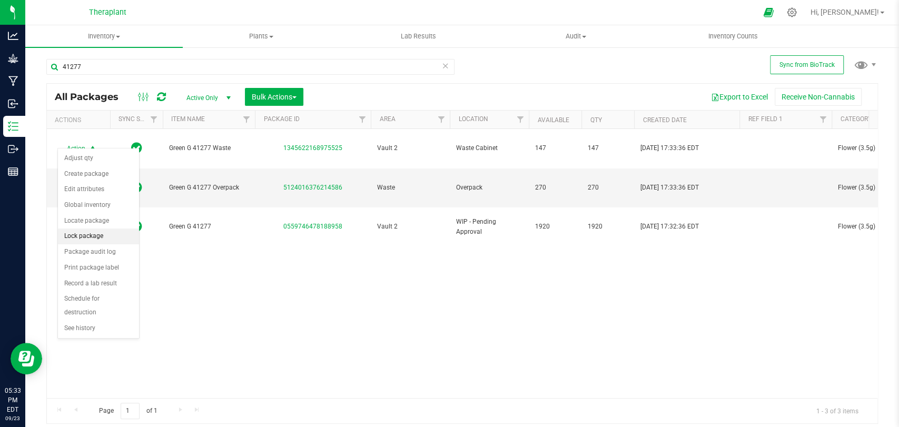
click at [87, 234] on li "Lock package" at bounding box center [98, 237] width 81 height 16
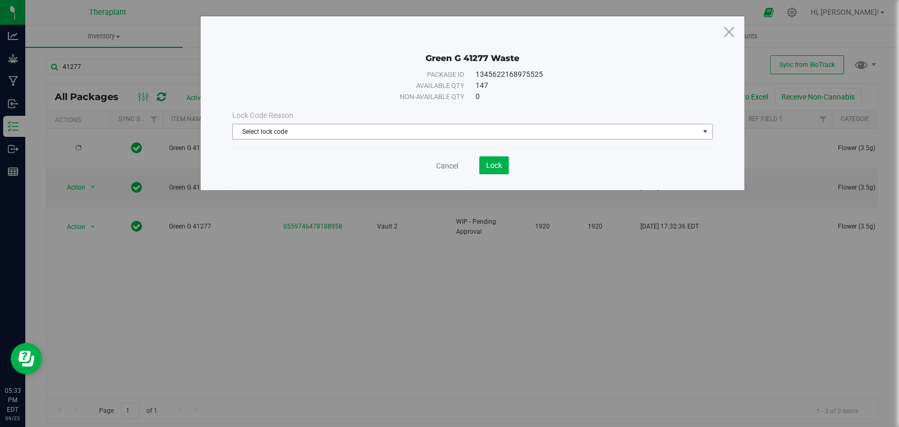
click at [303, 134] on span "Select lock code" at bounding box center [466, 131] width 466 height 15
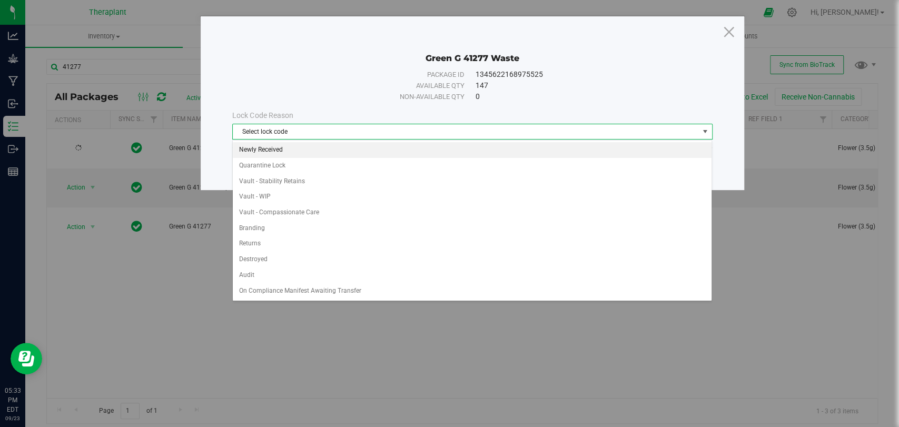
click at [273, 152] on li "Newly Received" at bounding box center [472, 150] width 479 height 16
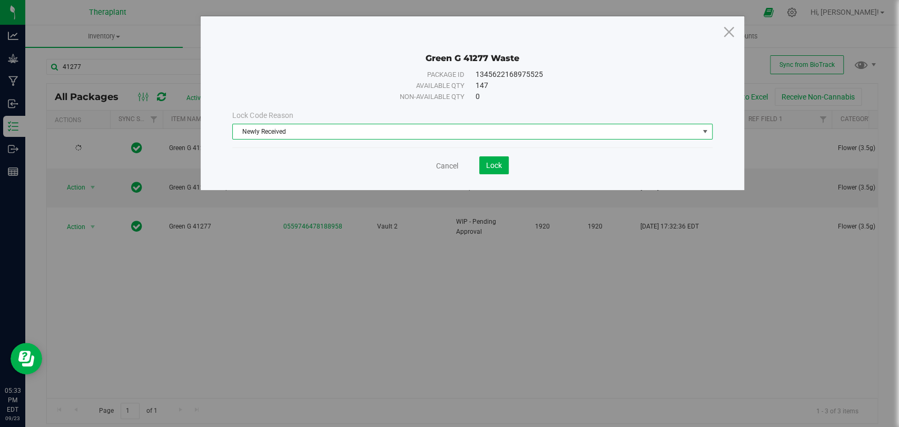
click at [478, 168] on save-button "Lock" at bounding box center [483, 165] width 51 height 18
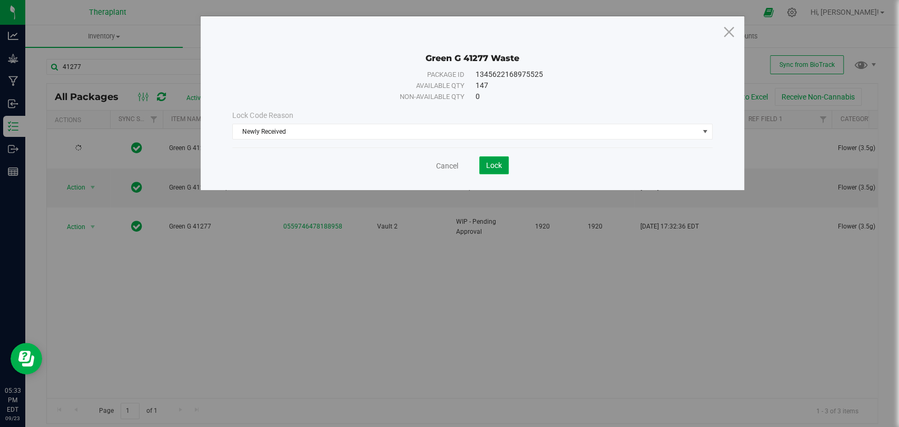
click at [485, 167] on button "Lock" at bounding box center [493, 165] width 29 height 18
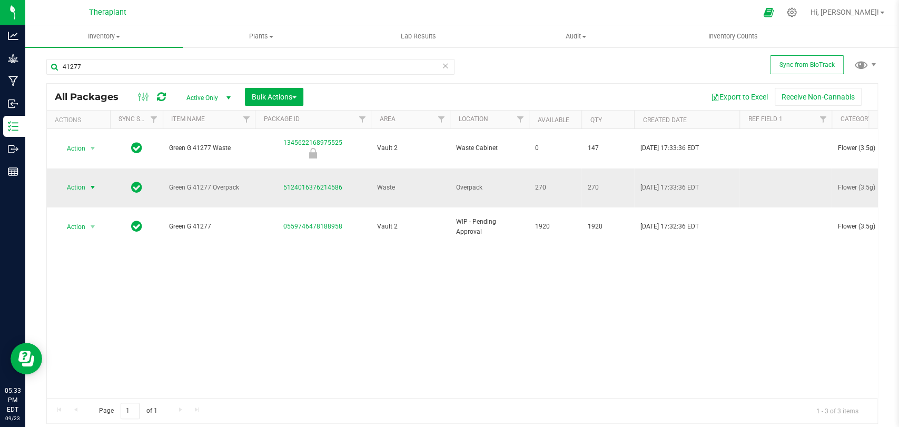
drag, startPoint x: 66, startPoint y: 177, endPoint x: 83, endPoint y: 171, distance: 18.0
click at [83, 180] on span "Action" at bounding box center [71, 187] width 28 height 15
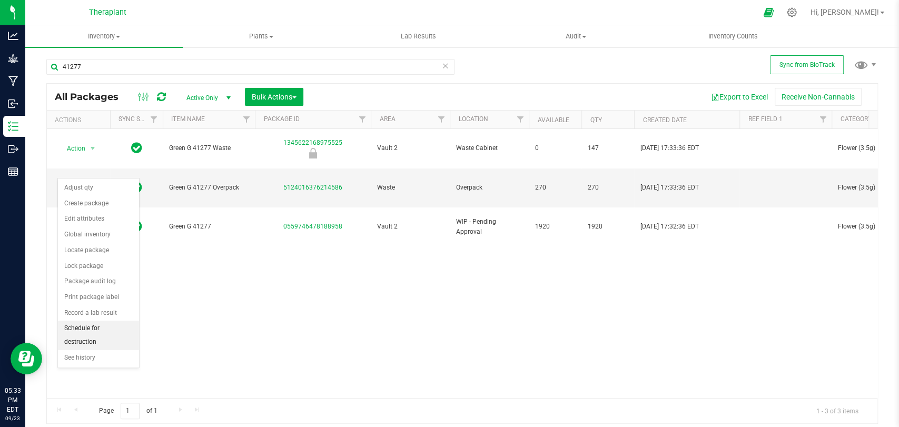
click at [91, 342] on li "Schedule for destruction" at bounding box center [98, 335] width 81 height 29
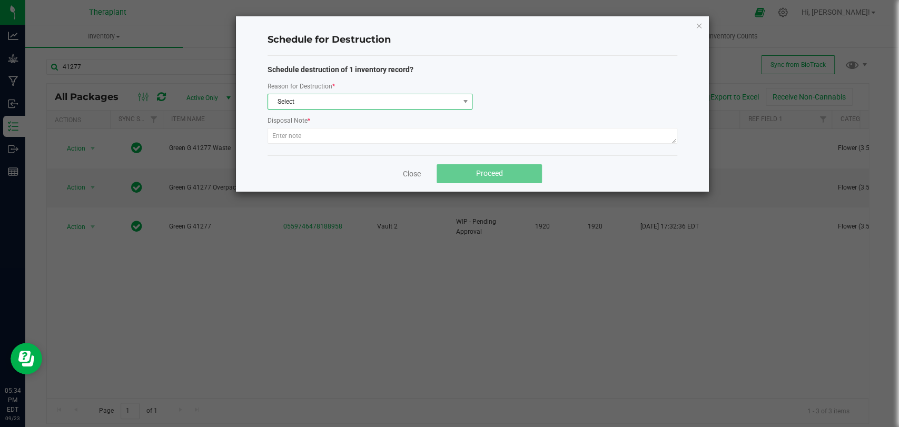
click at [300, 96] on span "Select" at bounding box center [363, 101] width 191 height 15
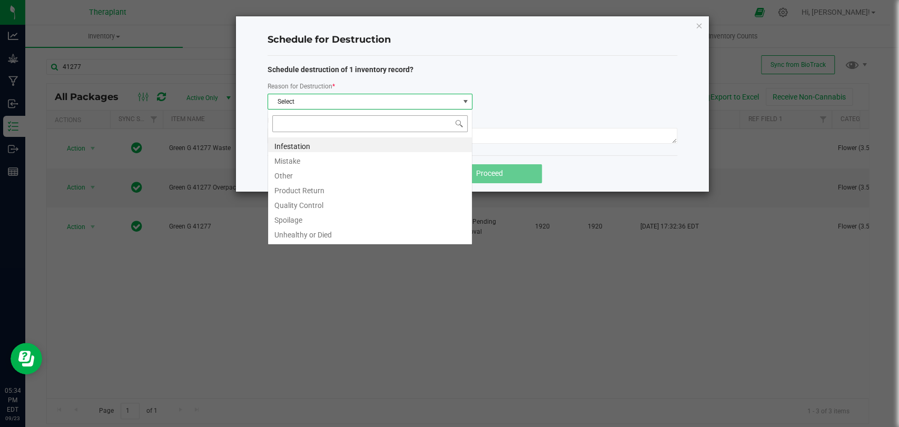
scroll to position [15, 205]
click at [289, 182] on li "Product Return" at bounding box center [370, 189] width 204 height 15
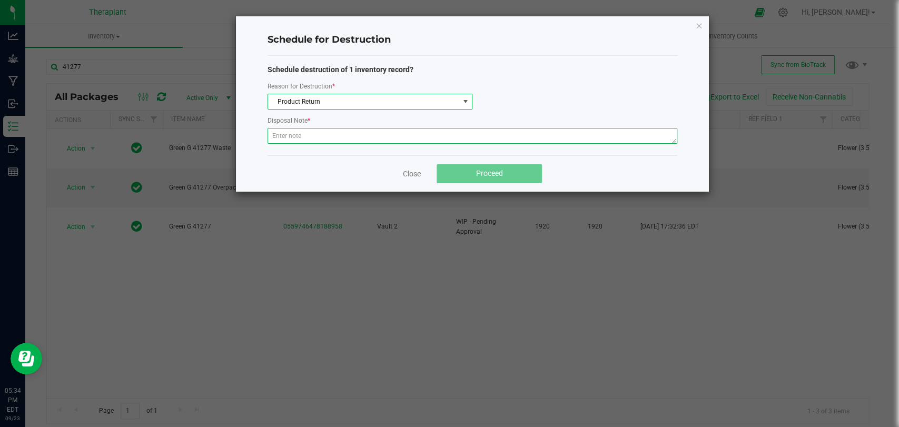
click at [297, 140] on textarea at bounding box center [473, 136] width 410 height 16
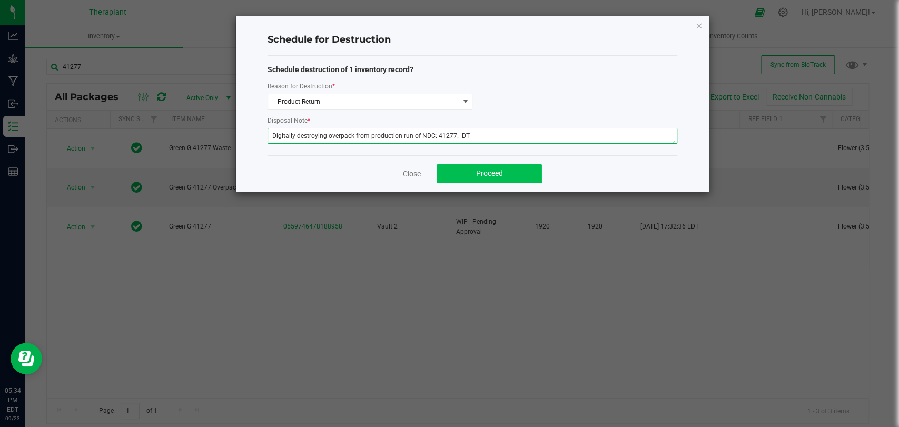
type textarea "Digitally destroying overpack from production run of NDC: 41277. -DT"
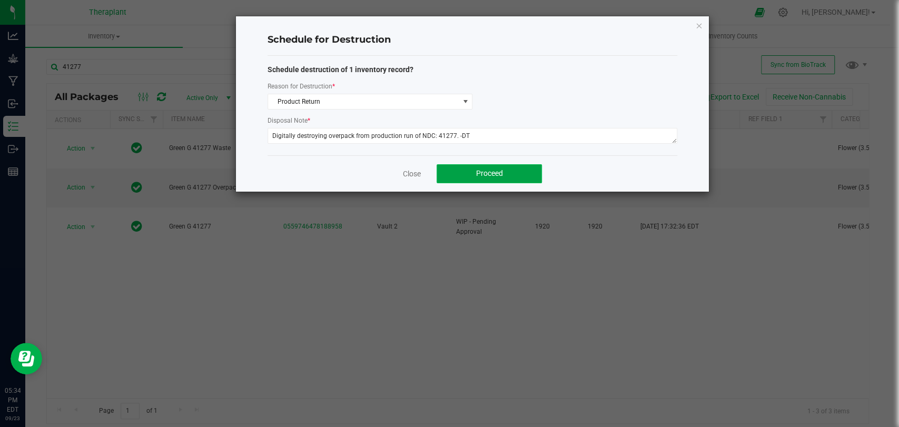
click at [477, 173] on span "Proceed" at bounding box center [489, 173] width 27 height 8
